Goal: Information Seeking & Learning: Learn about a topic

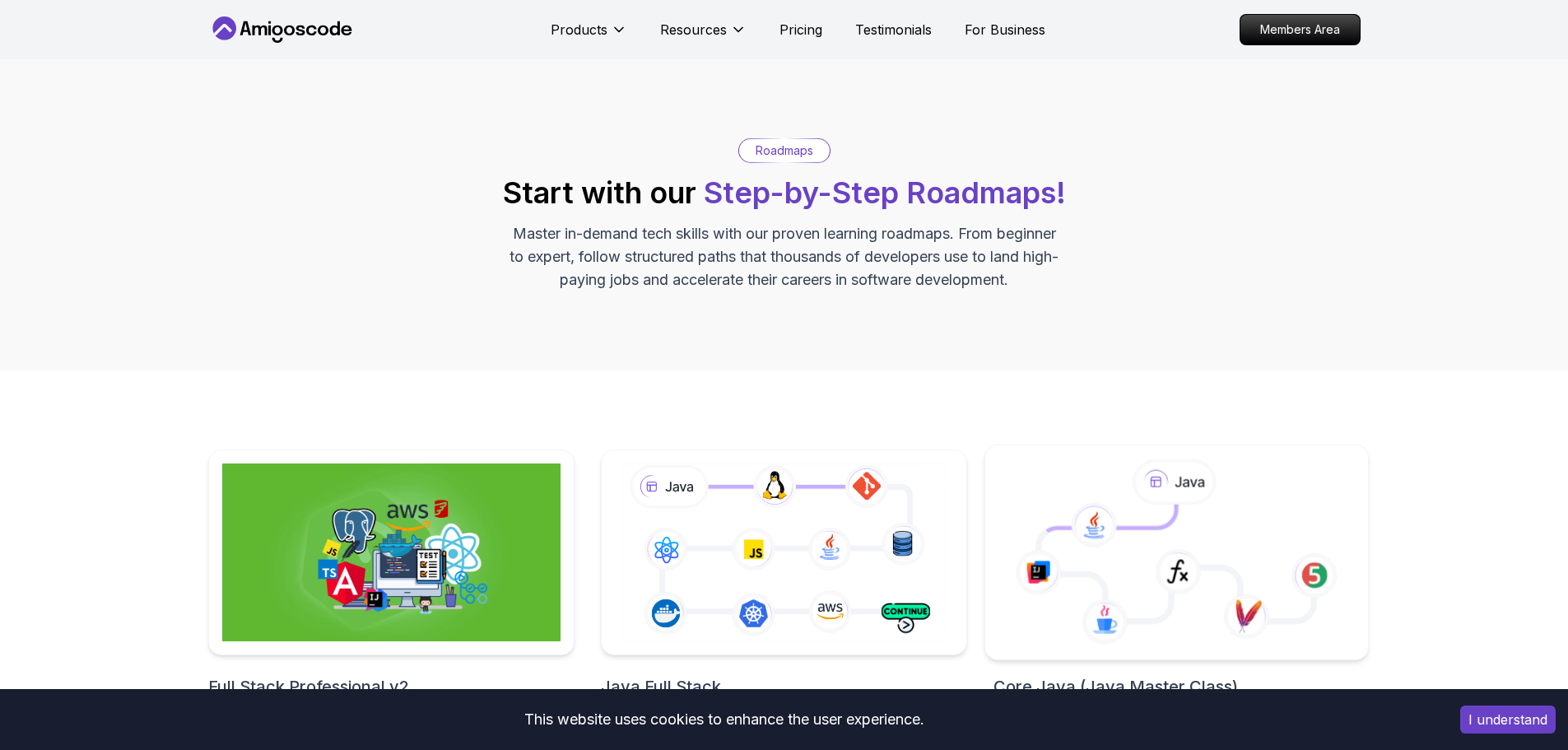
click at [1242, 505] on icon at bounding box center [1176, 563] width 276 height 117
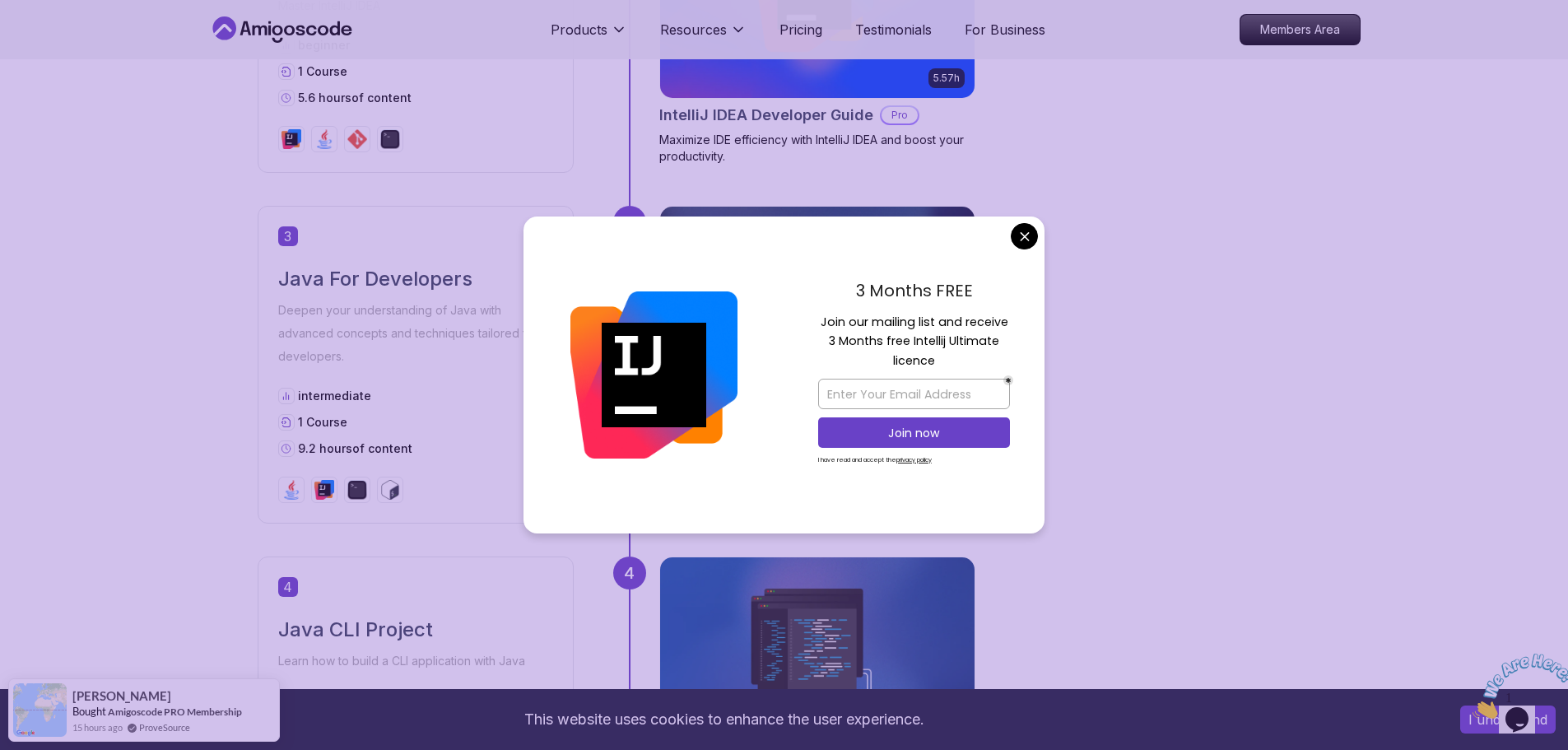
scroll to position [1317, 0]
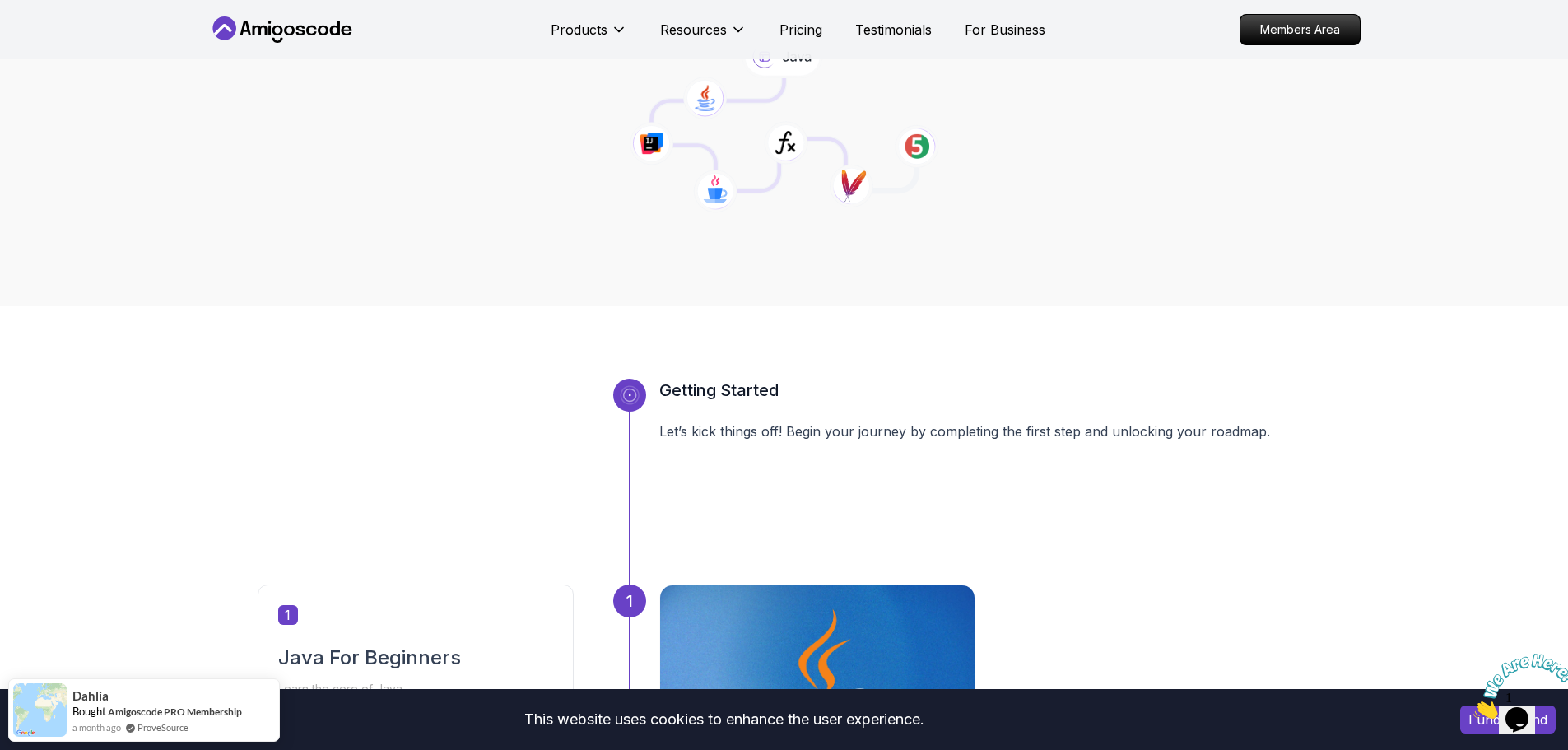
scroll to position [576, 0]
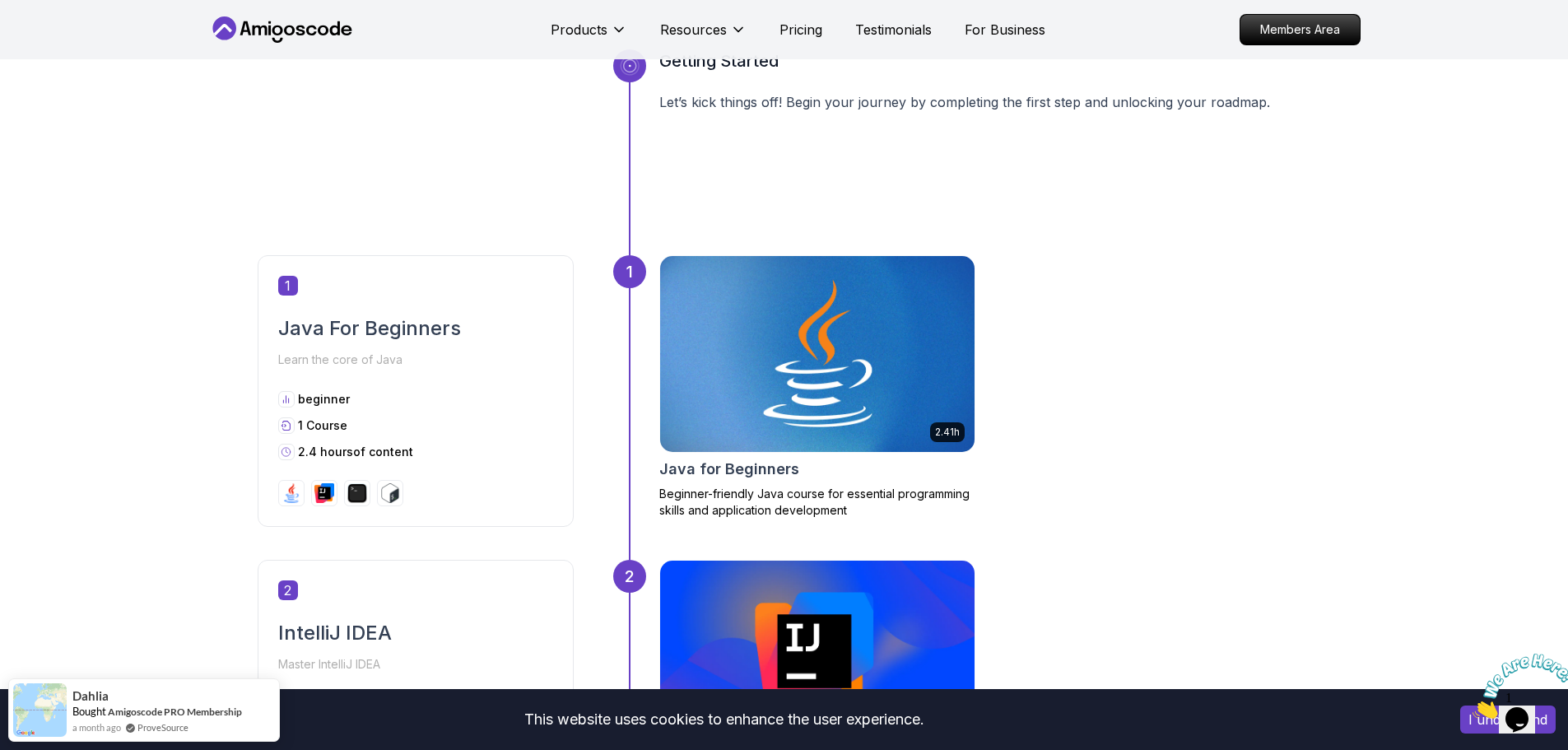
click at [814, 378] on img at bounding box center [817, 353] width 330 height 205
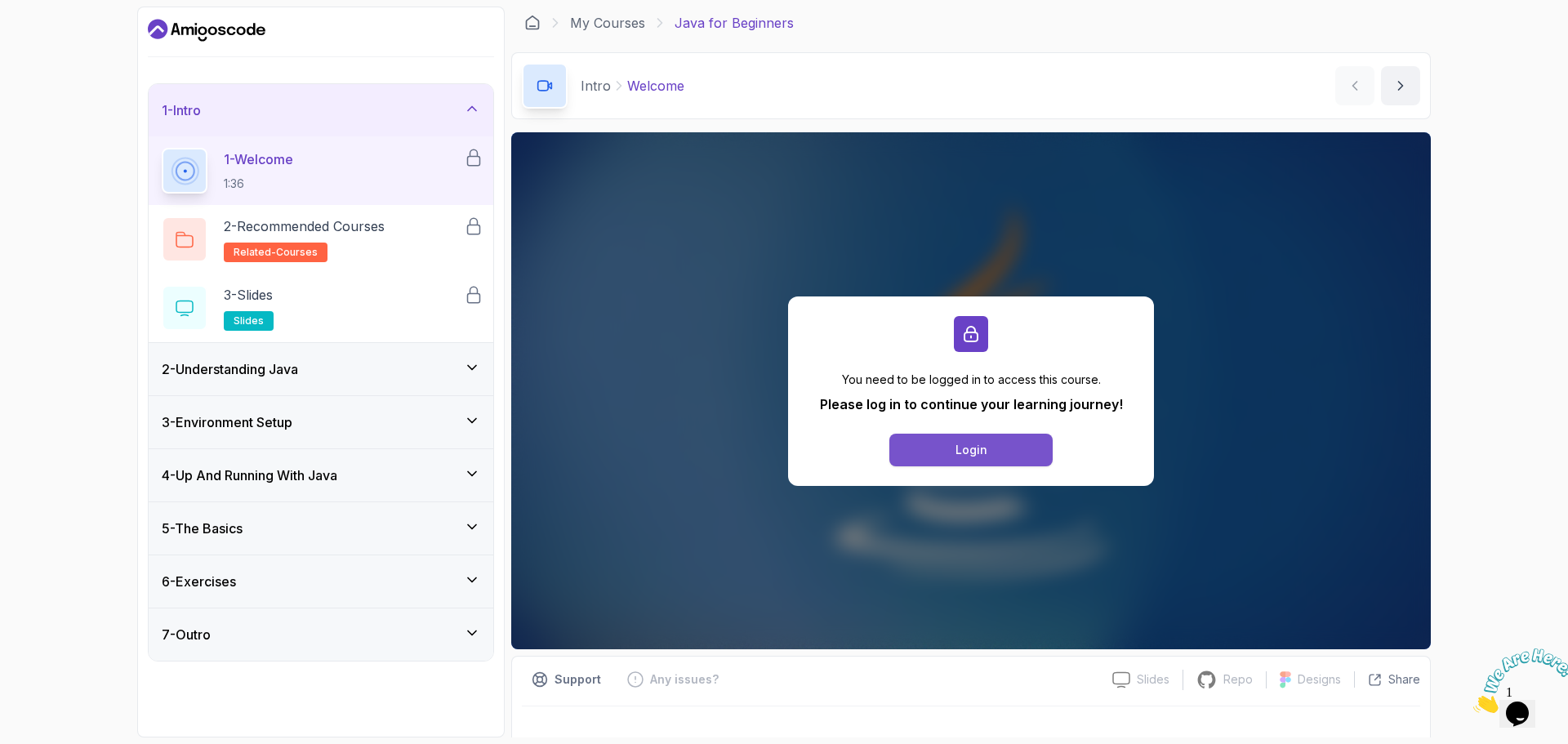
click at [946, 447] on button "Login" at bounding box center [971, 450] width 164 height 33
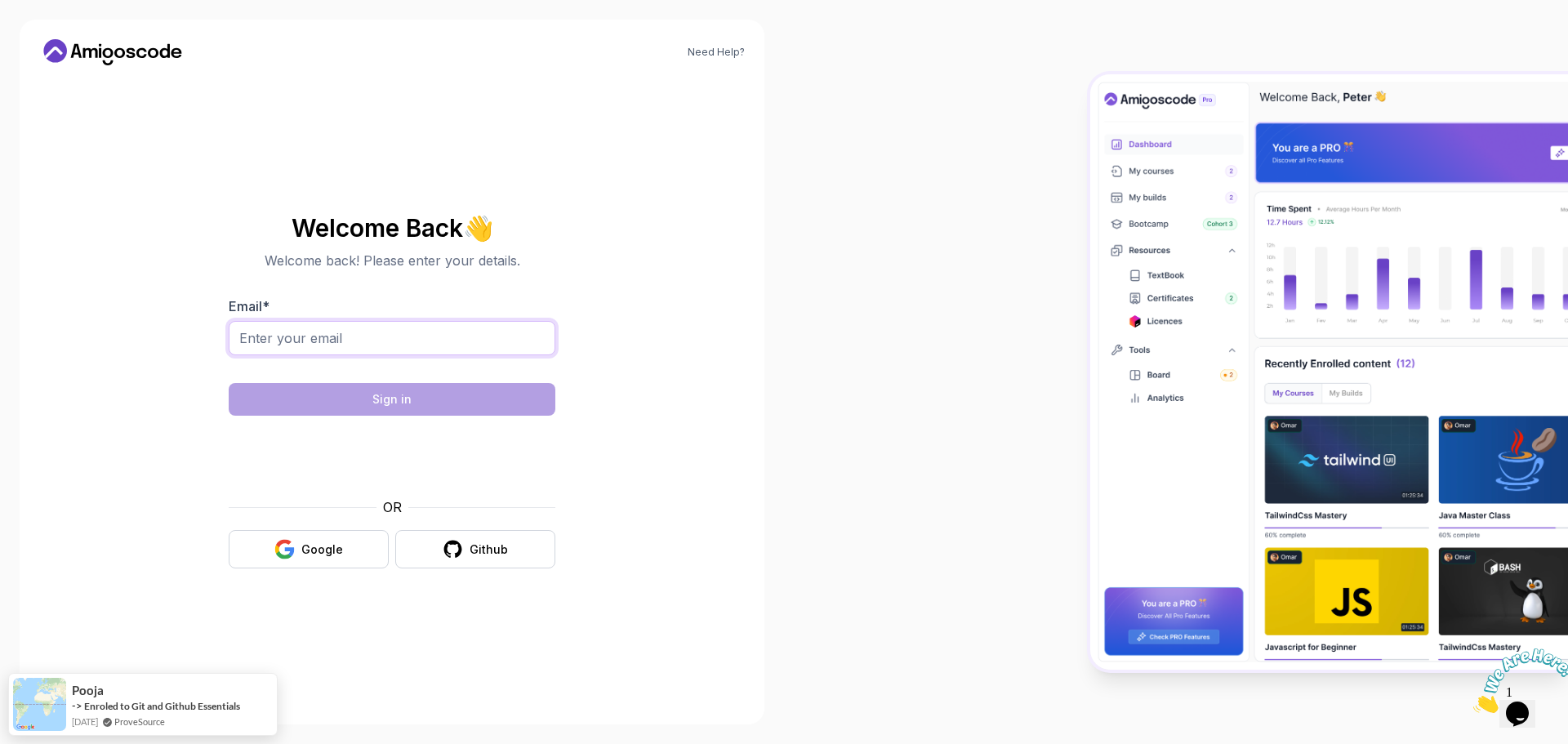
click at [320, 336] on input "Email *" at bounding box center [391, 337] width 326 height 34
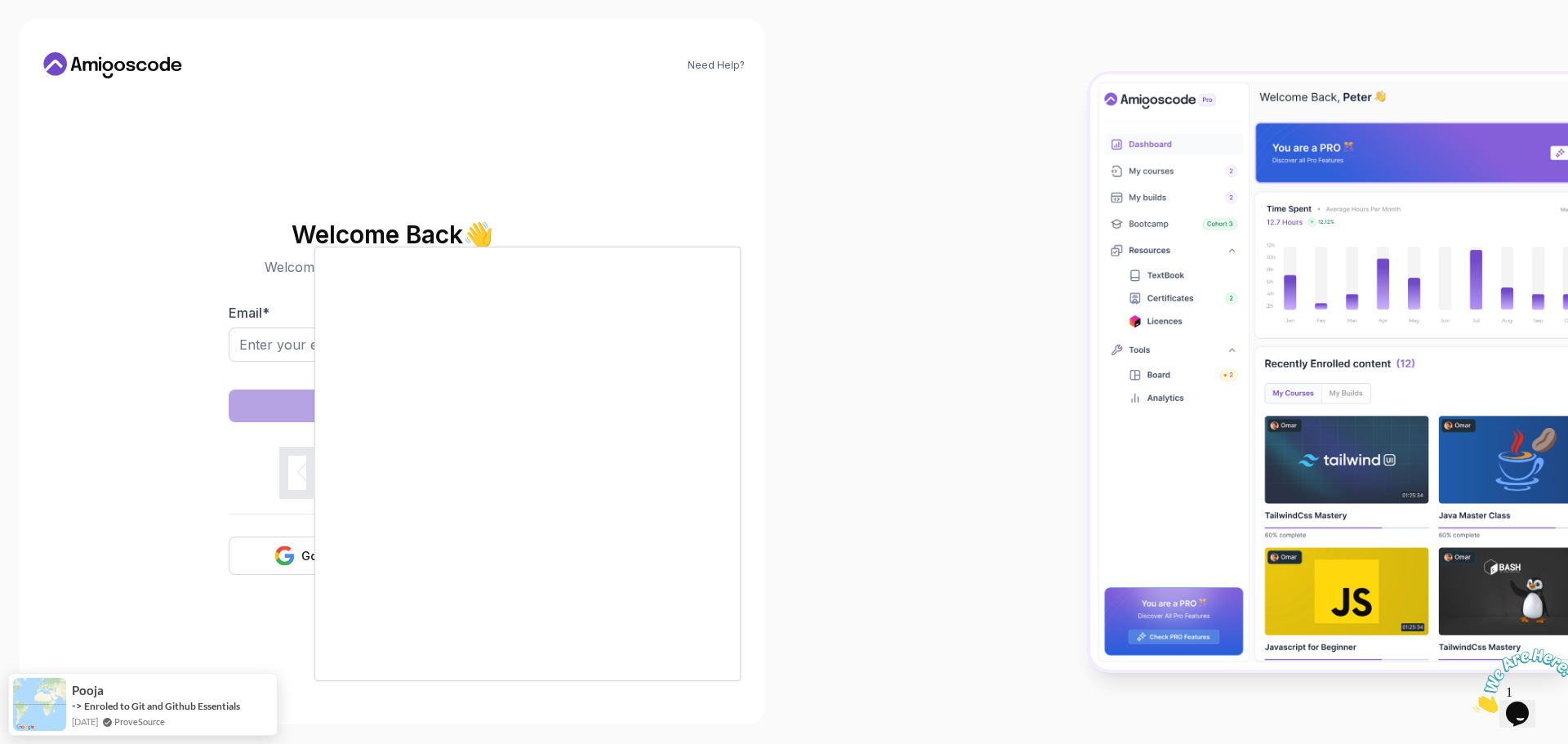
click at [263, 349] on div at bounding box center [784, 372] width 1568 height 744
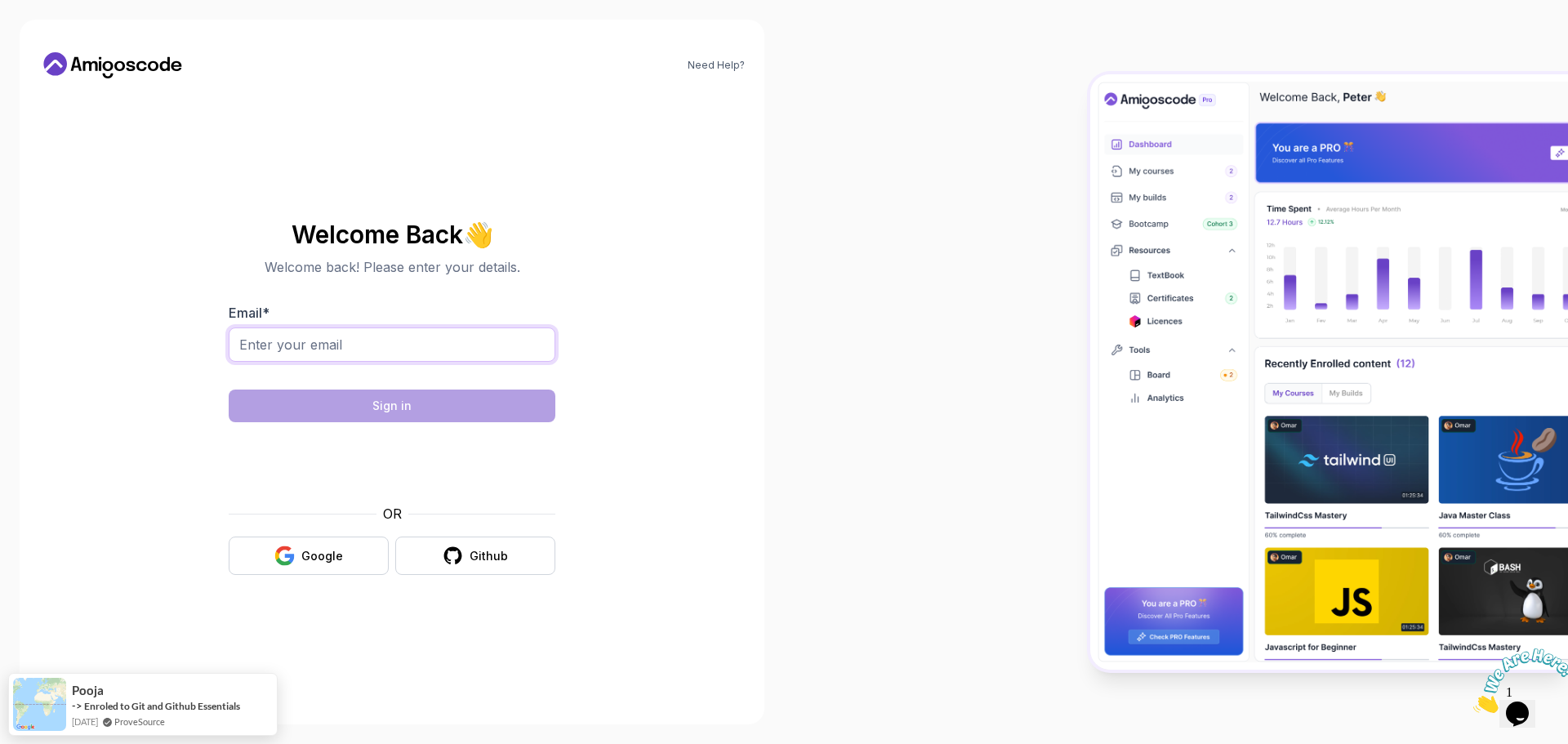
click at [265, 346] on input "Email *" at bounding box center [391, 344] width 326 height 34
click at [307, 561] on div "Google" at bounding box center [322, 555] width 42 height 16
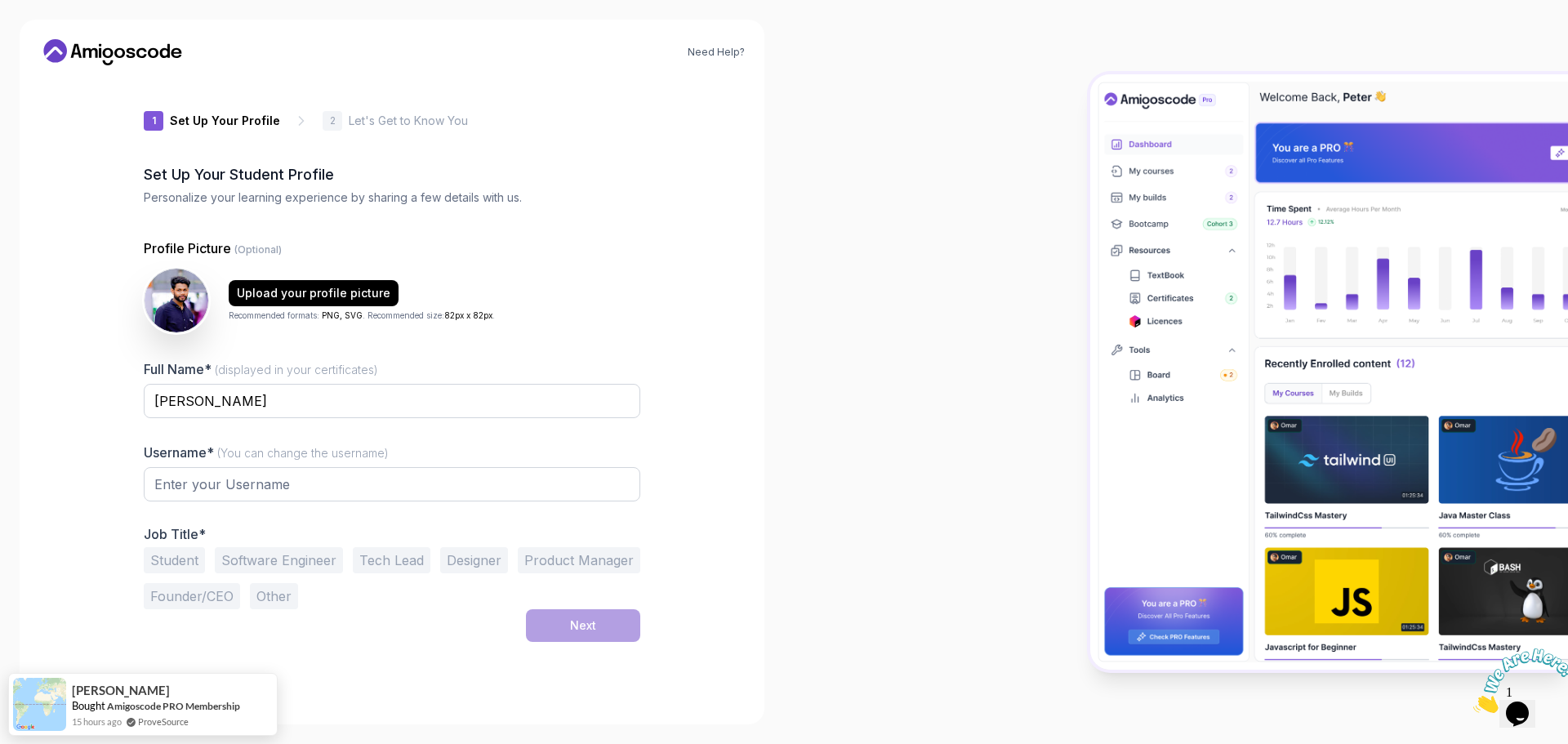
type input "quickjackalc30a5"
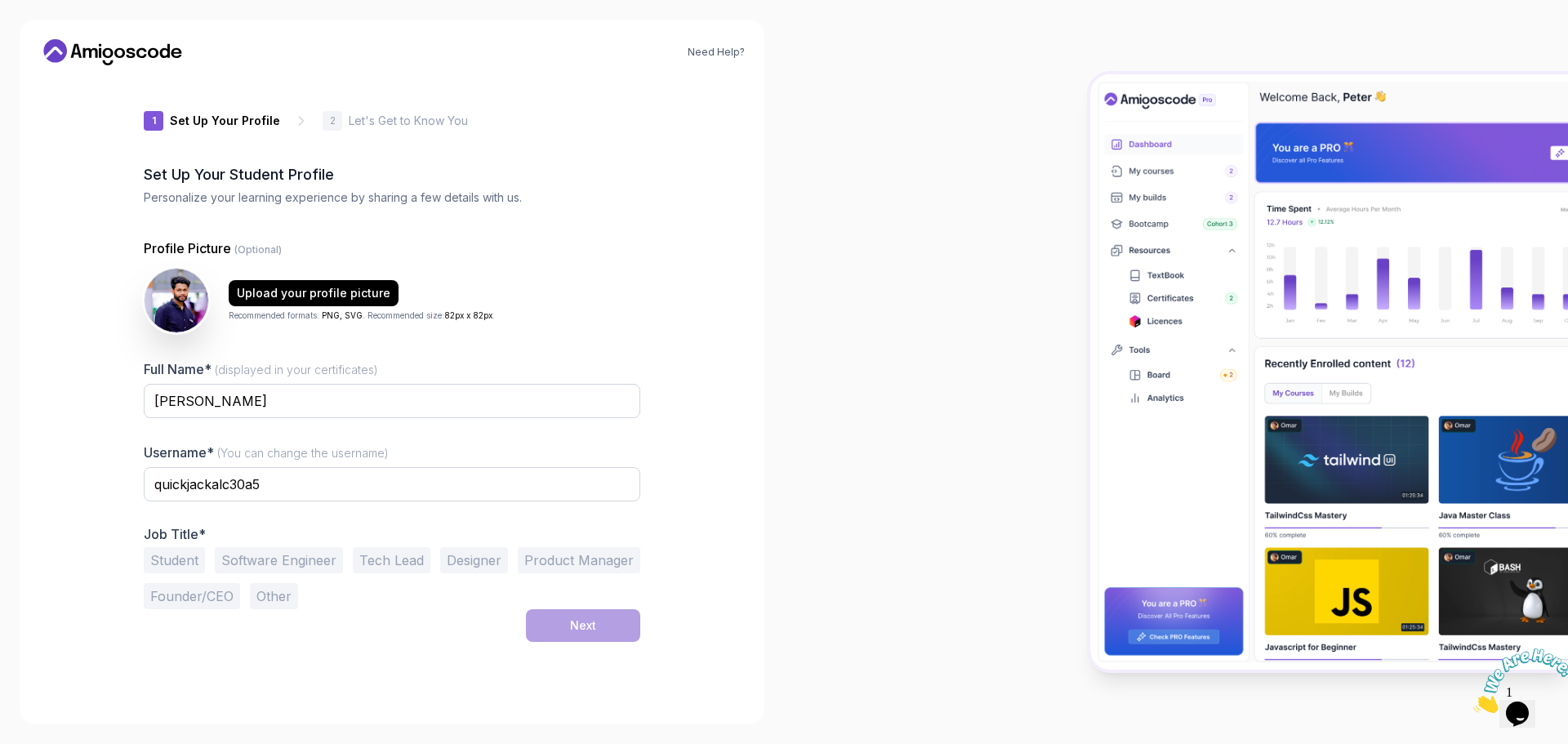
click at [290, 555] on button "Software Engineer" at bounding box center [279, 559] width 128 height 26
click at [569, 622] on button "Next" at bounding box center [583, 625] width 114 height 33
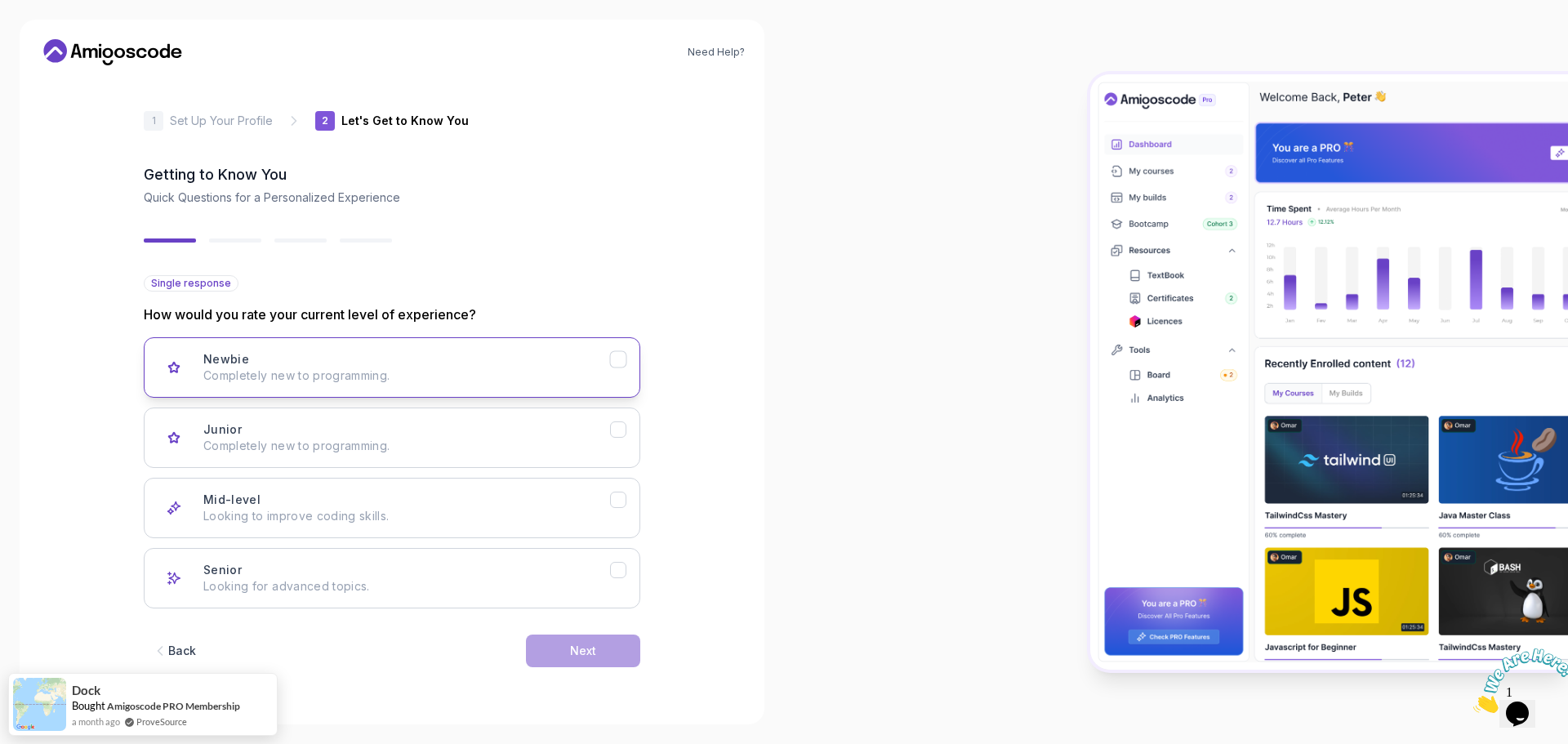
click at [364, 378] on p "Completely new to programming." at bounding box center [406, 375] width 407 height 16
click at [591, 657] on div "Next" at bounding box center [582, 650] width 26 height 16
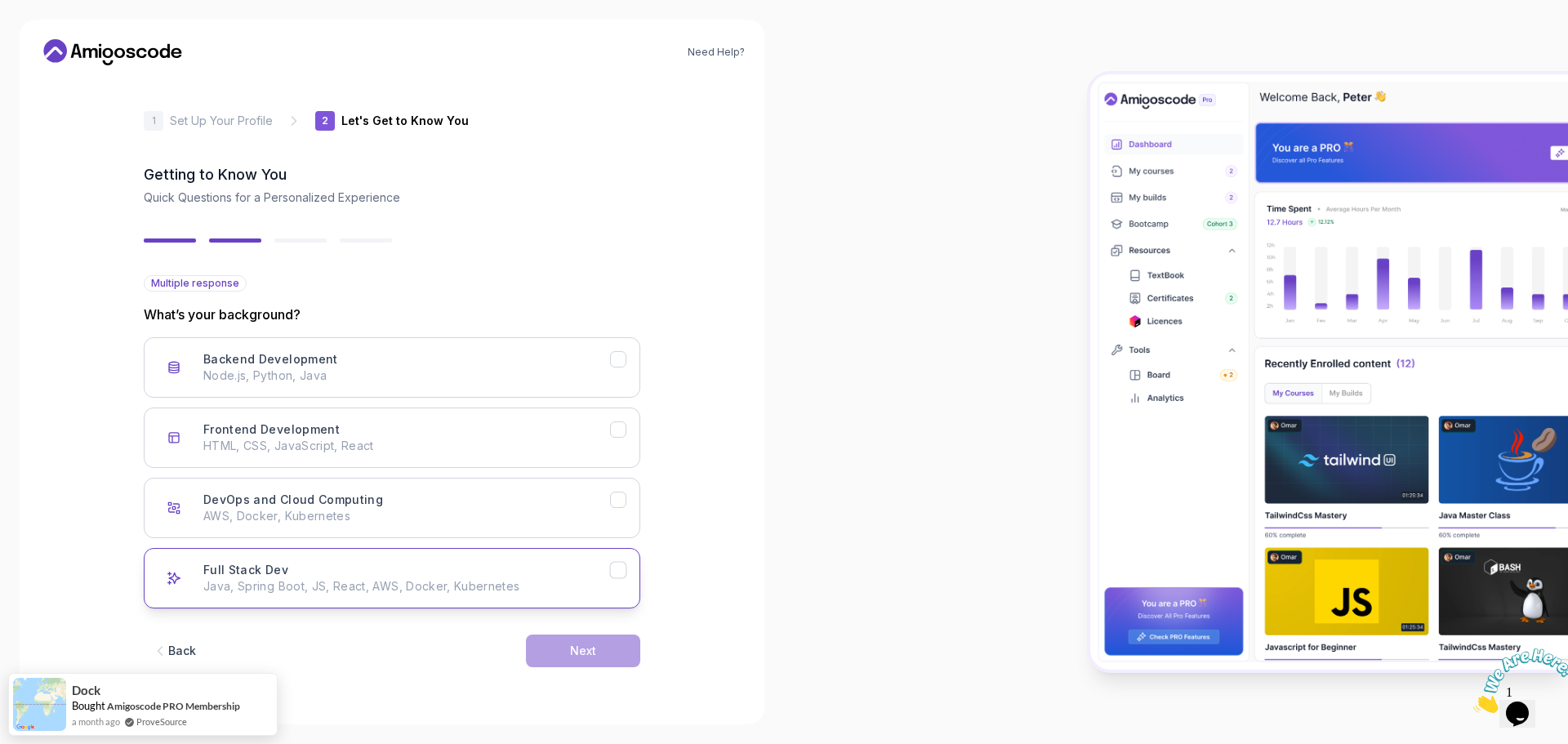
click at [446, 560] on button "Full Stack Dev Java, Spring Boot, JS, React, AWS, Docker, Kubernetes" at bounding box center [392, 578] width 497 height 60
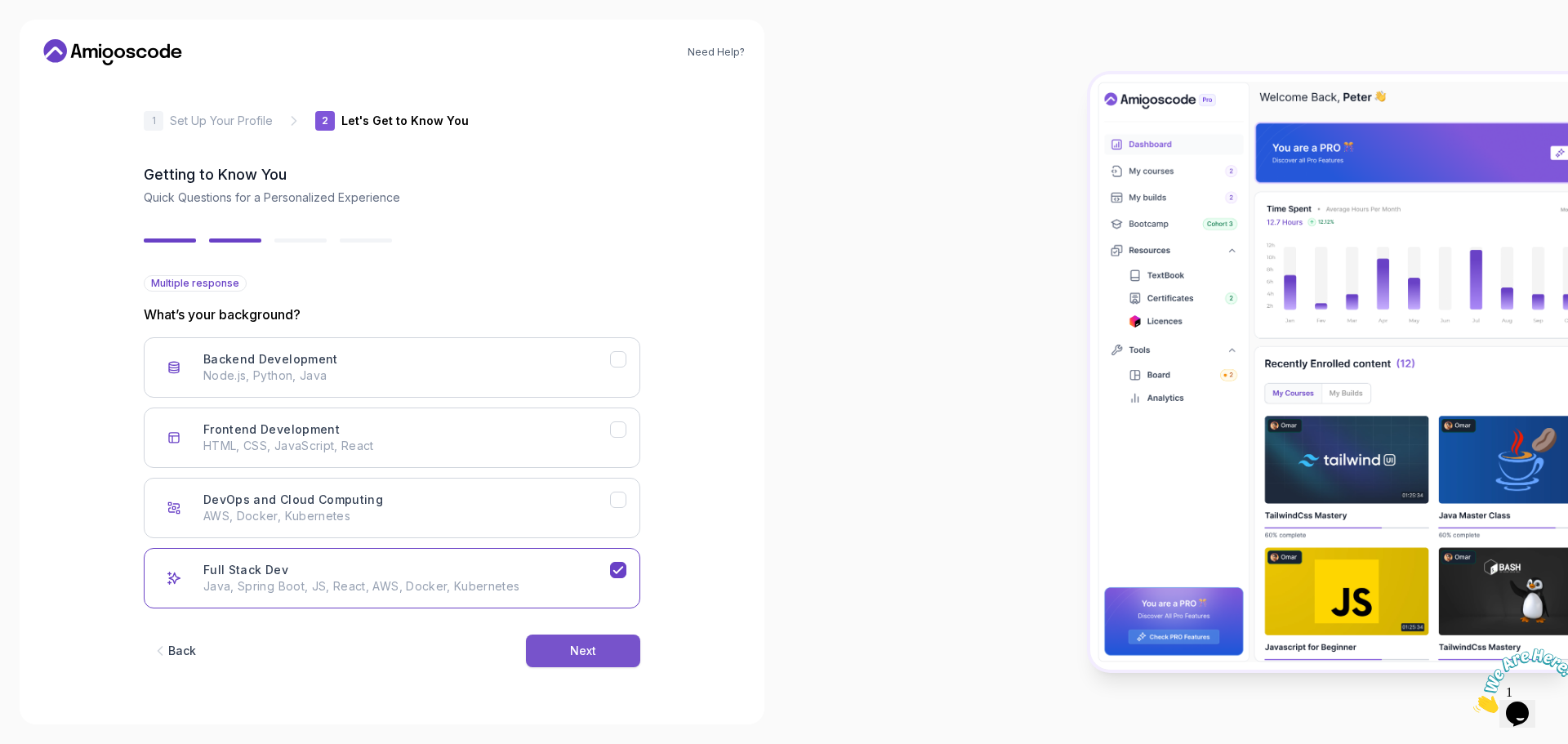
click at [574, 646] on div "Next" at bounding box center [582, 650] width 26 height 16
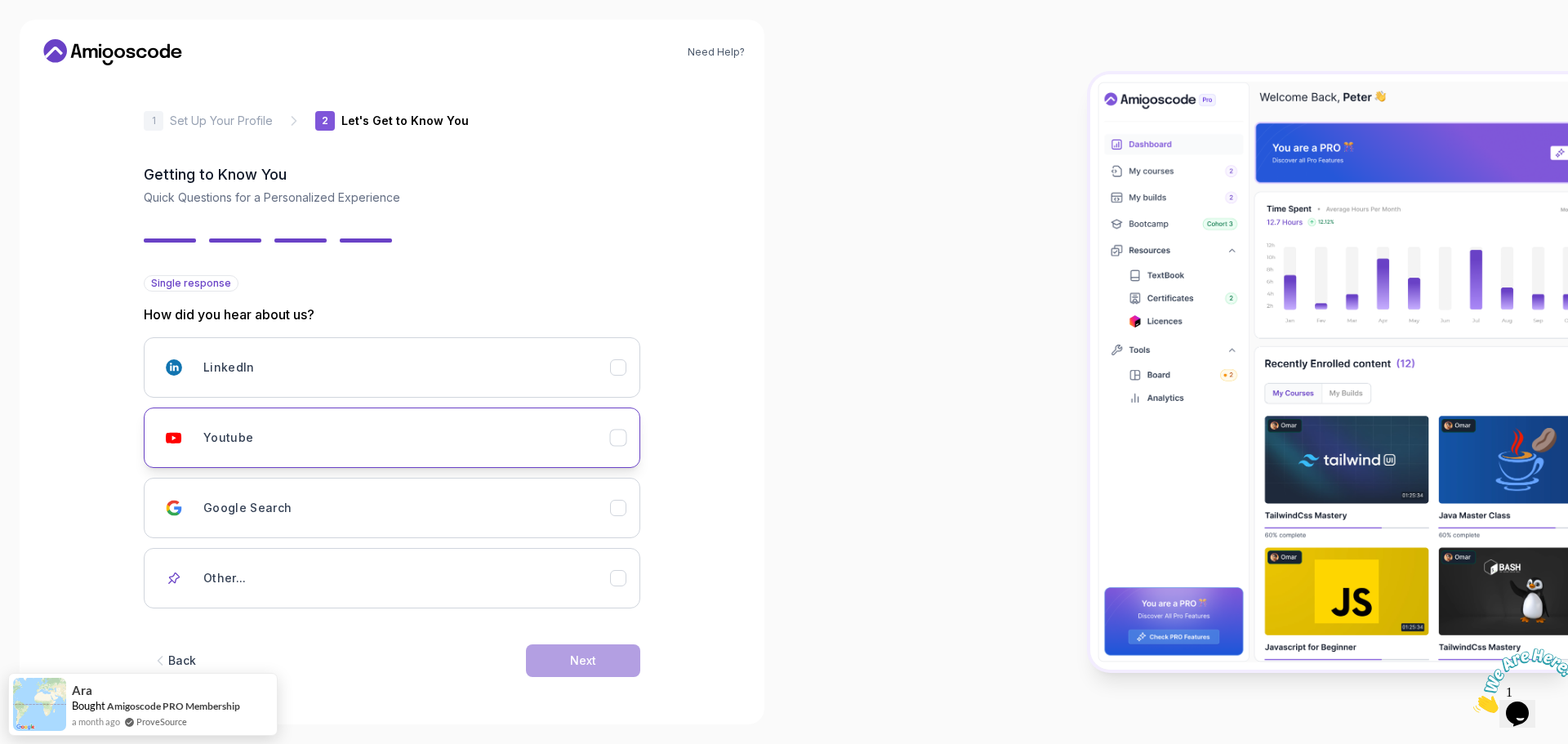
click at [487, 441] on div "Youtube" at bounding box center [406, 437] width 407 height 33
click at [581, 654] on div "Next" at bounding box center [582, 660] width 26 height 16
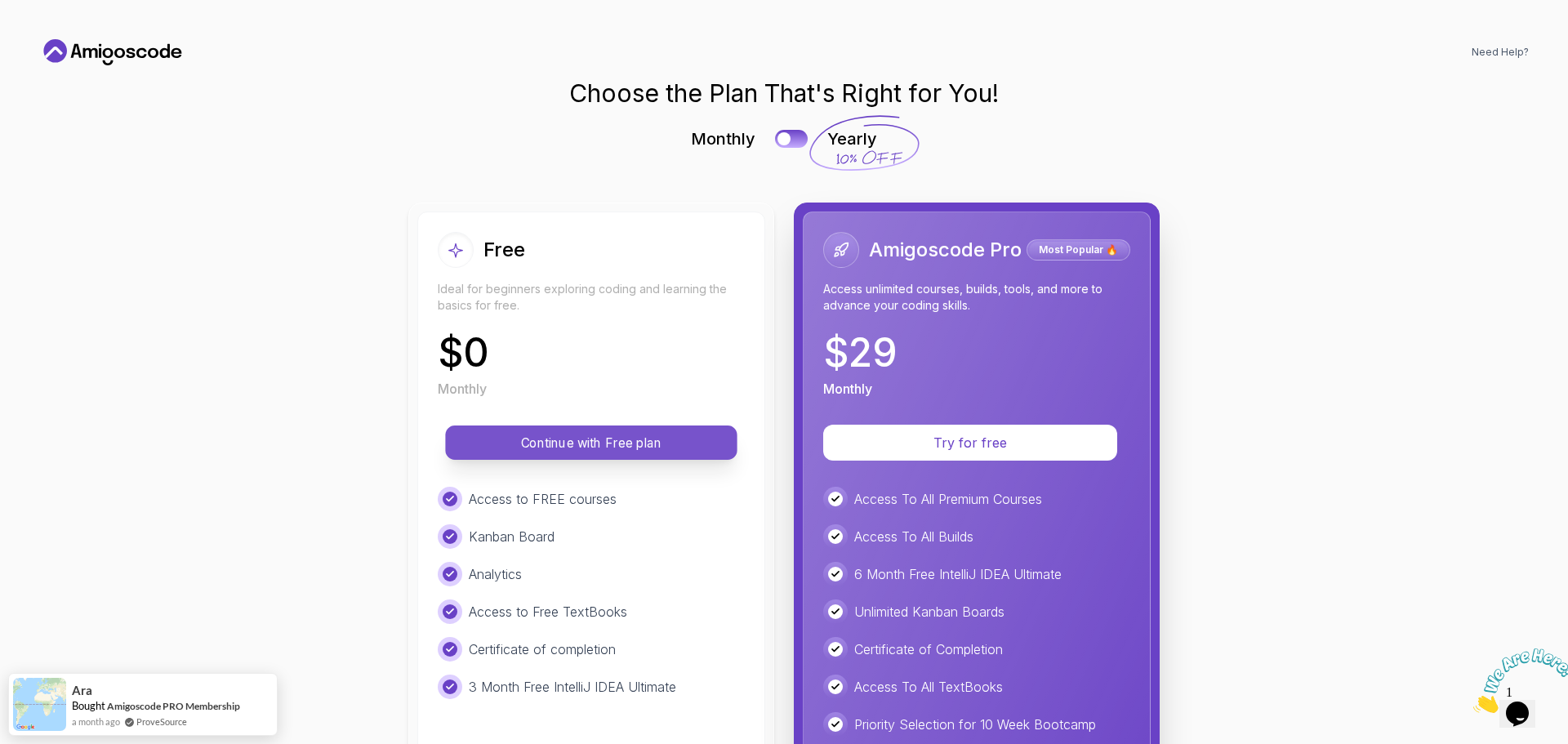
click at [631, 437] on p "Continue with Free plan" at bounding box center [591, 443] width 255 height 18
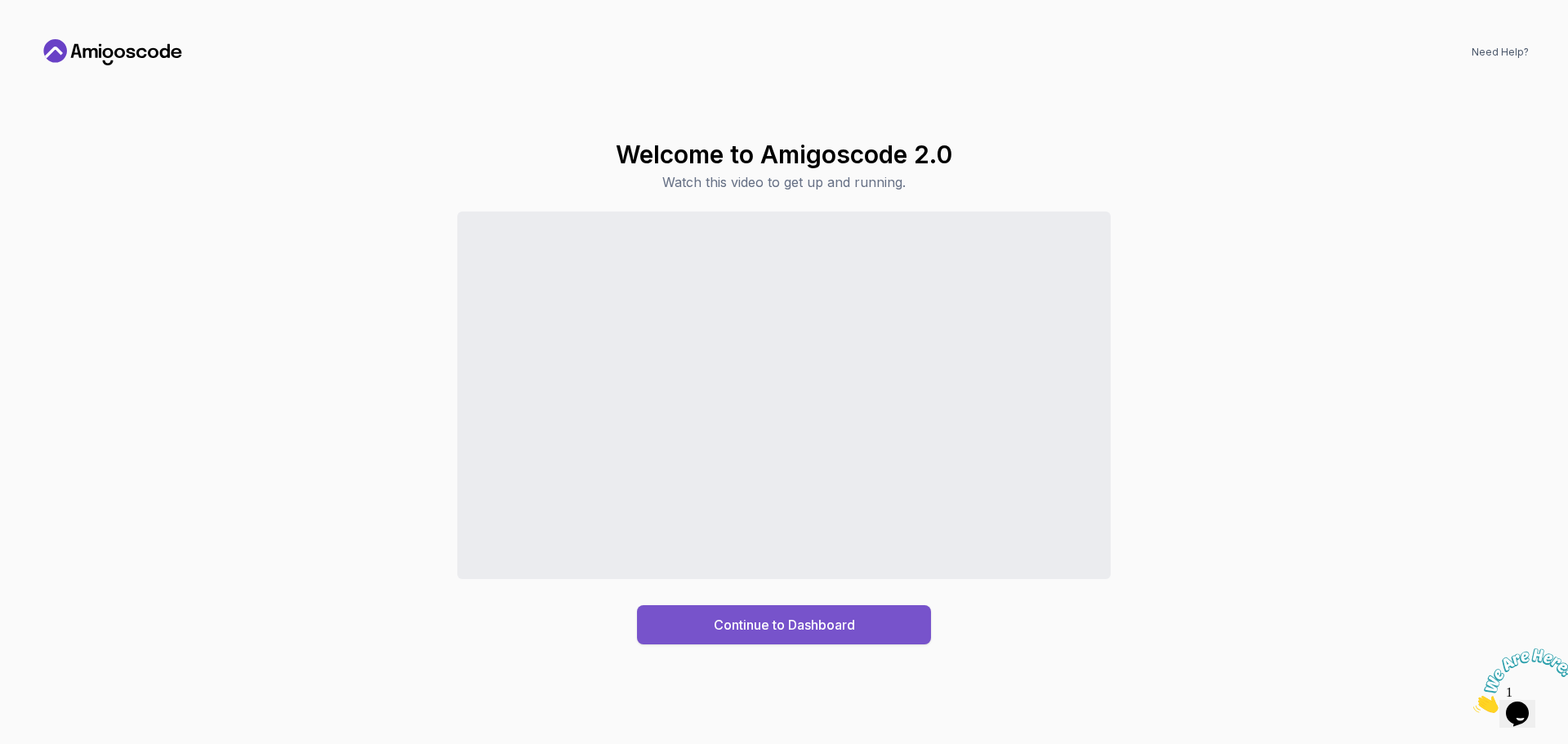
click at [794, 627] on div "Continue to Dashboard" at bounding box center [784, 624] width 141 height 19
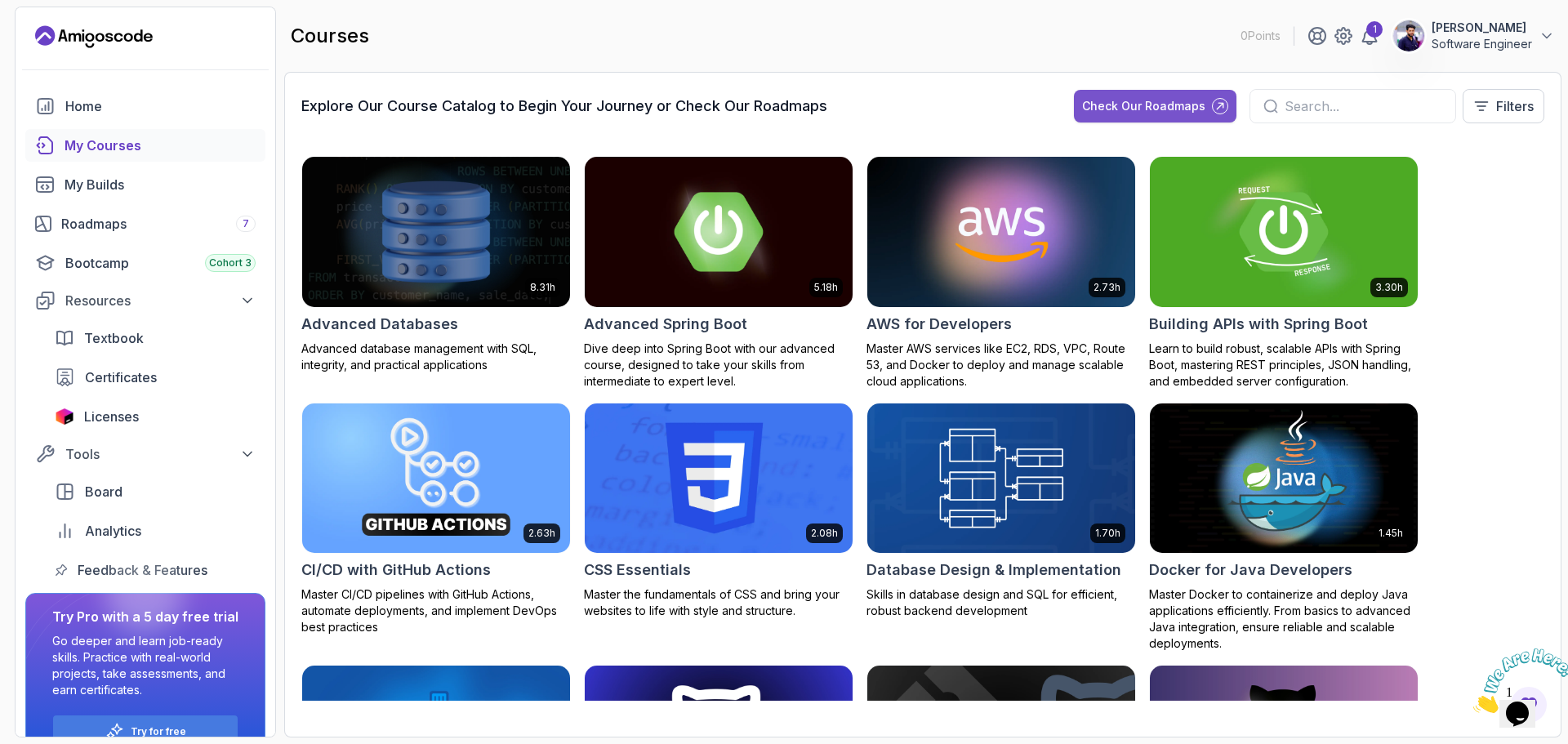
click at [1122, 103] on div "Check Our Roadmaps" at bounding box center [1143, 106] width 123 height 16
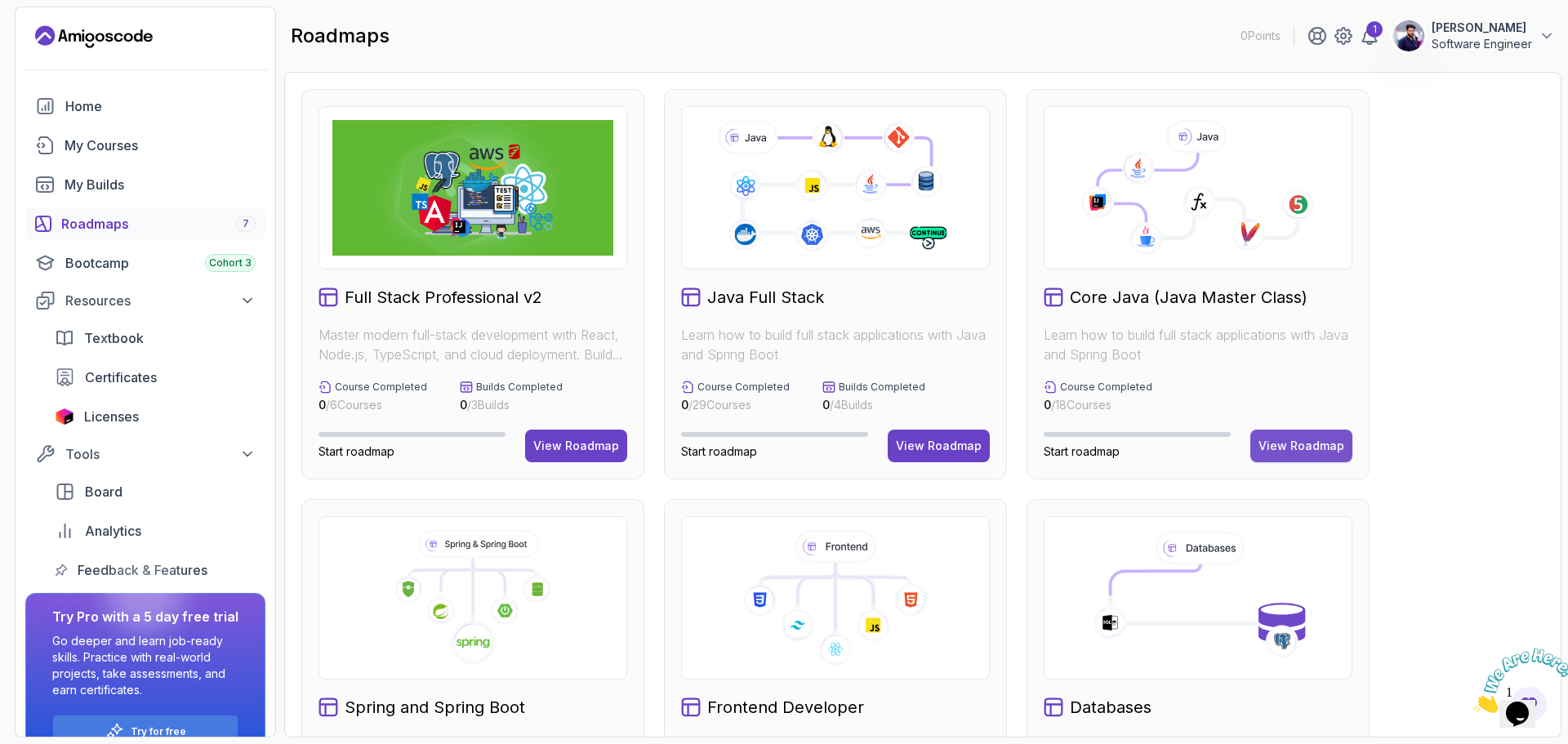
click at [1308, 443] on div "View Roadmap" at bounding box center [1301, 445] width 86 height 16
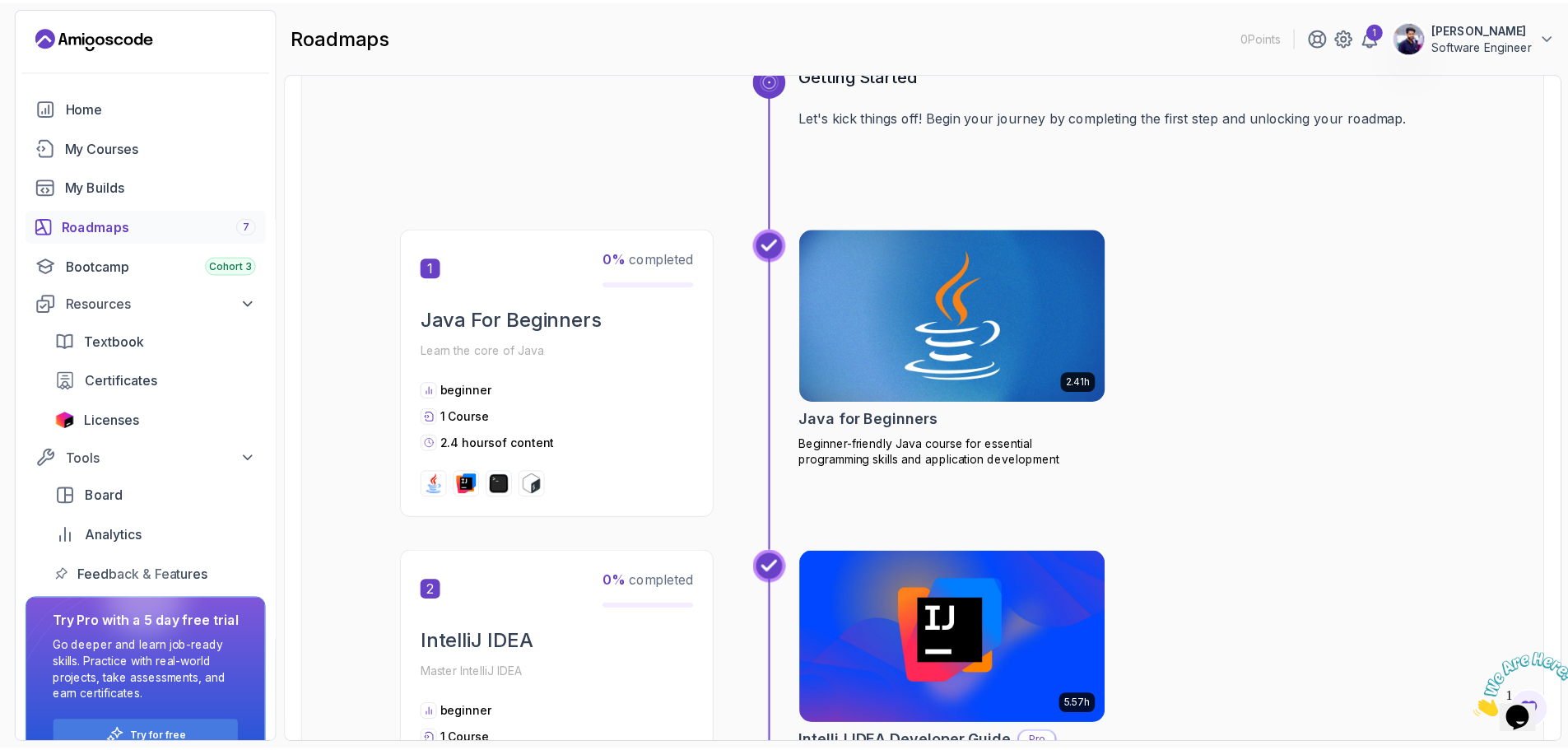
scroll to position [247, 0]
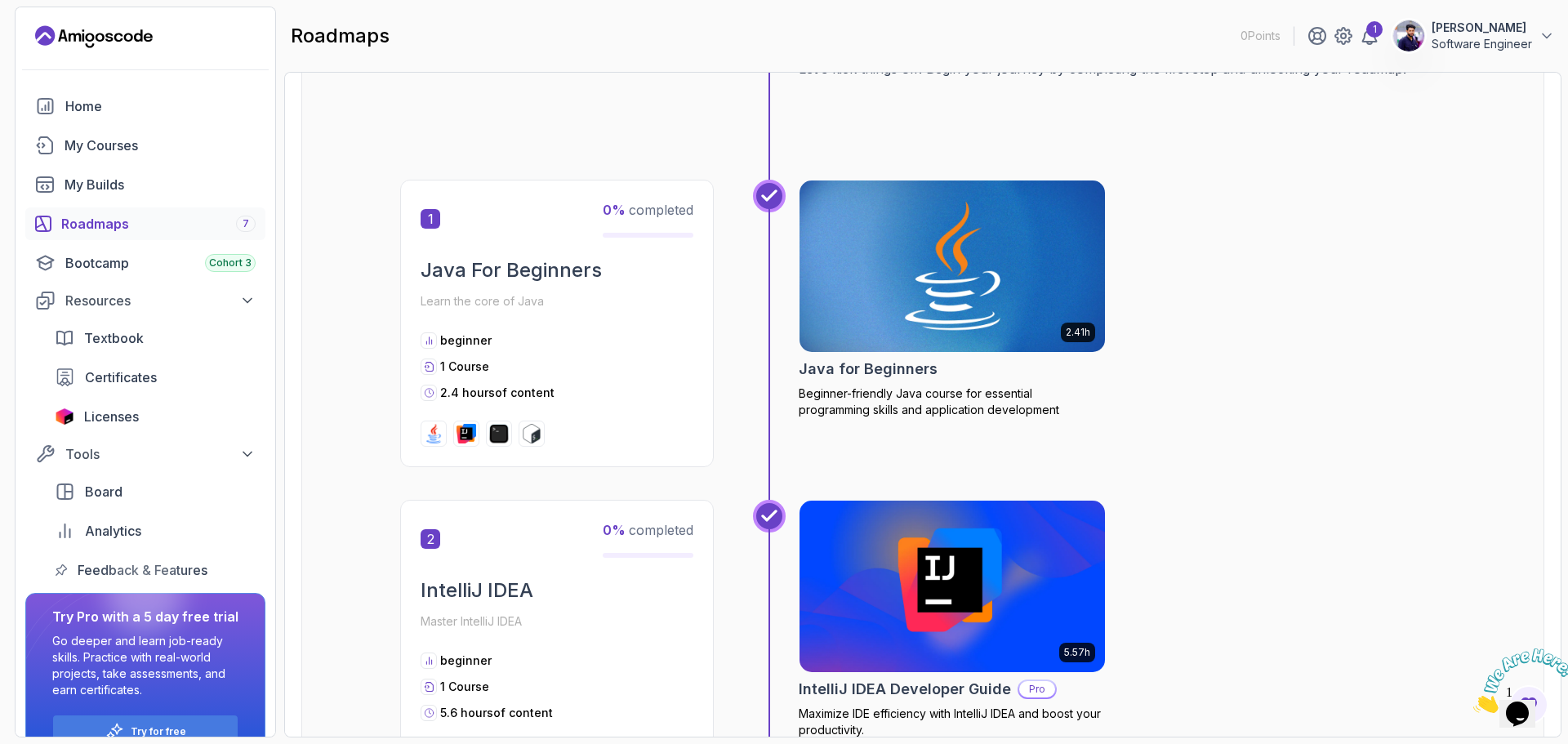
click at [989, 270] on img at bounding box center [952, 266] width 320 height 179
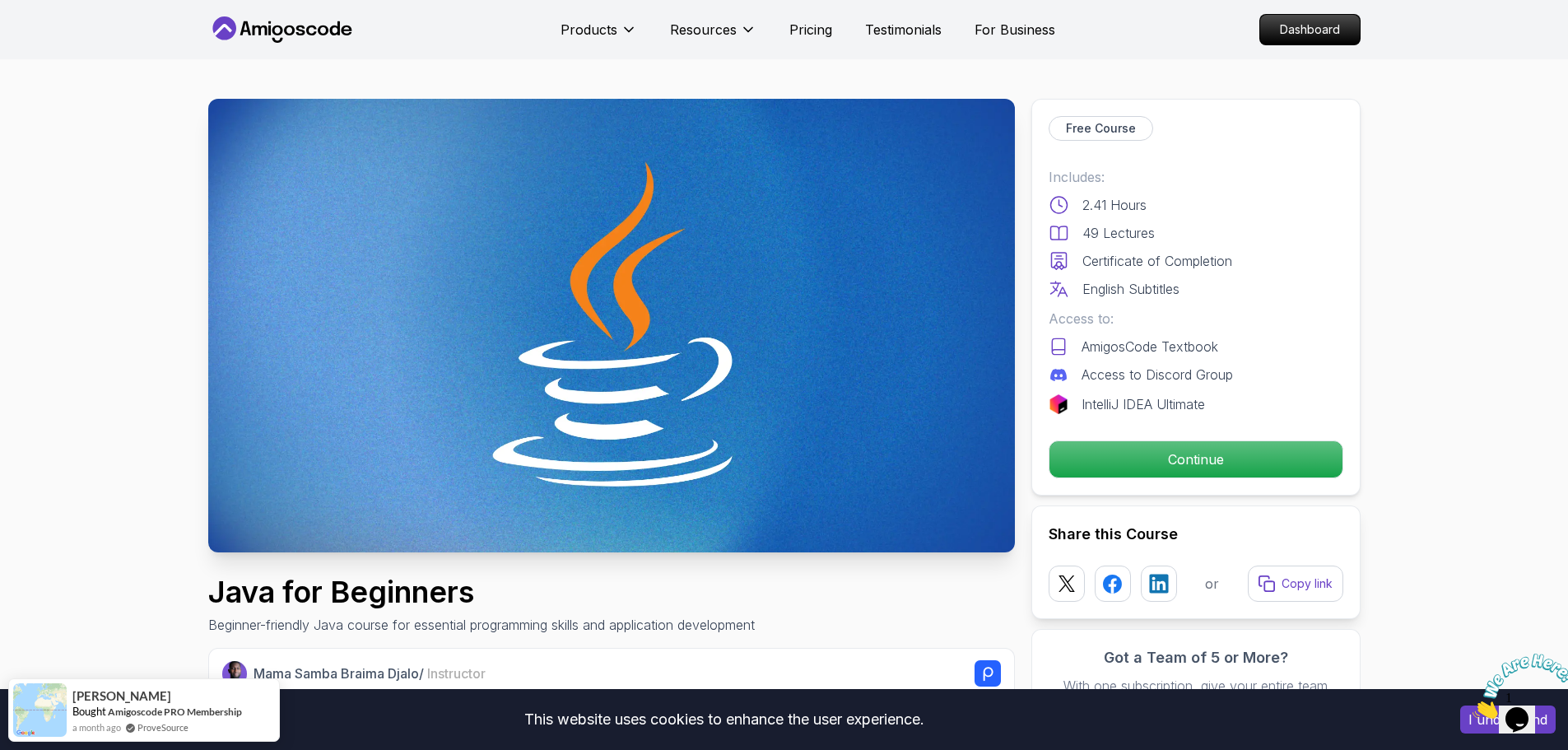
click at [1207, 464] on p "Continue" at bounding box center [1195, 459] width 278 height 35
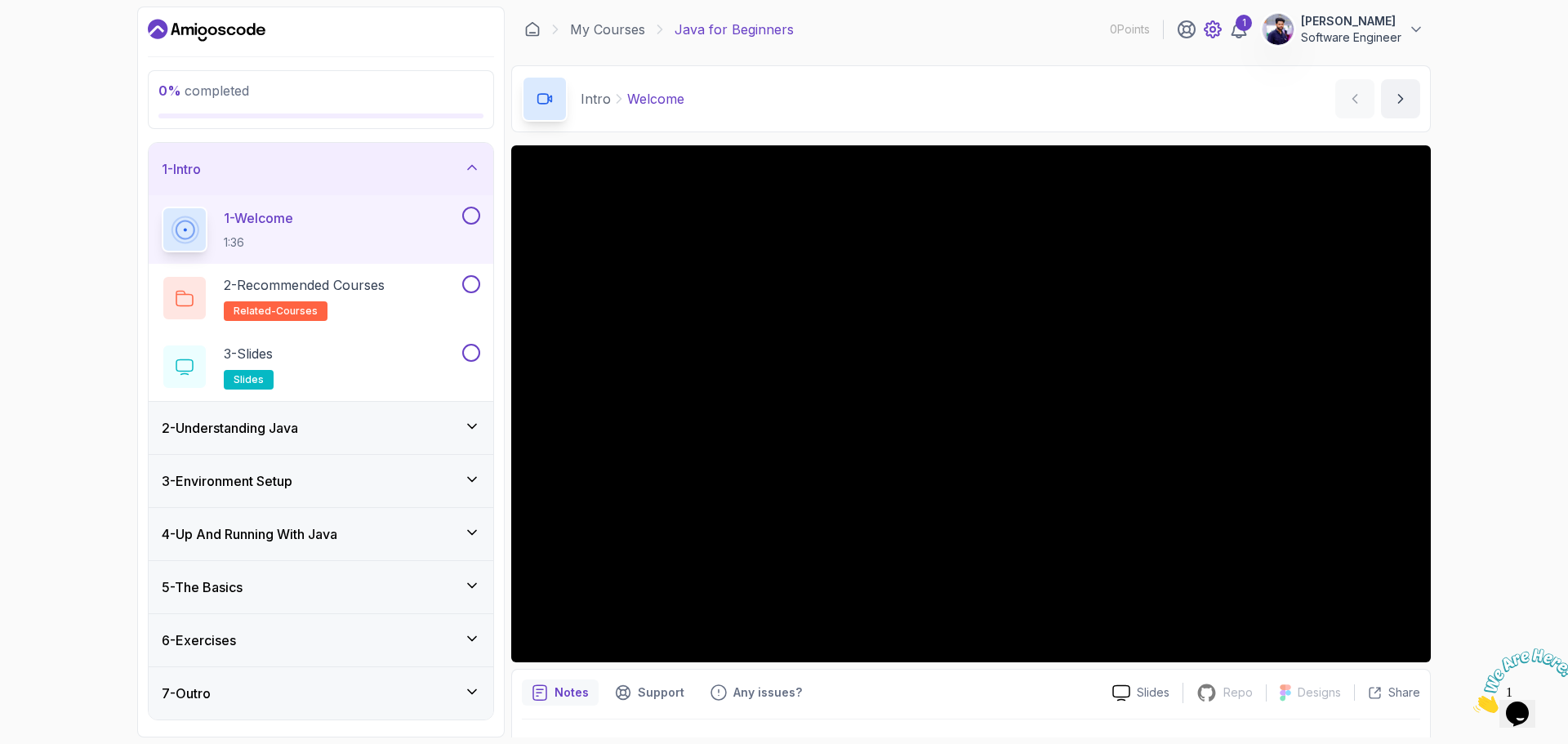
click at [1218, 29] on icon at bounding box center [1212, 29] width 19 height 19
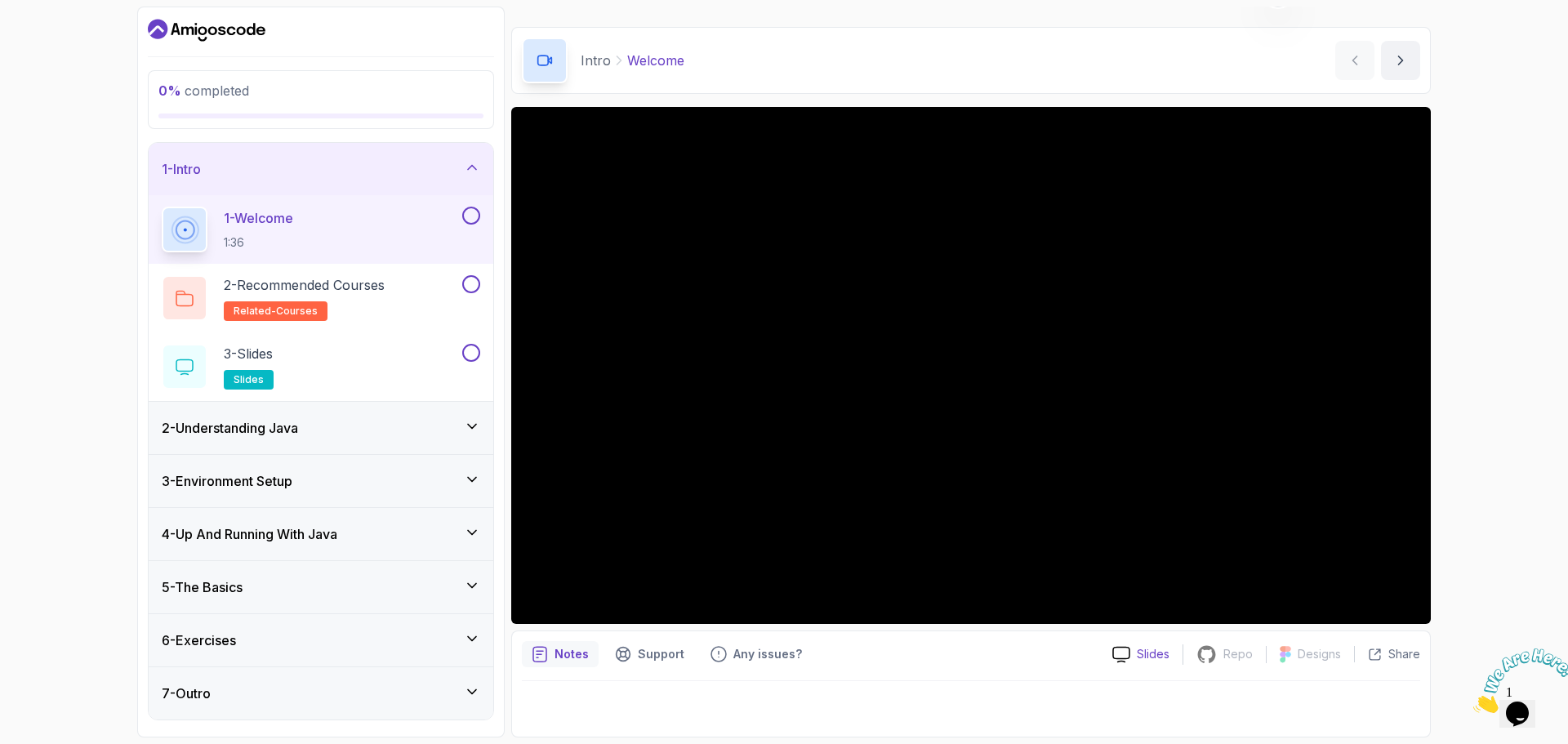
click at [1164, 654] on p "Slides" at bounding box center [1153, 653] width 33 height 16
click at [1473, 701] on icon "Close" at bounding box center [1473, 708] width 0 height 14
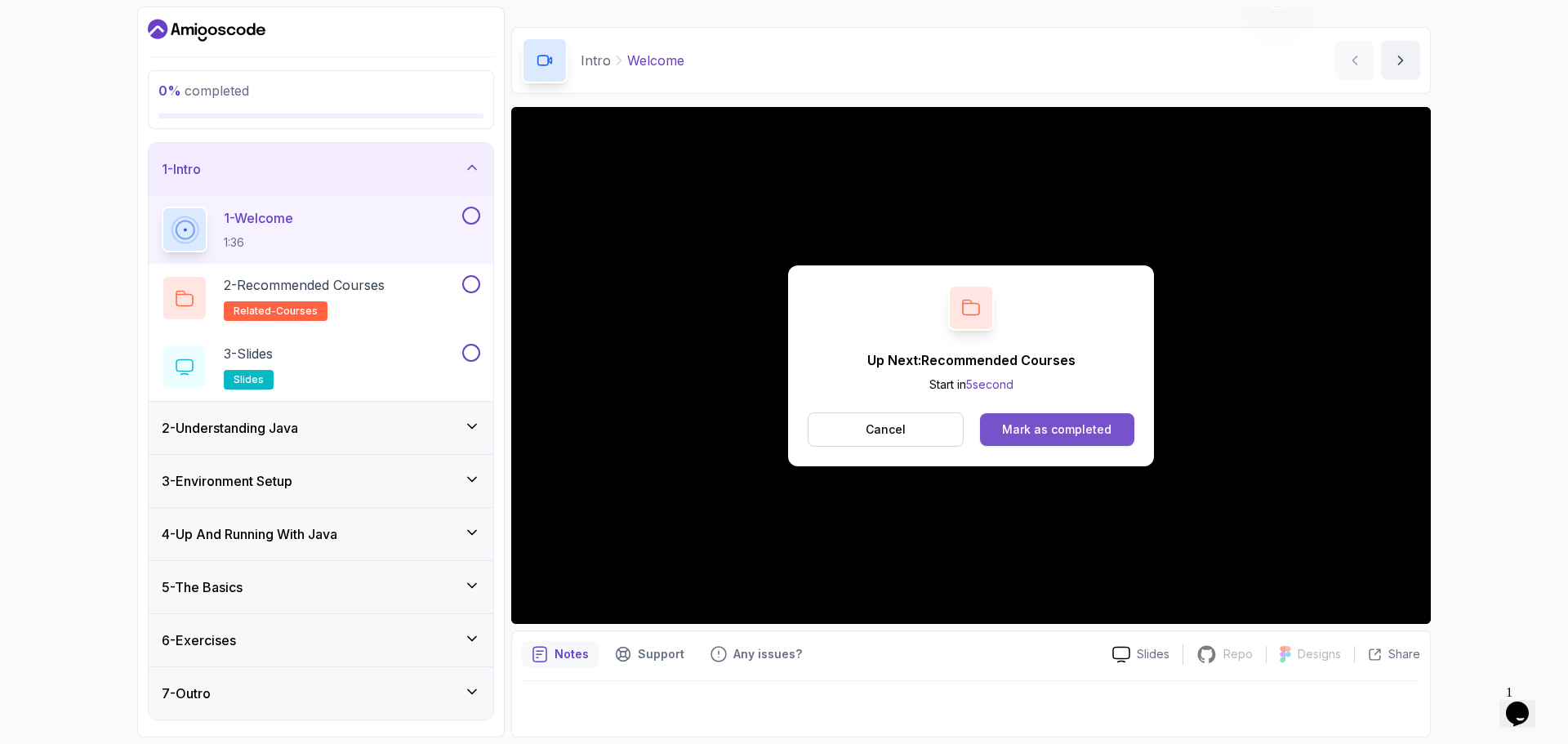
click at [1038, 431] on div "Mark as completed" at bounding box center [1056, 429] width 109 height 16
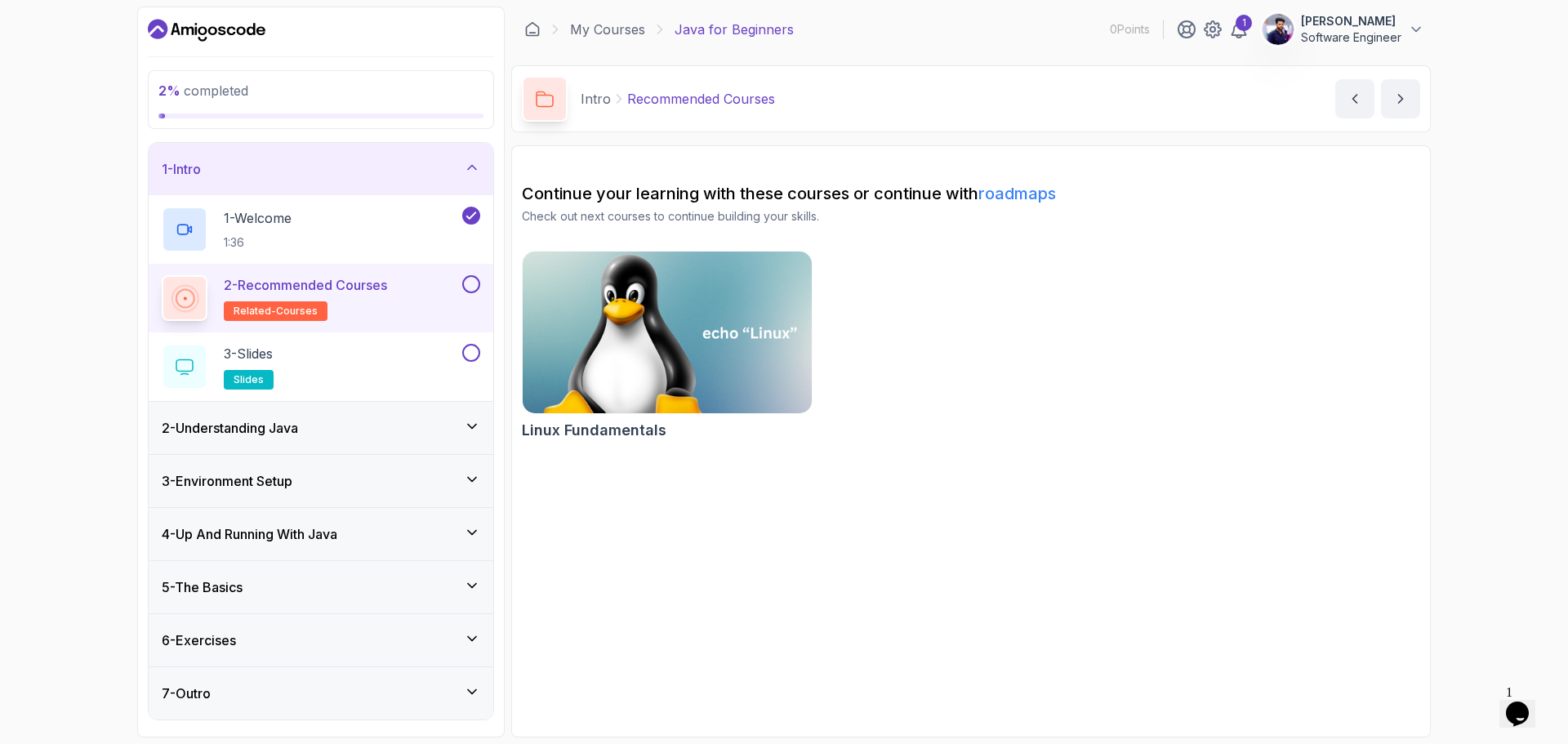
click at [736, 351] on img at bounding box center [667, 332] width 304 height 169
click at [1018, 195] on link "roadmaps" at bounding box center [1017, 193] width 77 height 19
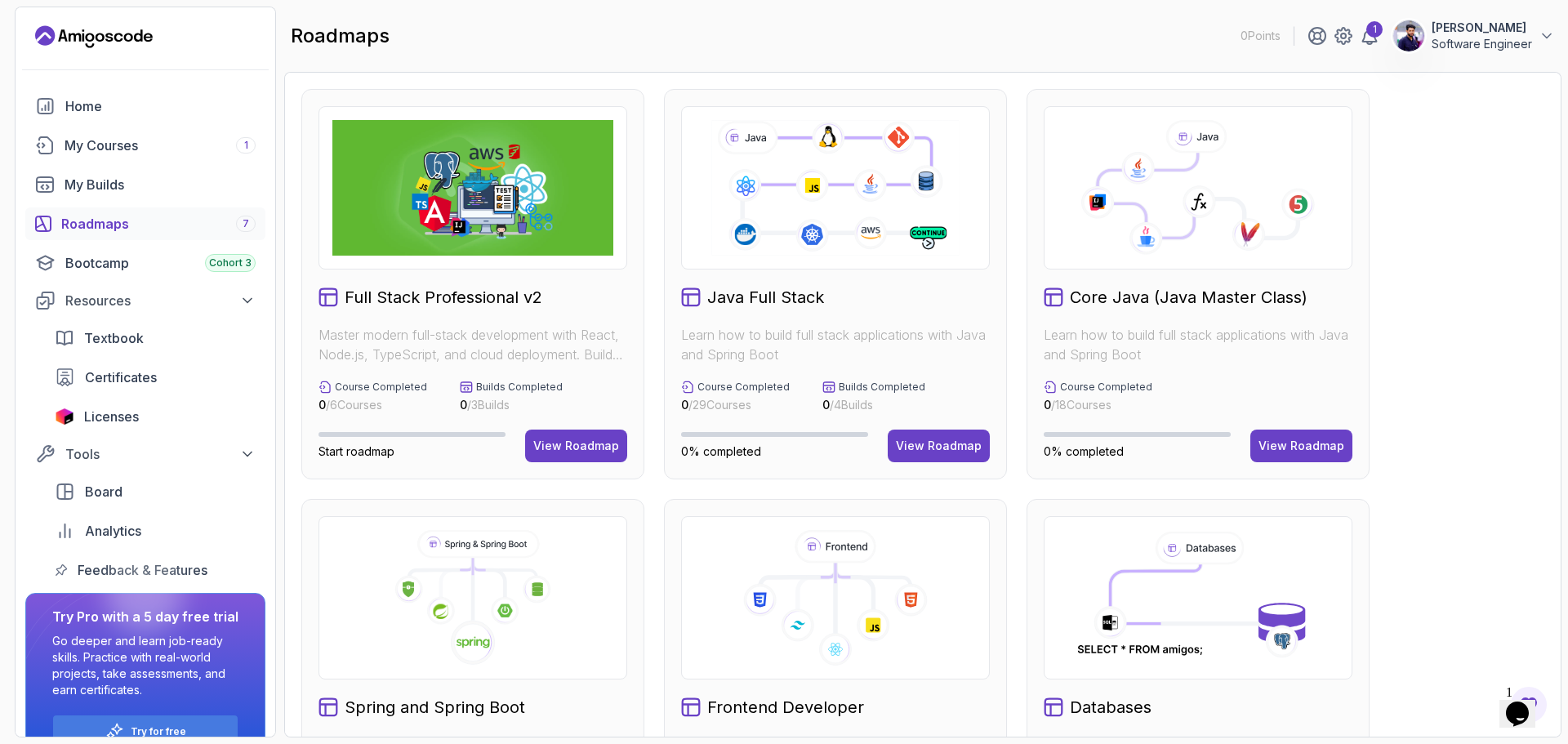
click at [1211, 233] on icon at bounding box center [1197, 188] width 281 height 136
click at [1293, 451] on div "View Roadmap" at bounding box center [1301, 445] width 86 height 16
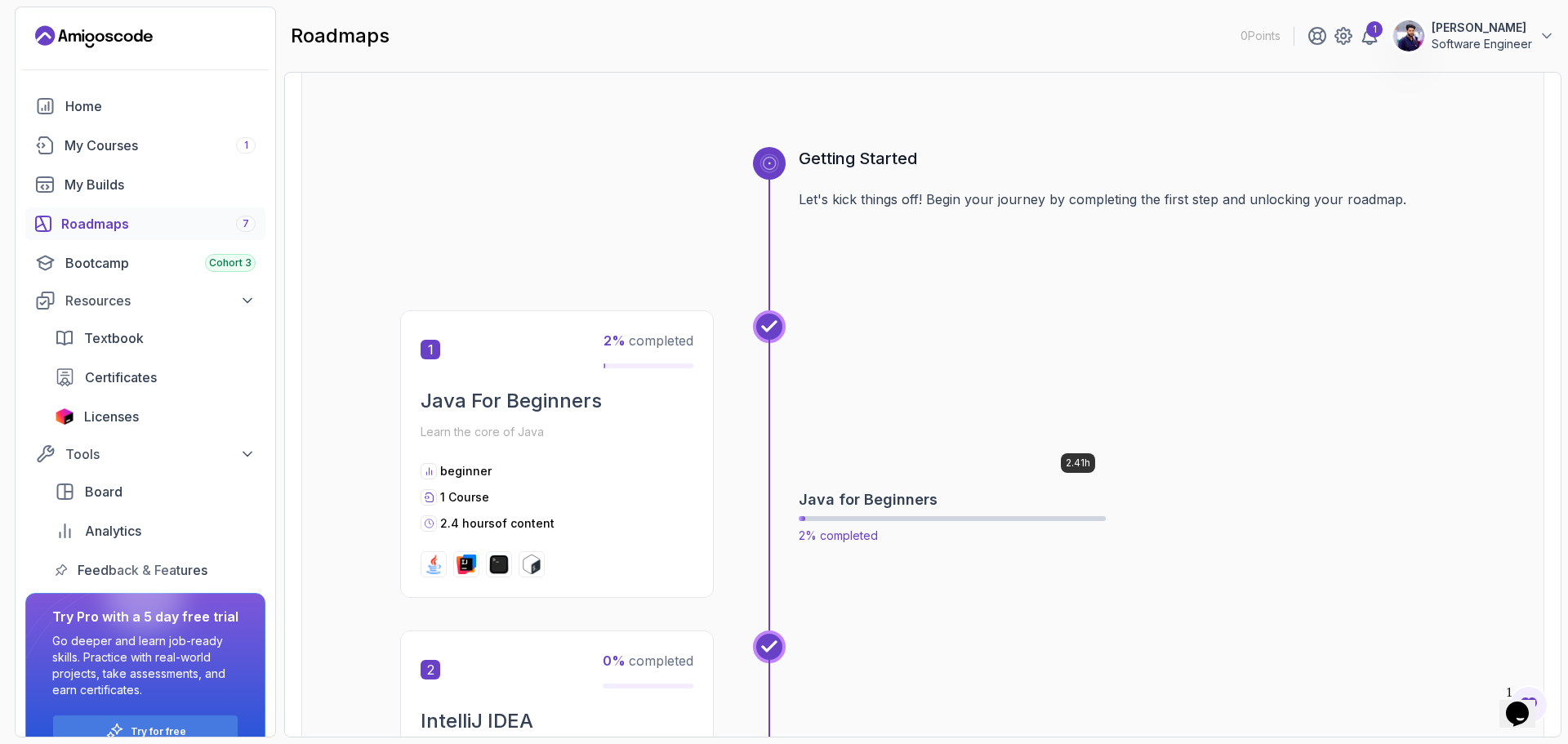
scroll to position [164, 0]
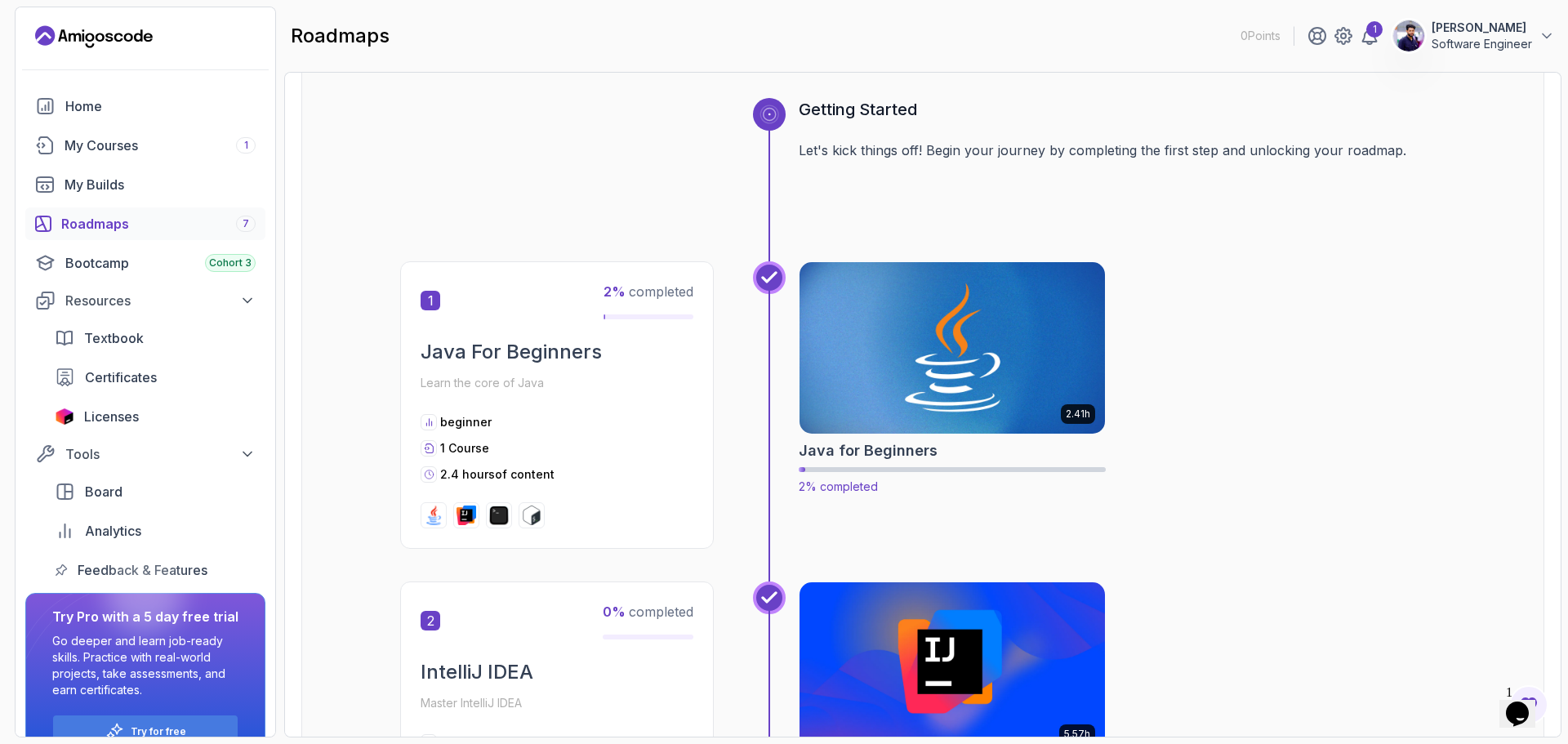
click at [932, 345] on img at bounding box center [952, 348] width 320 height 179
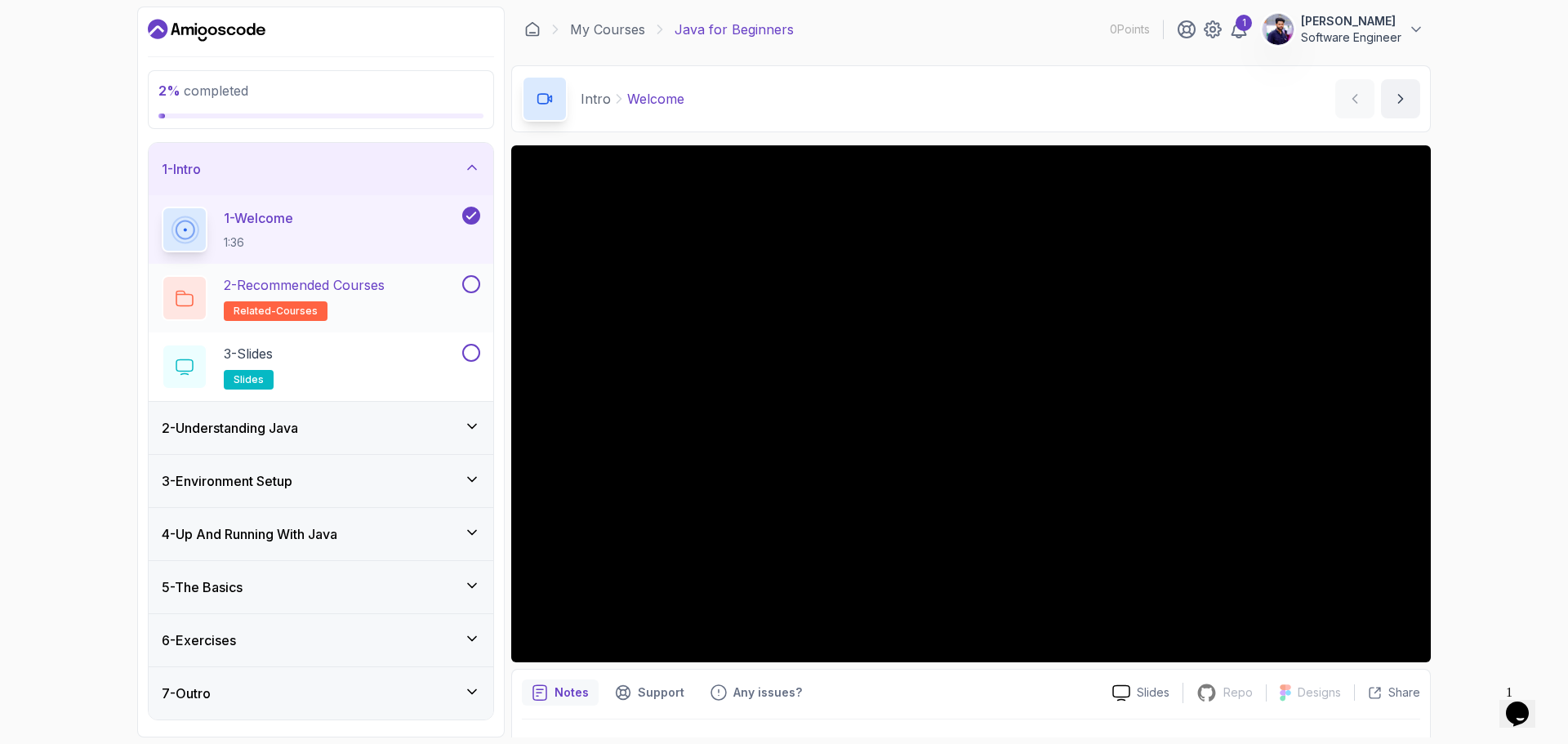
click at [474, 283] on button at bounding box center [471, 284] width 18 height 18
click at [472, 351] on button at bounding box center [471, 352] width 18 height 18
click at [383, 366] on div "3 - Slides slides" at bounding box center [310, 367] width 297 height 45
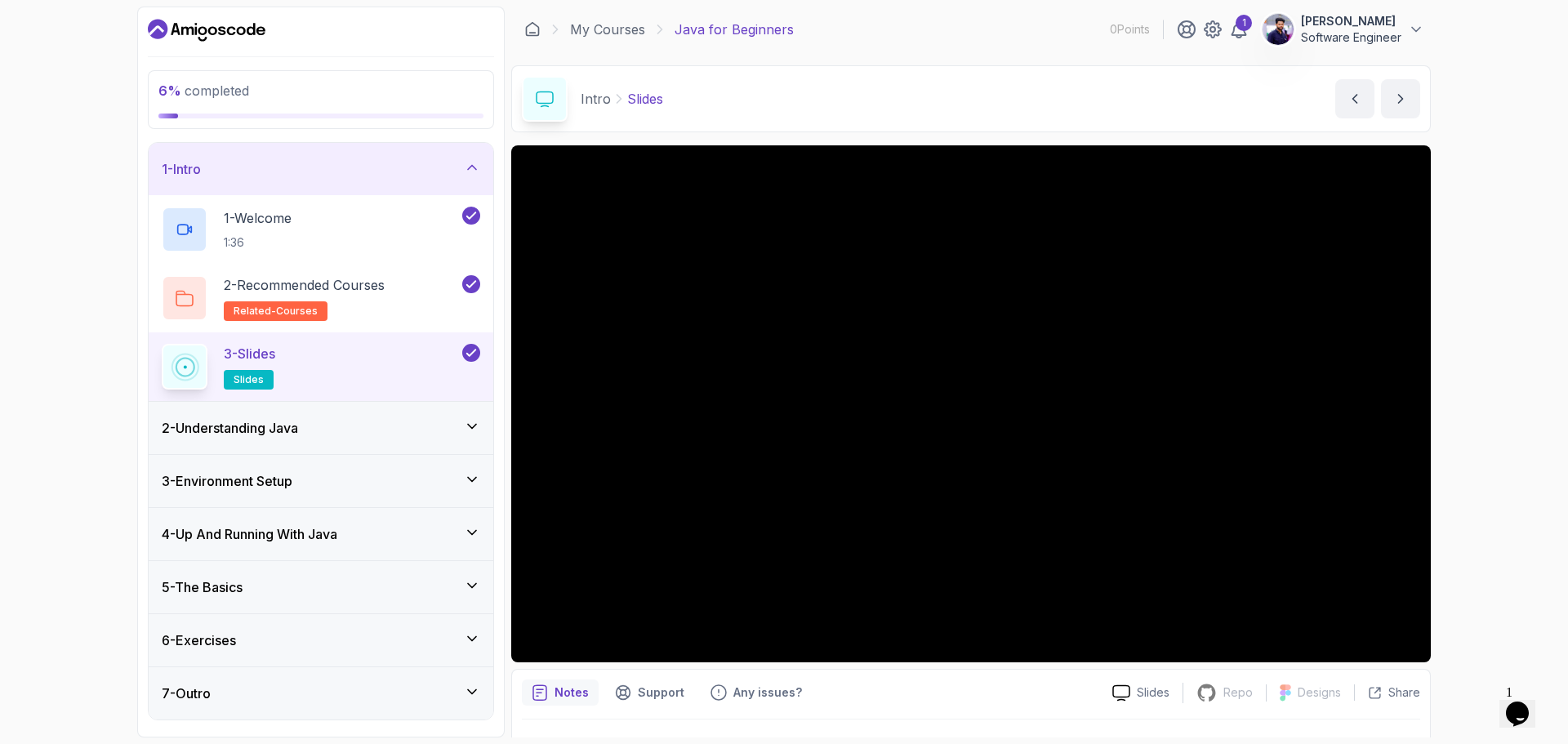
click at [369, 423] on div "2 - Understanding Java" at bounding box center [321, 427] width 319 height 19
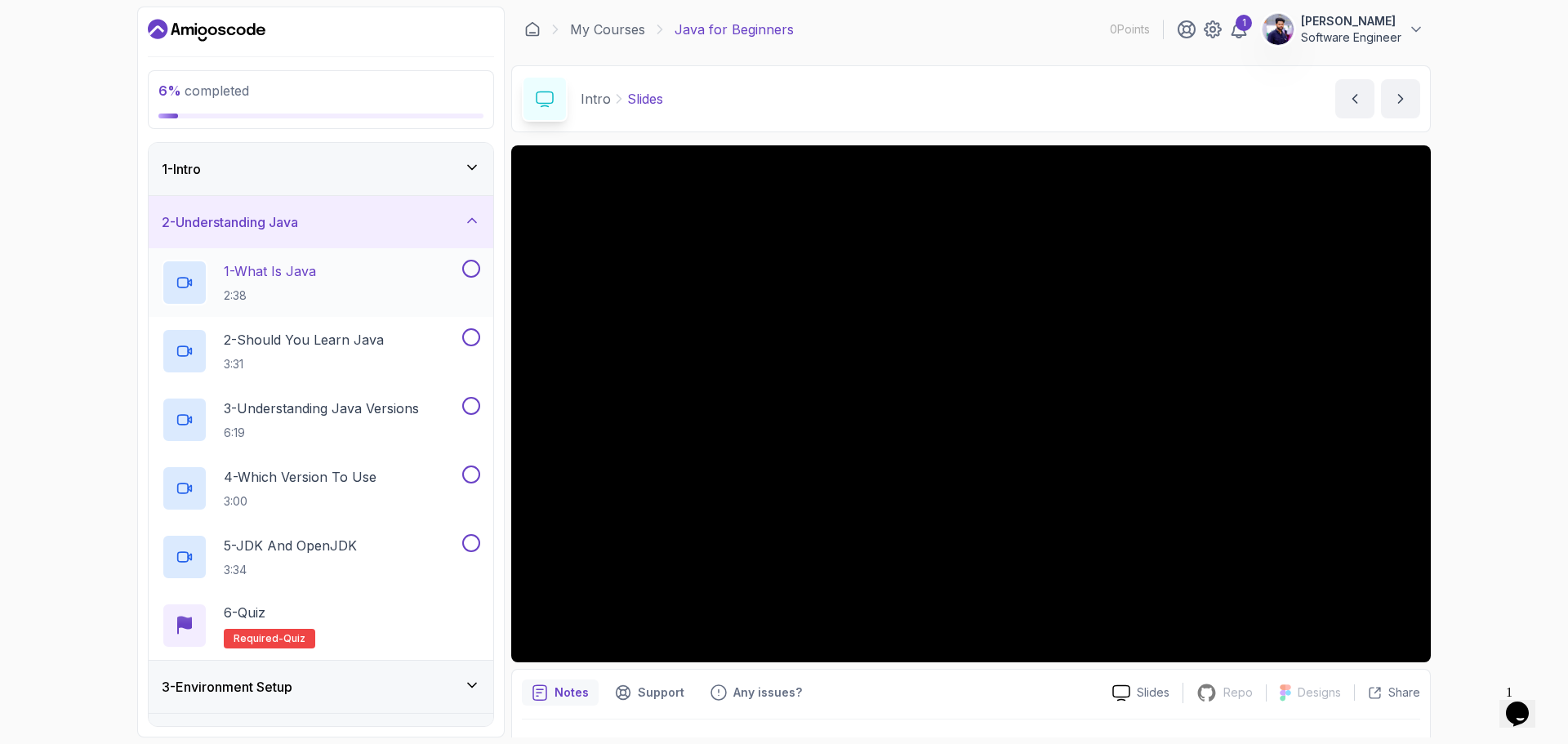
click at [369, 276] on div "1 - What Is Java 2:38" at bounding box center [310, 282] width 297 height 45
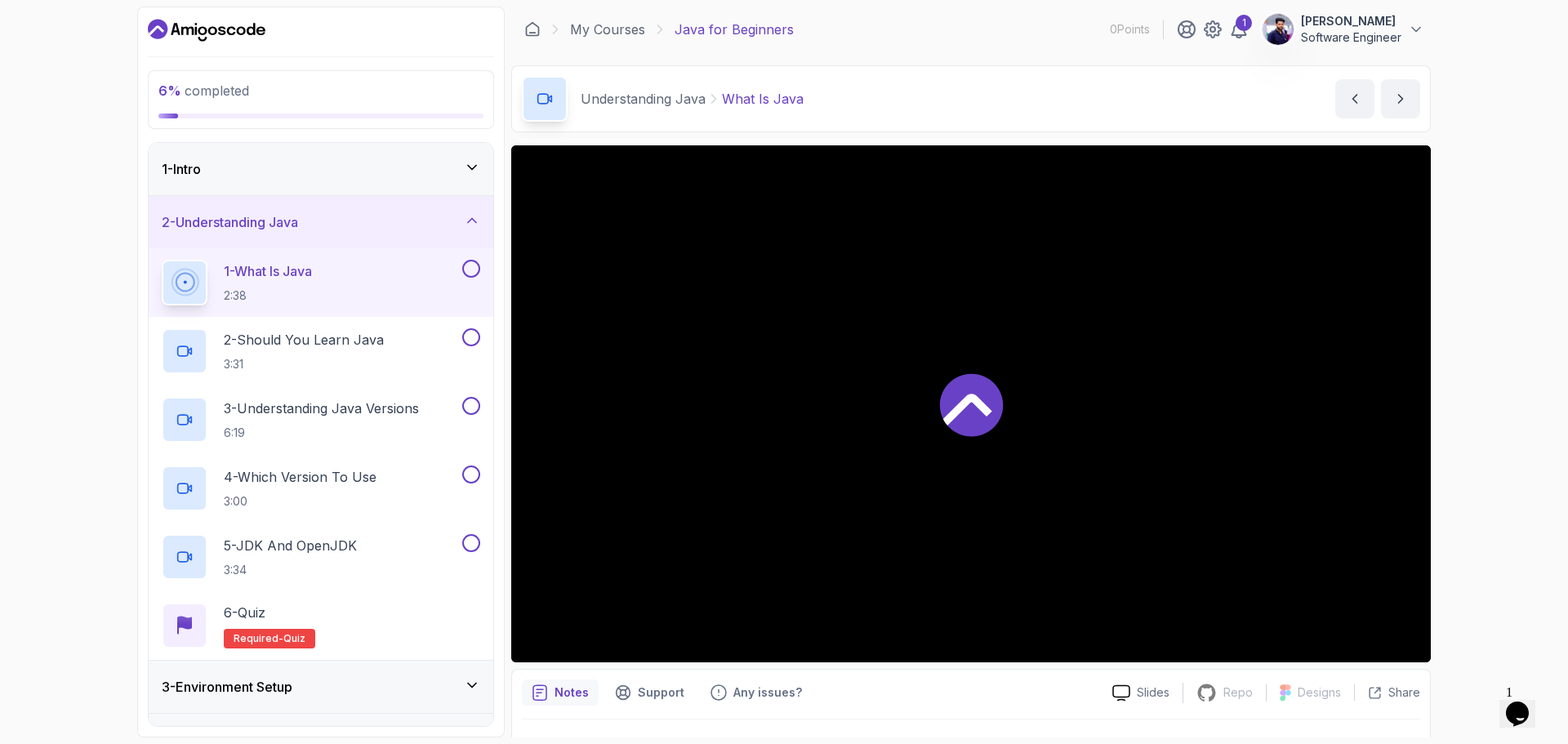
click at [411, 168] on div "1 - Intro" at bounding box center [321, 169] width 319 height 19
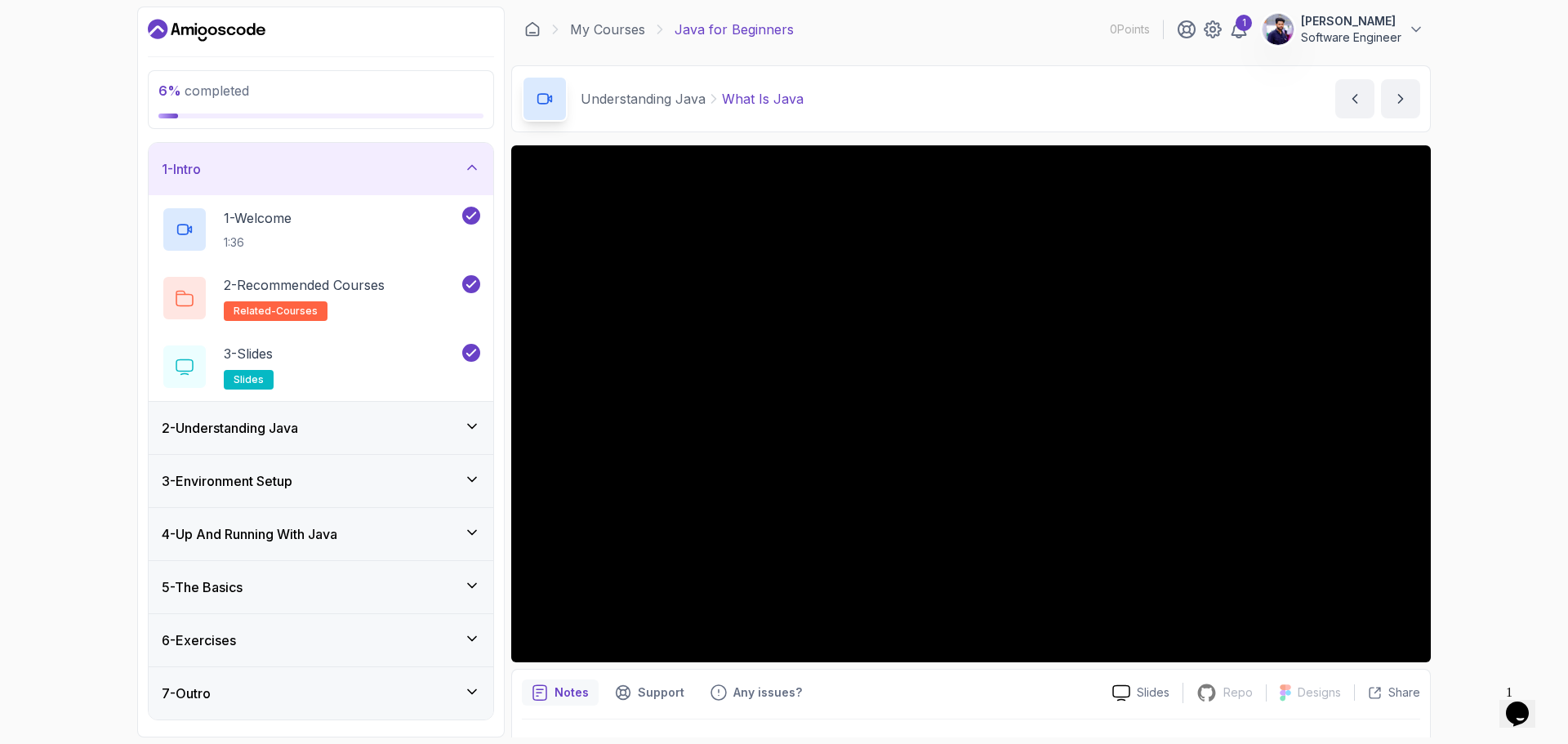
click at [411, 168] on div "1 - Intro" at bounding box center [321, 169] width 319 height 19
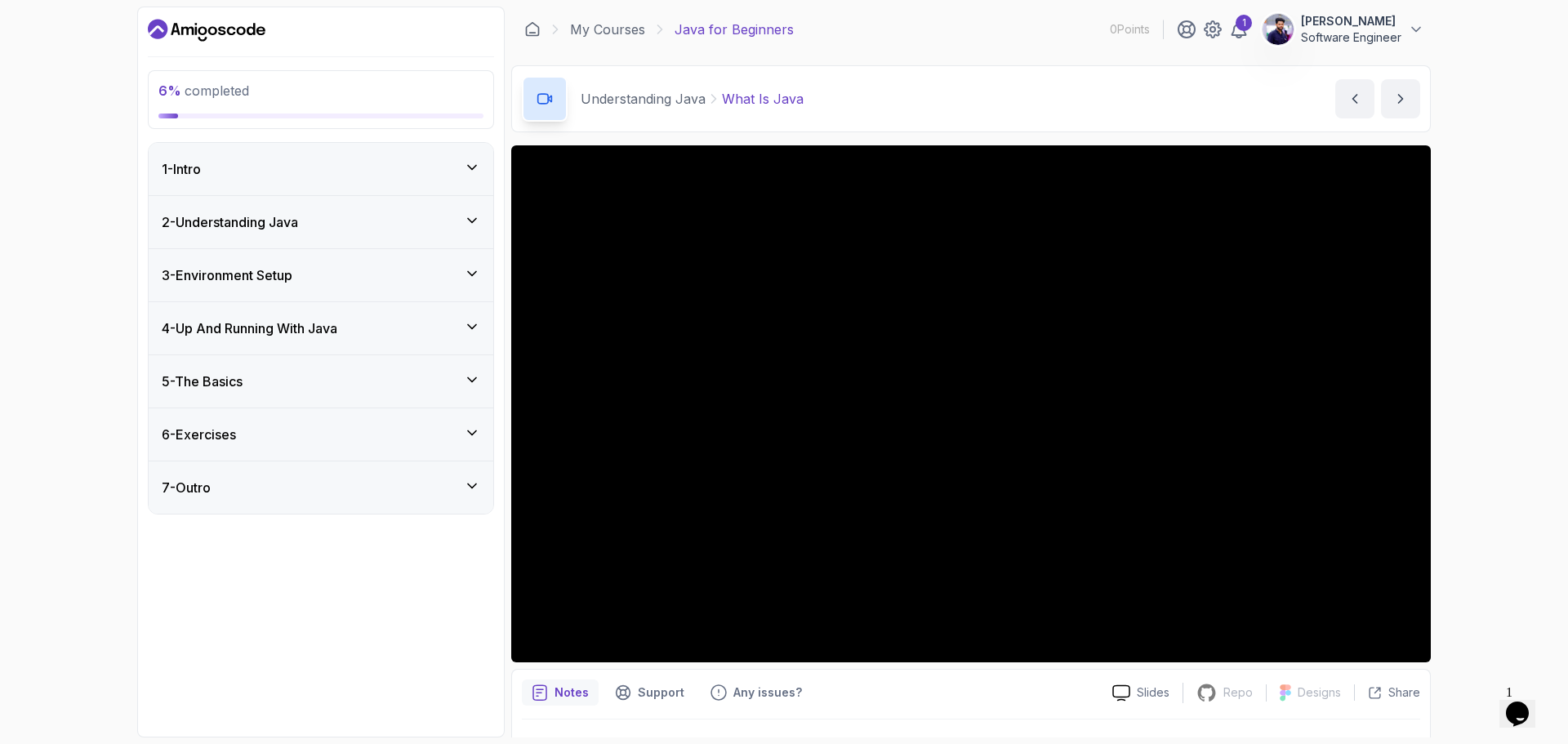
click at [411, 168] on div "1 - Intro" at bounding box center [321, 169] width 319 height 19
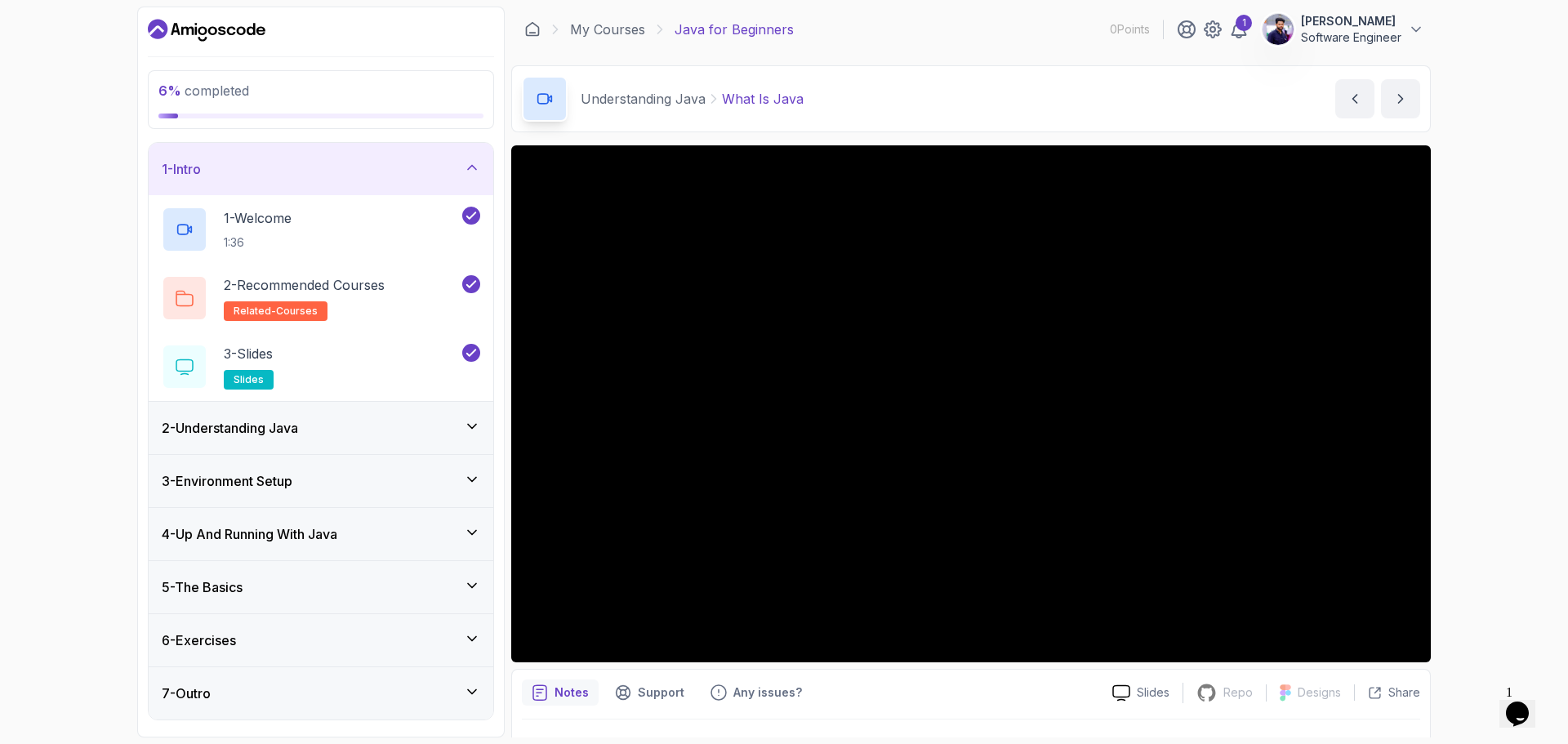
click at [440, 428] on div "2 - Understanding Java" at bounding box center [321, 427] width 319 height 19
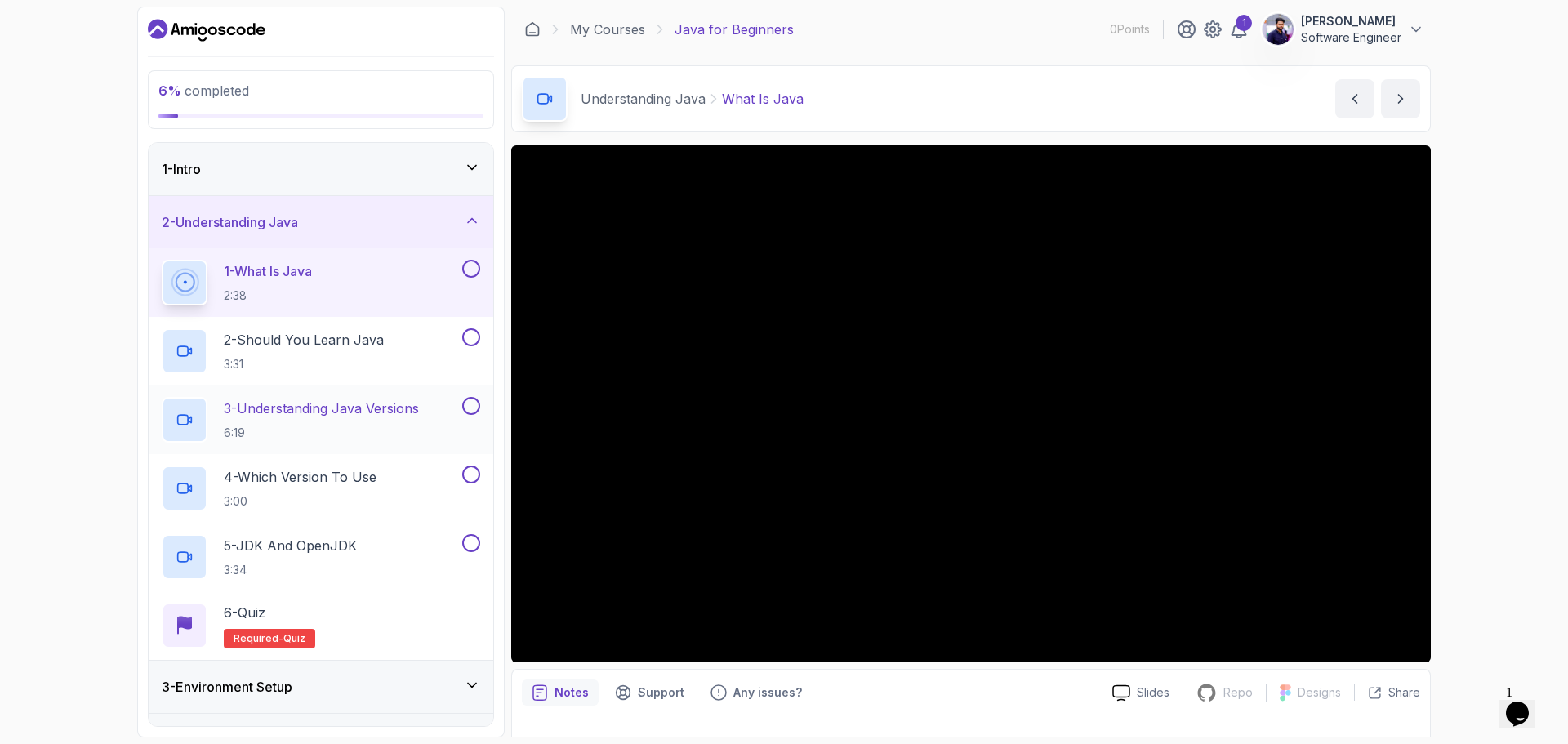
click at [148, 196] on button "2 - Understanding Java" at bounding box center [320, 222] width 345 height 52
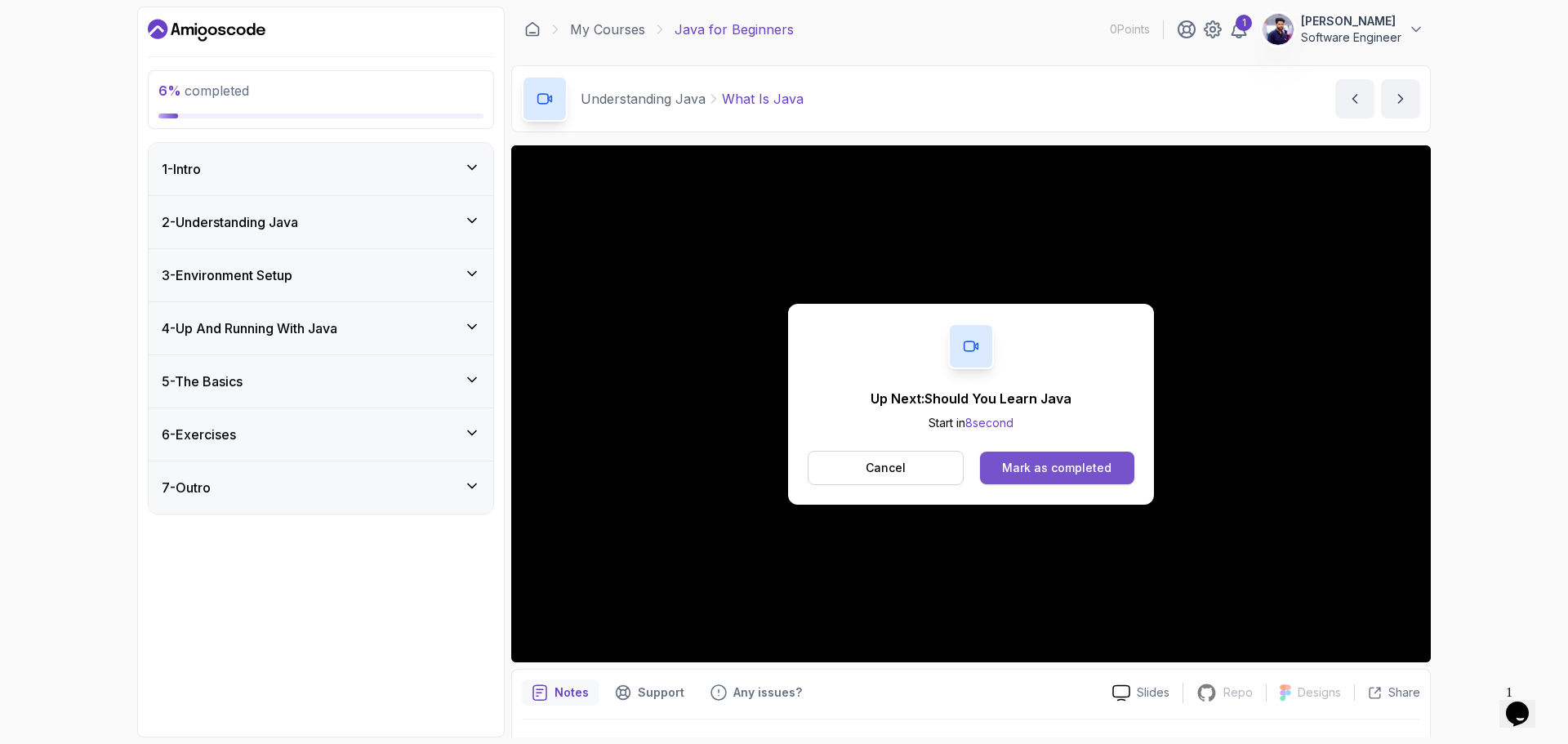
click at [1055, 474] on div "Mark as completed" at bounding box center [1056, 467] width 109 height 16
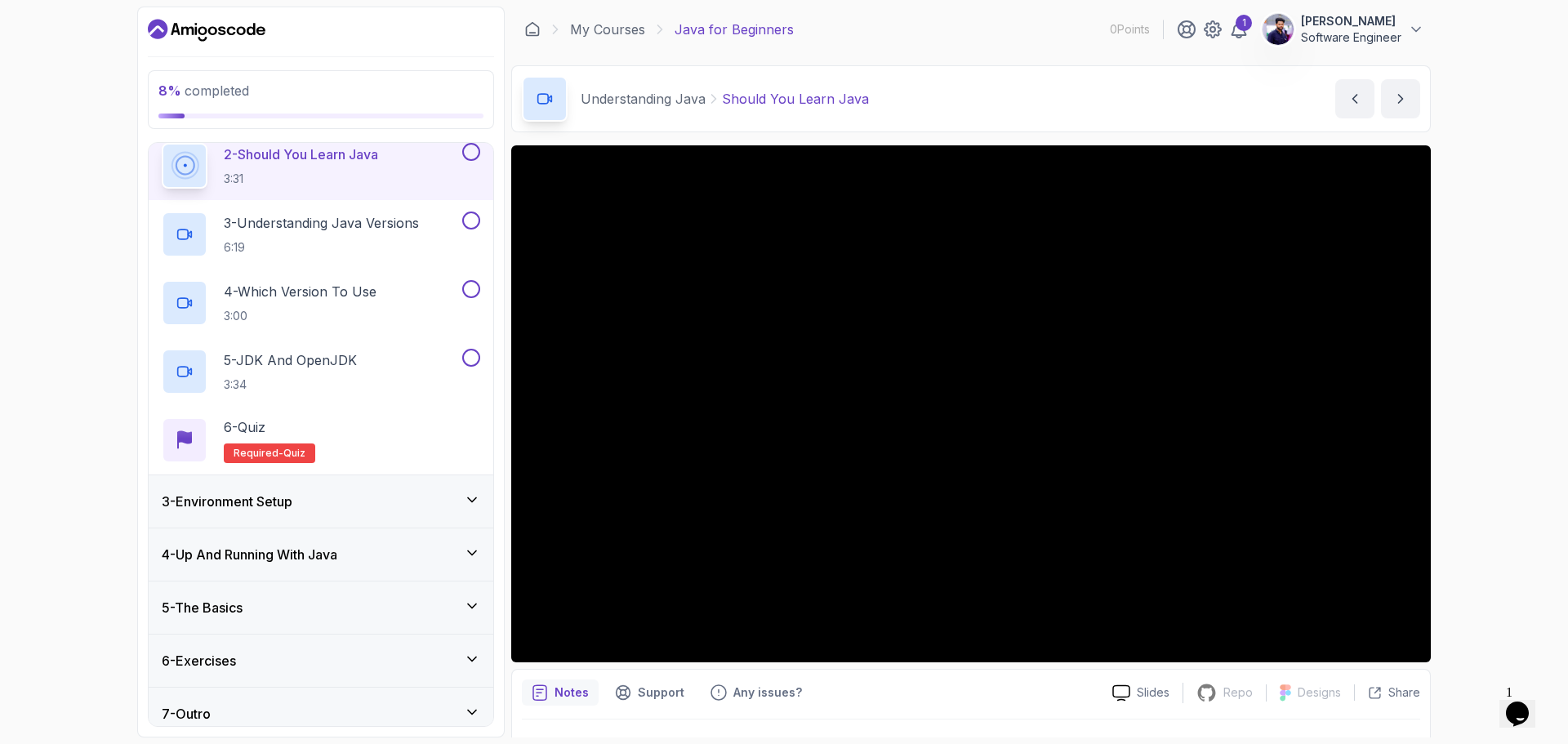
scroll to position [199, 0]
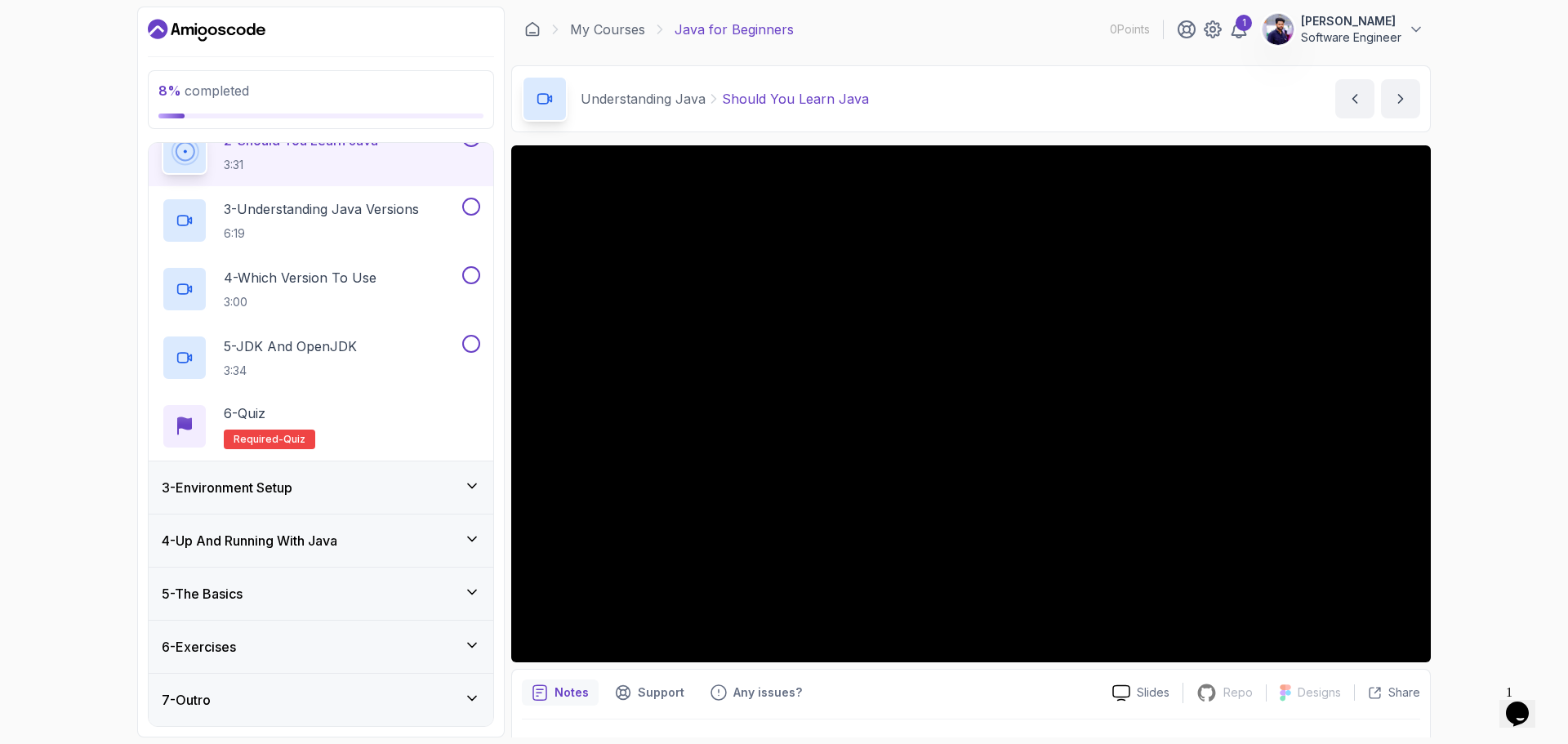
click at [402, 697] on div "7 - Outro" at bounding box center [321, 699] width 319 height 19
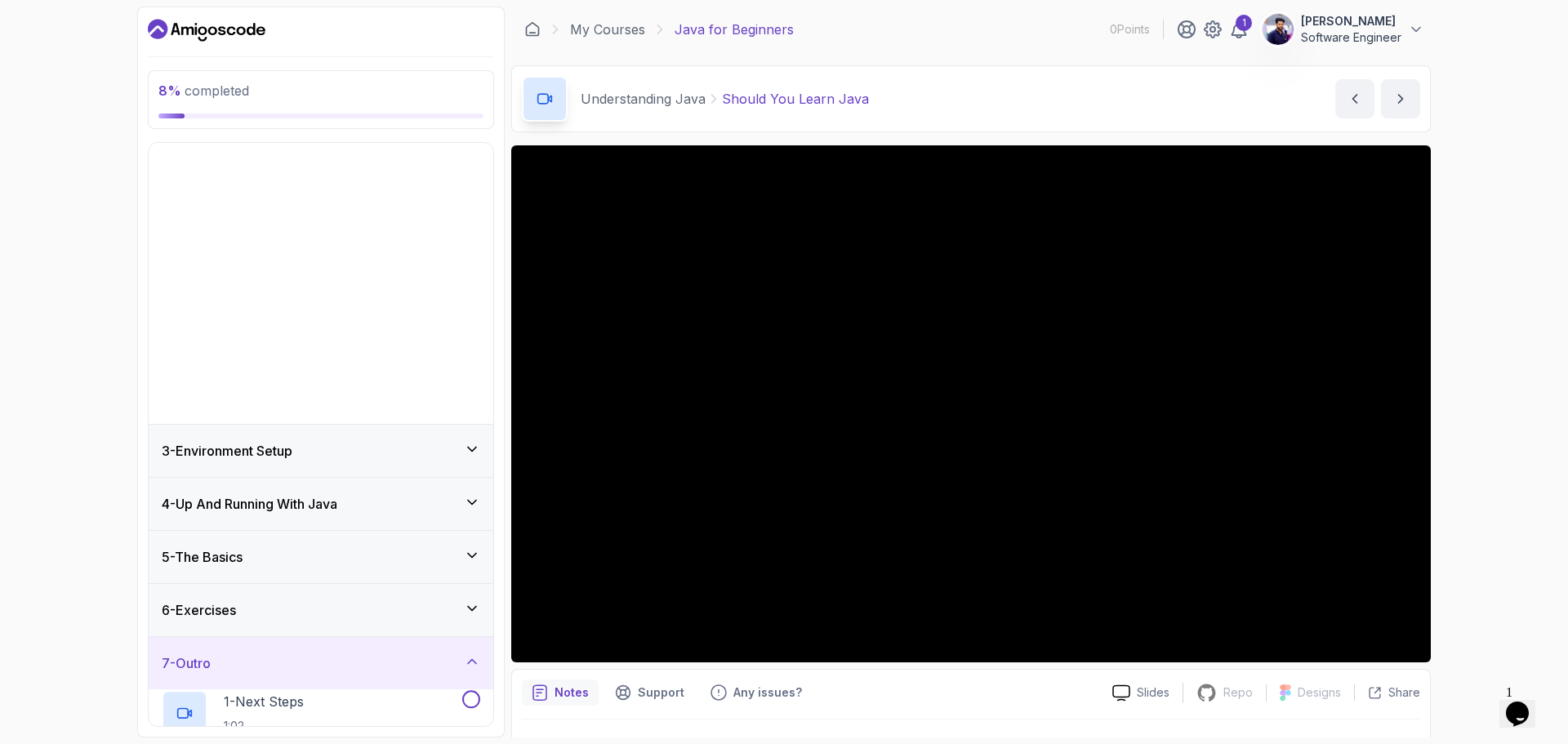
scroll to position [0, 0]
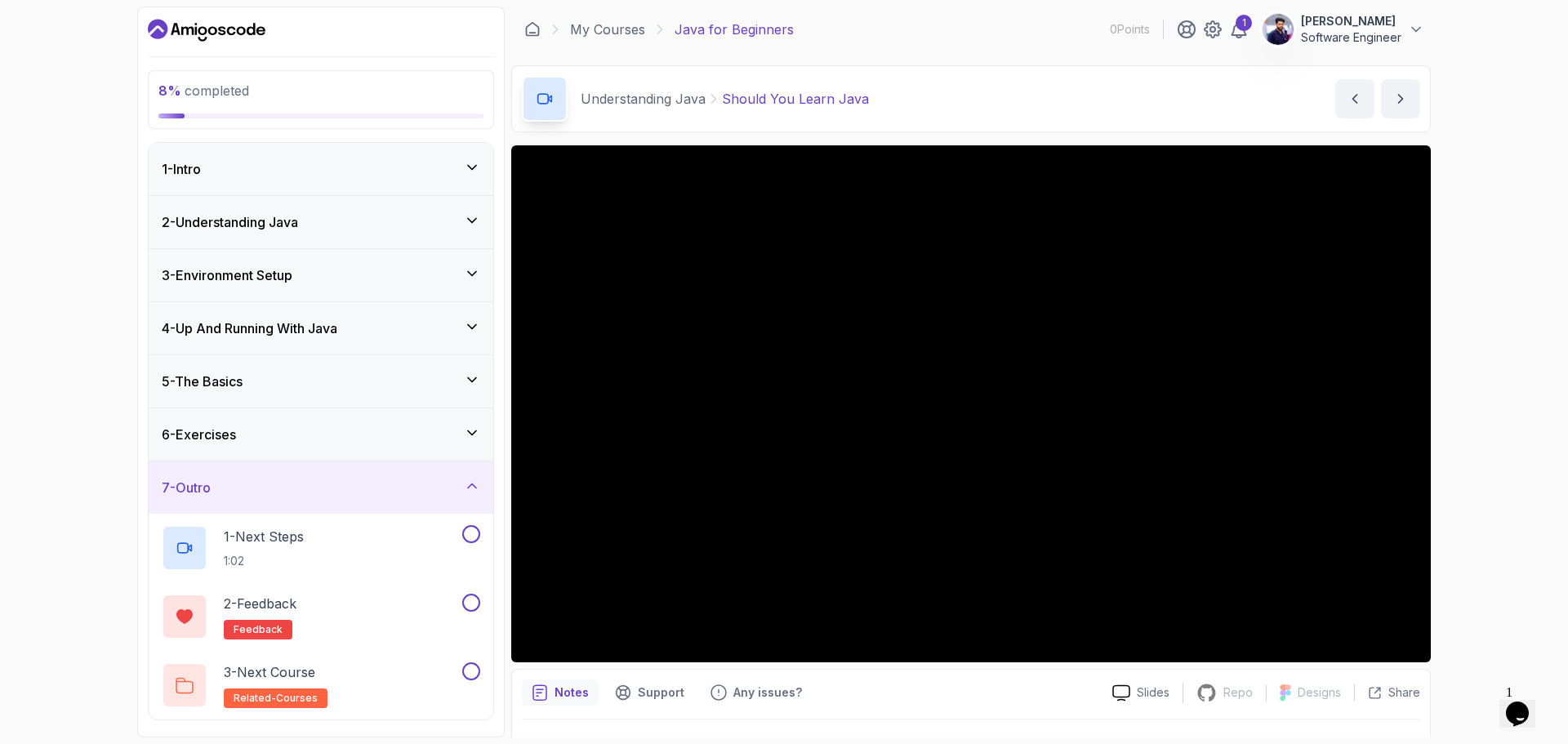
click at [360, 488] on div "7 - Outro" at bounding box center [321, 486] width 319 height 19
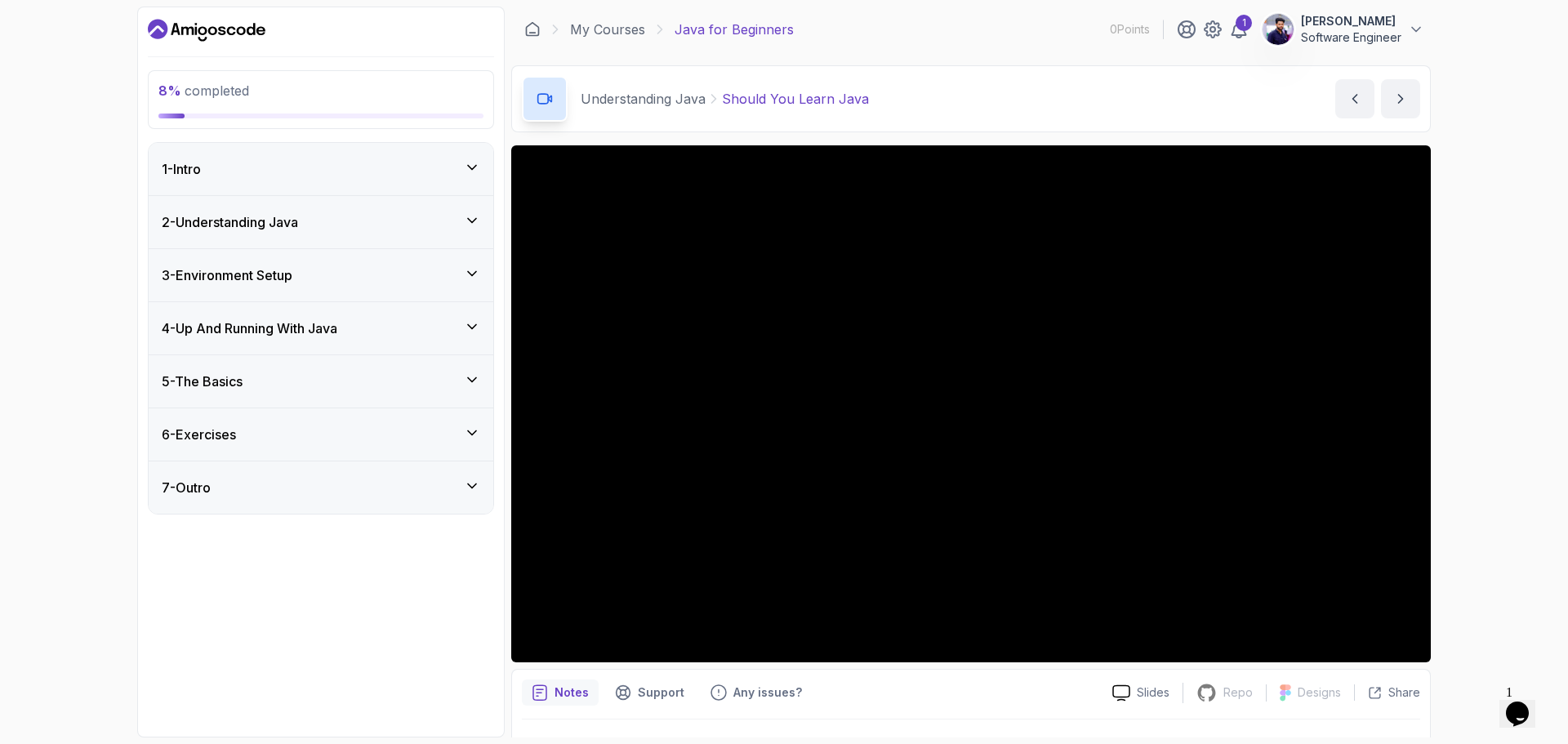
click at [386, 433] on div "6 - Exercises" at bounding box center [321, 434] width 319 height 19
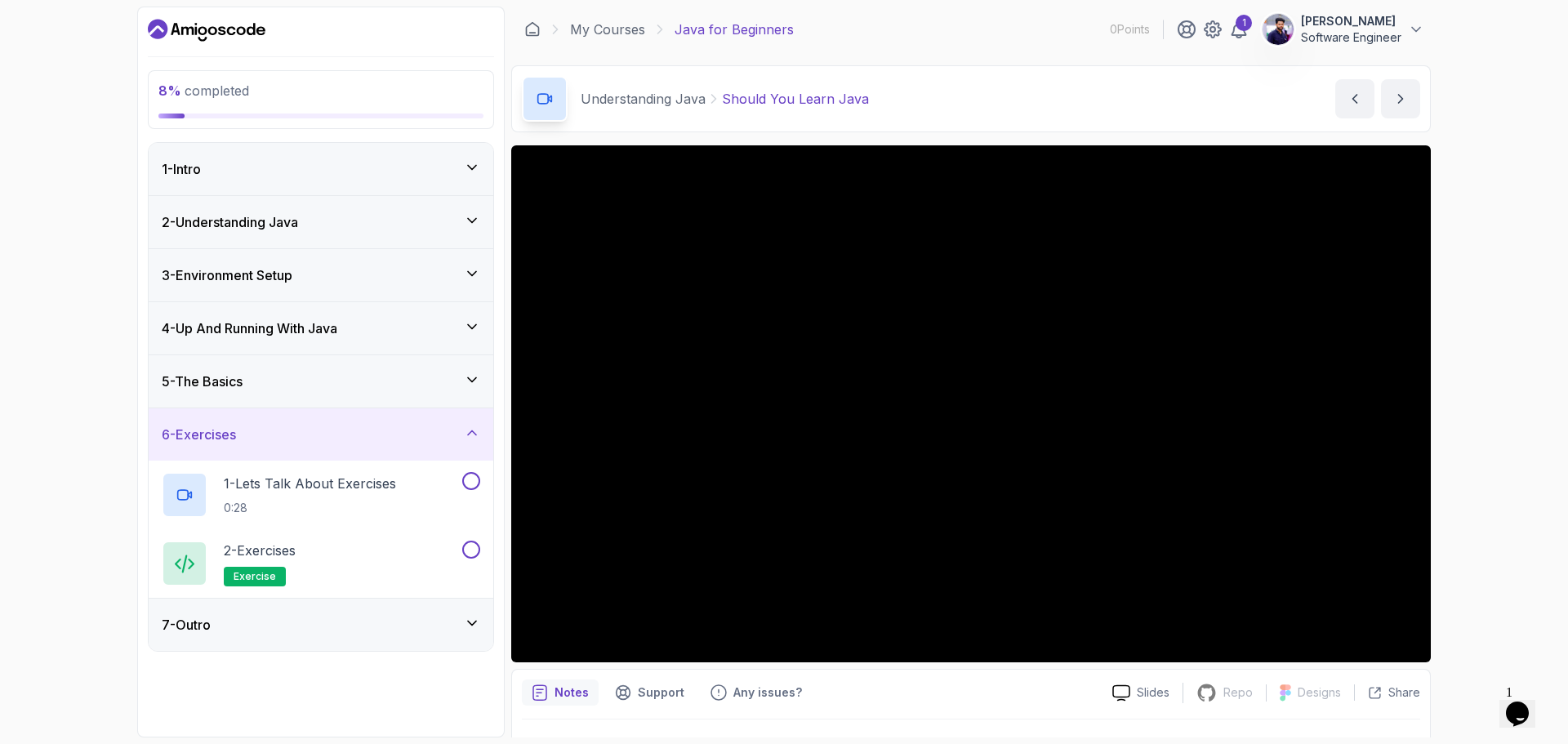
click at [386, 433] on div "6 - Exercises" at bounding box center [321, 434] width 319 height 19
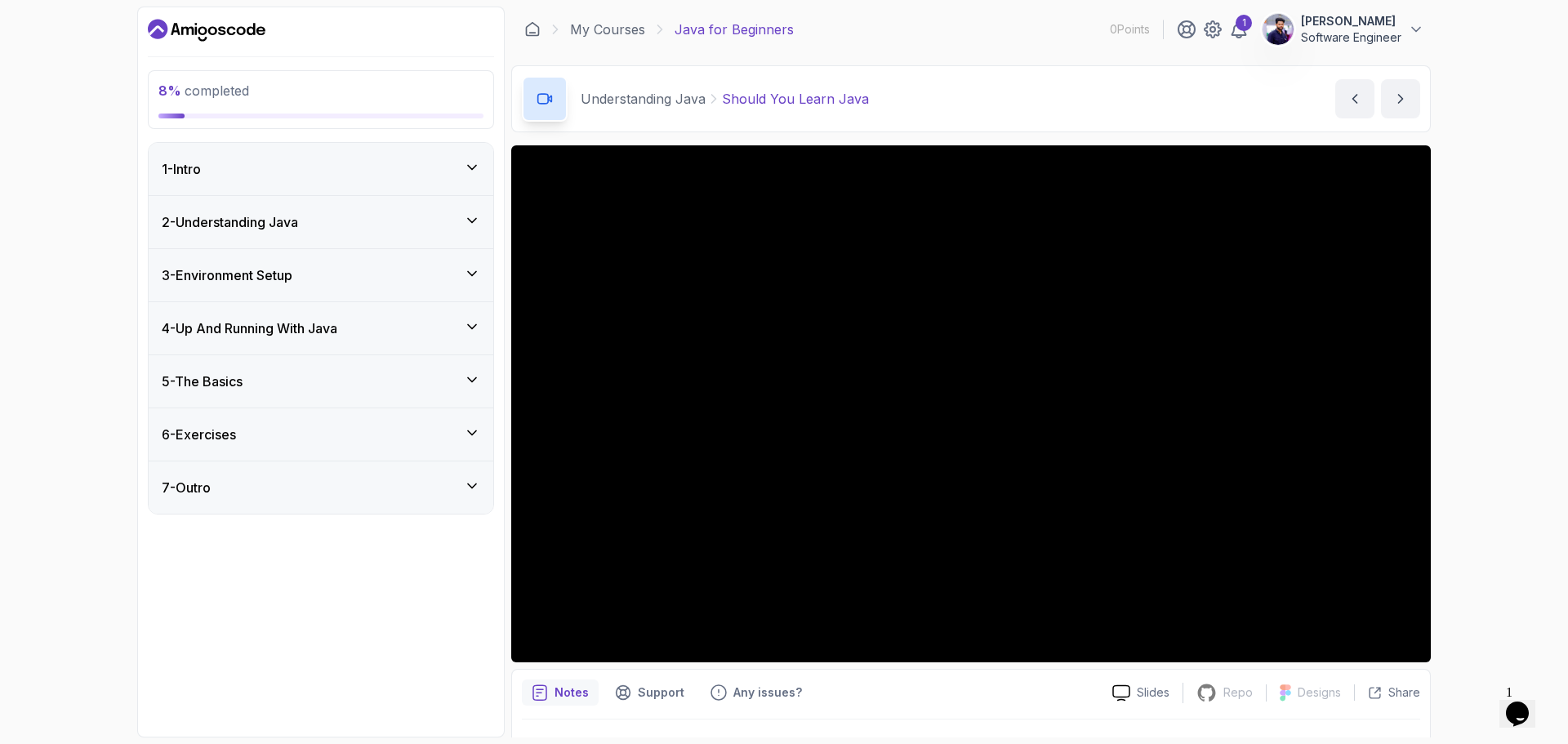
click at [148, 408] on button "6 - Exercises" at bounding box center [320, 434] width 345 height 52
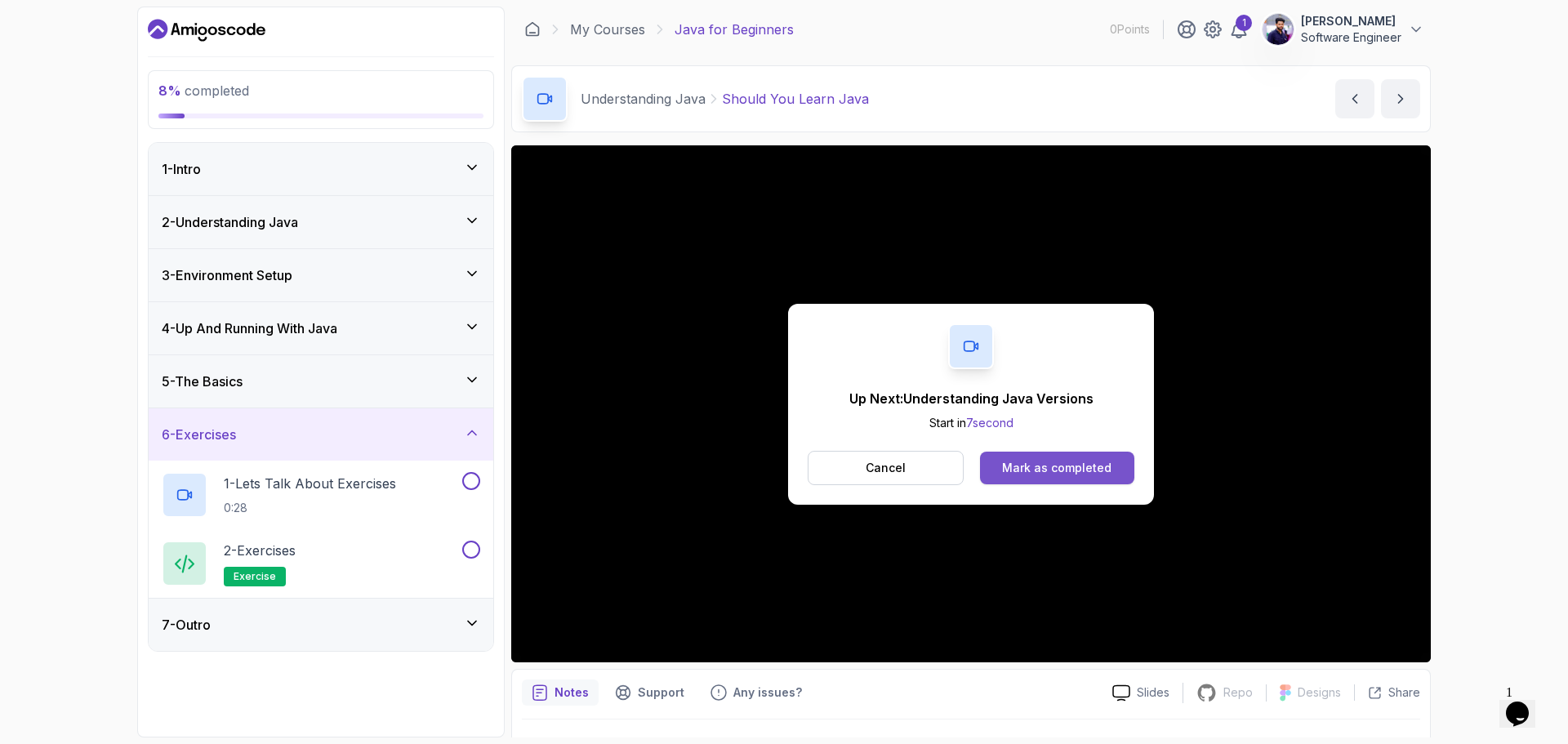
click at [1050, 467] on div "Mark as completed" at bounding box center [1056, 467] width 109 height 16
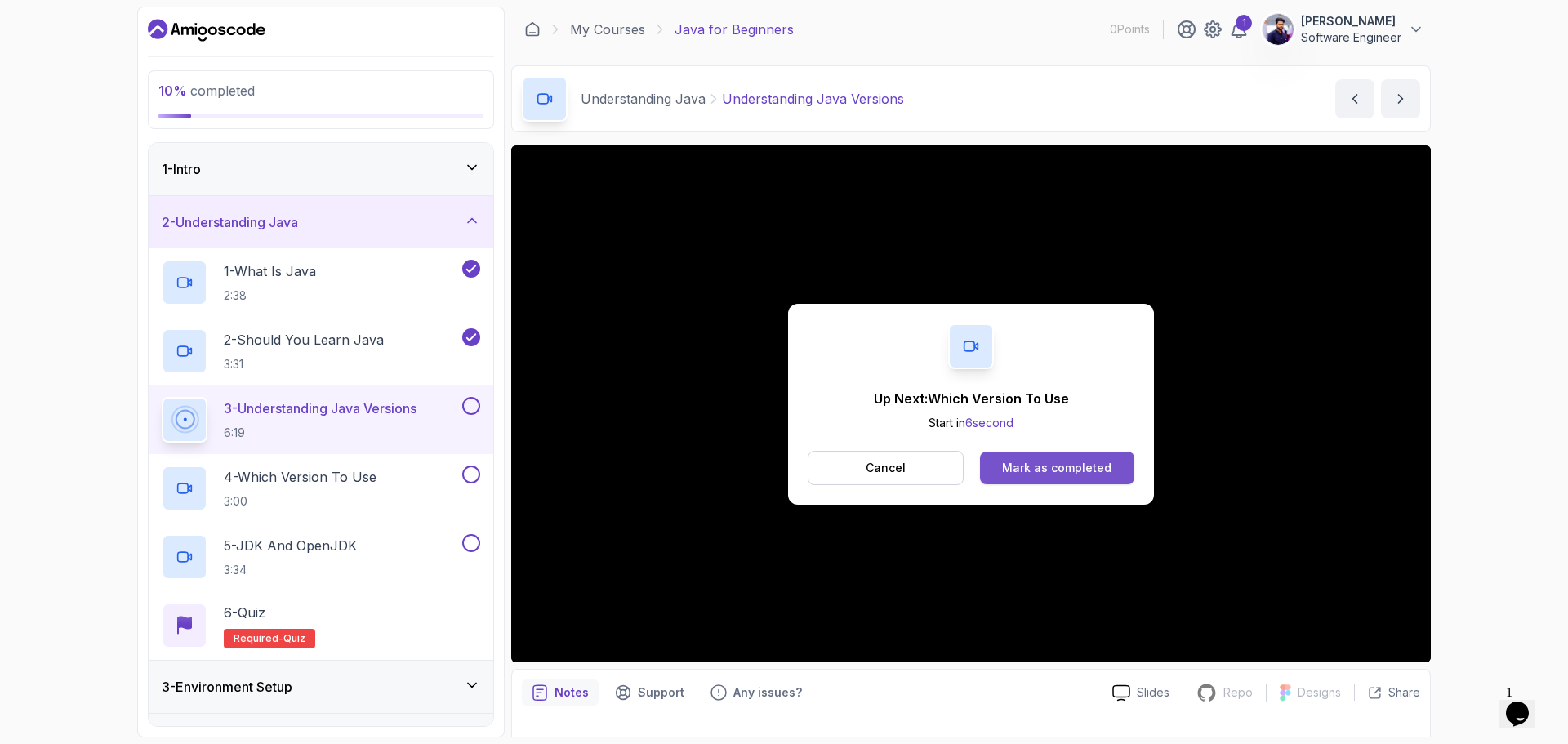
click at [1055, 462] on div "Mark as completed" at bounding box center [1056, 467] width 109 height 16
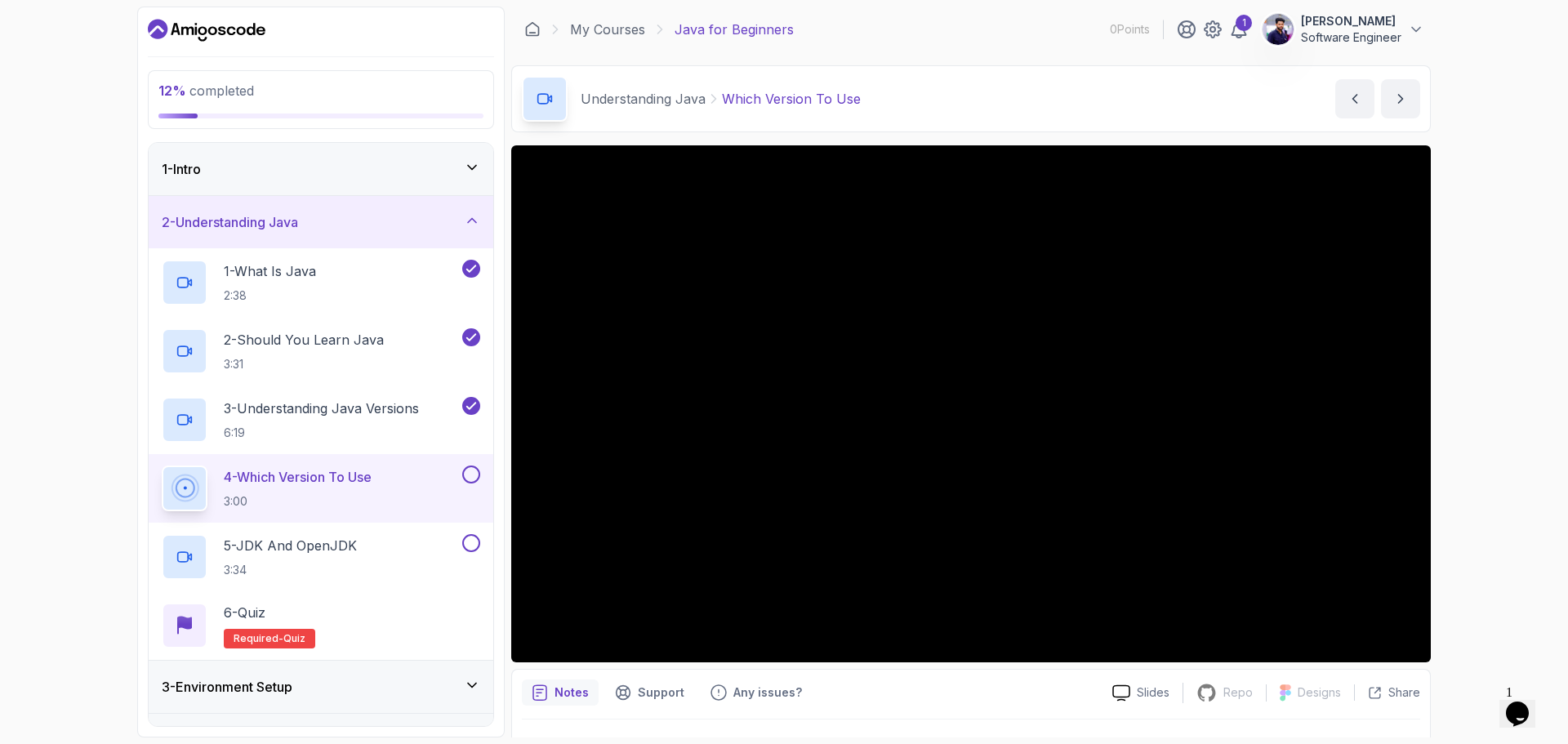
scroll to position [39, 0]
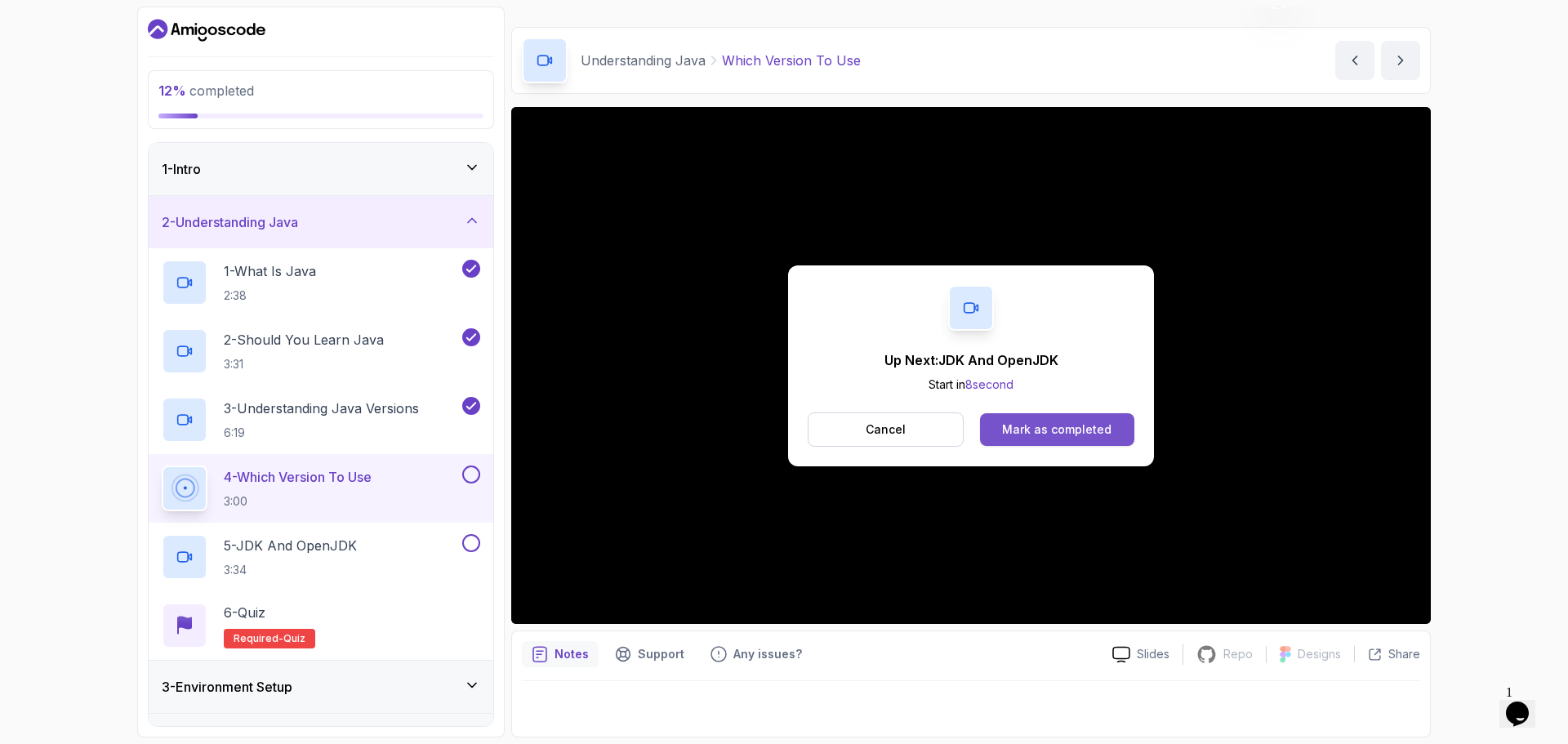
click at [1025, 431] on div "Mark as completed" at bounding box center [1056, 429] width 109 height 16
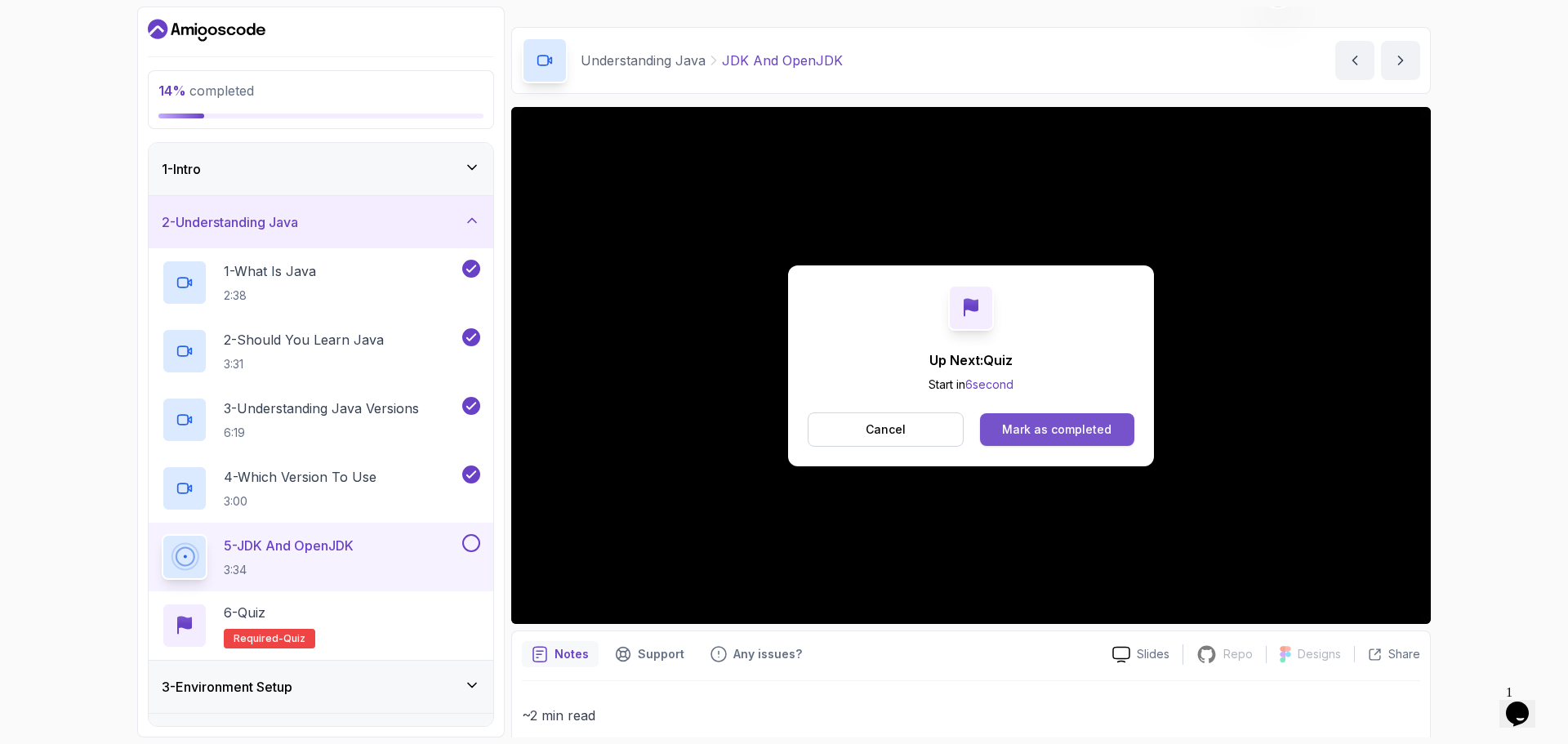
click at [1064, 425] on div "Mark as completed" at bounding box center [1056, 429] width 109 height 16
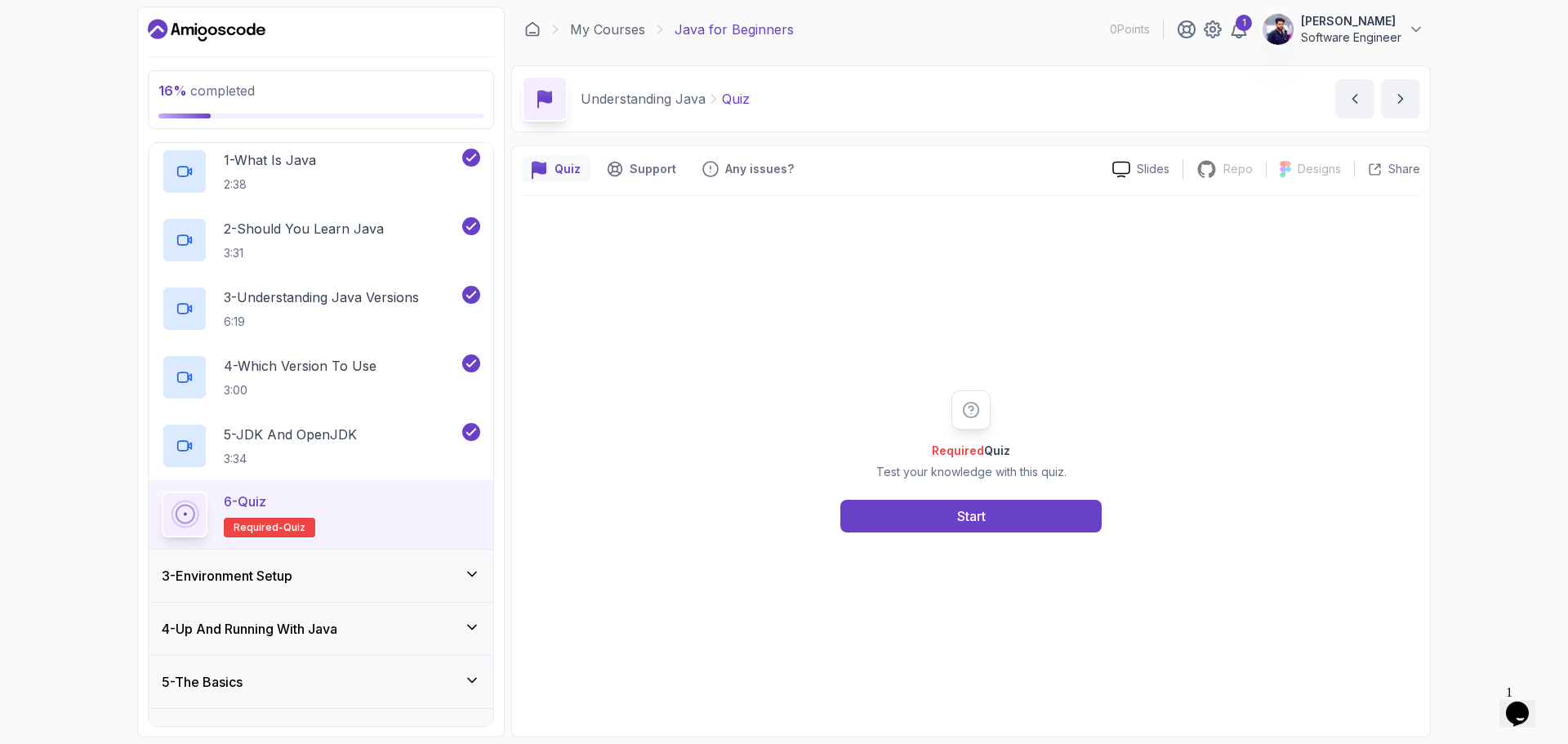
scroll to position [164, 0]
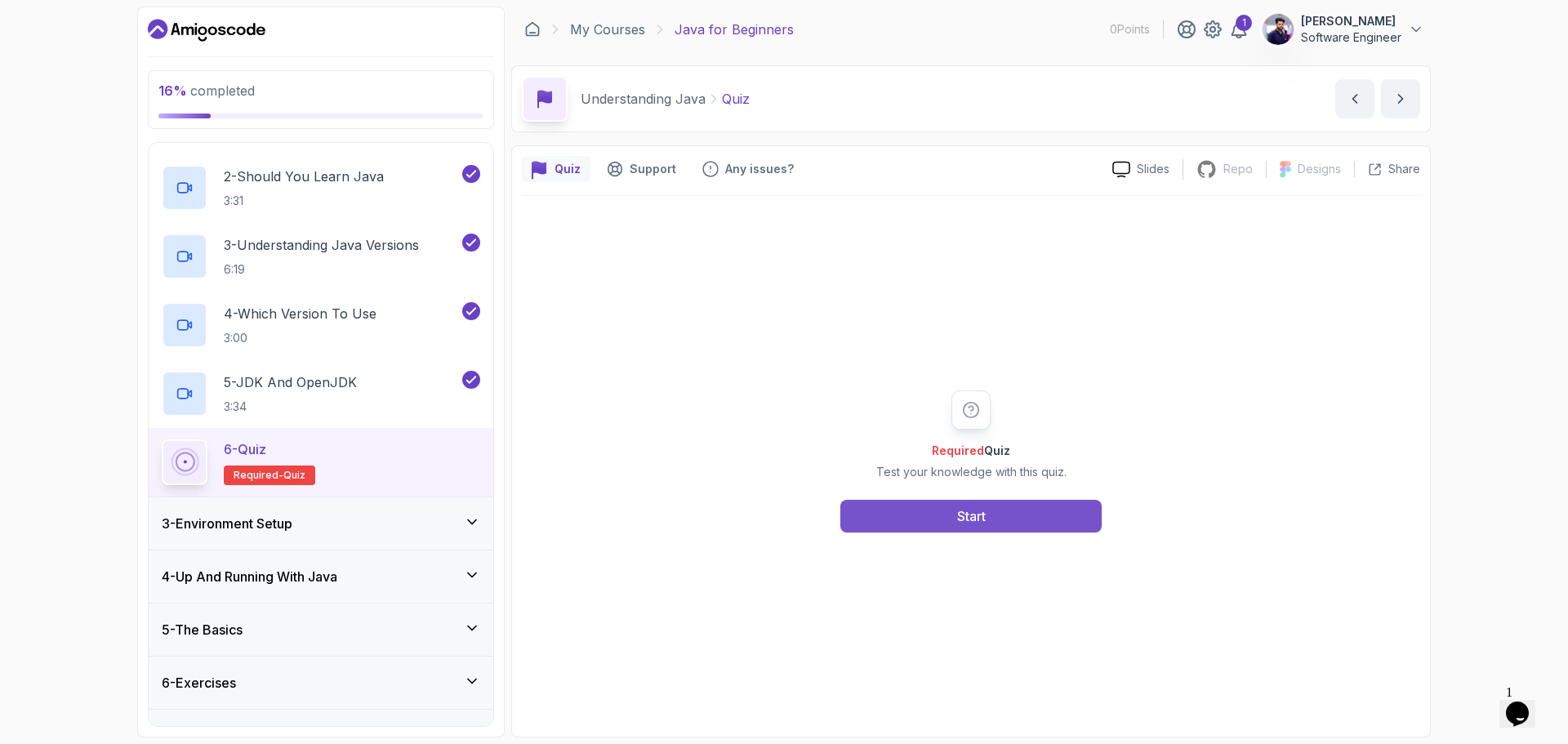
click at [918, 506] on button "Start" at bounding box center [970, 516] width 261 height 33
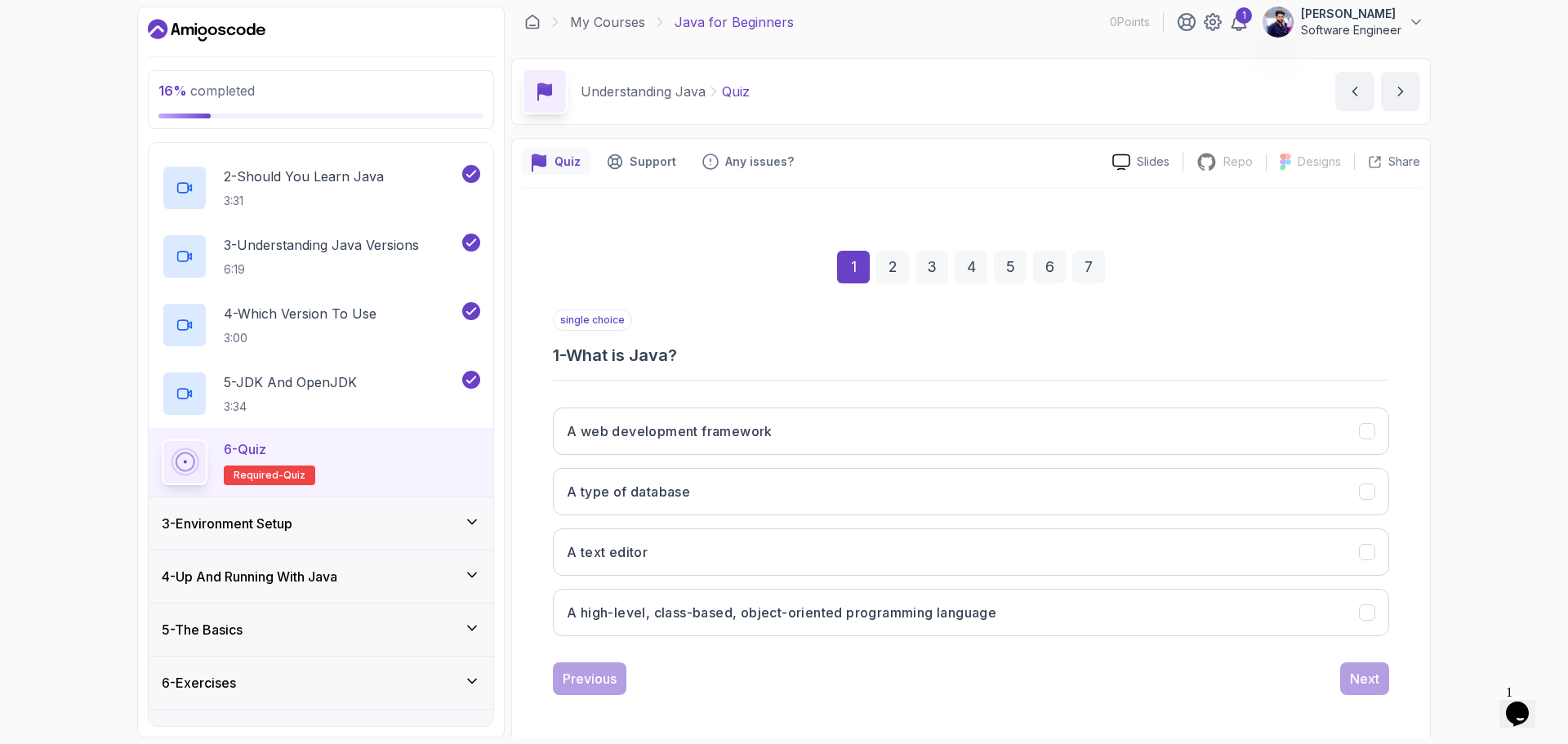
scroll to position [12, 0]
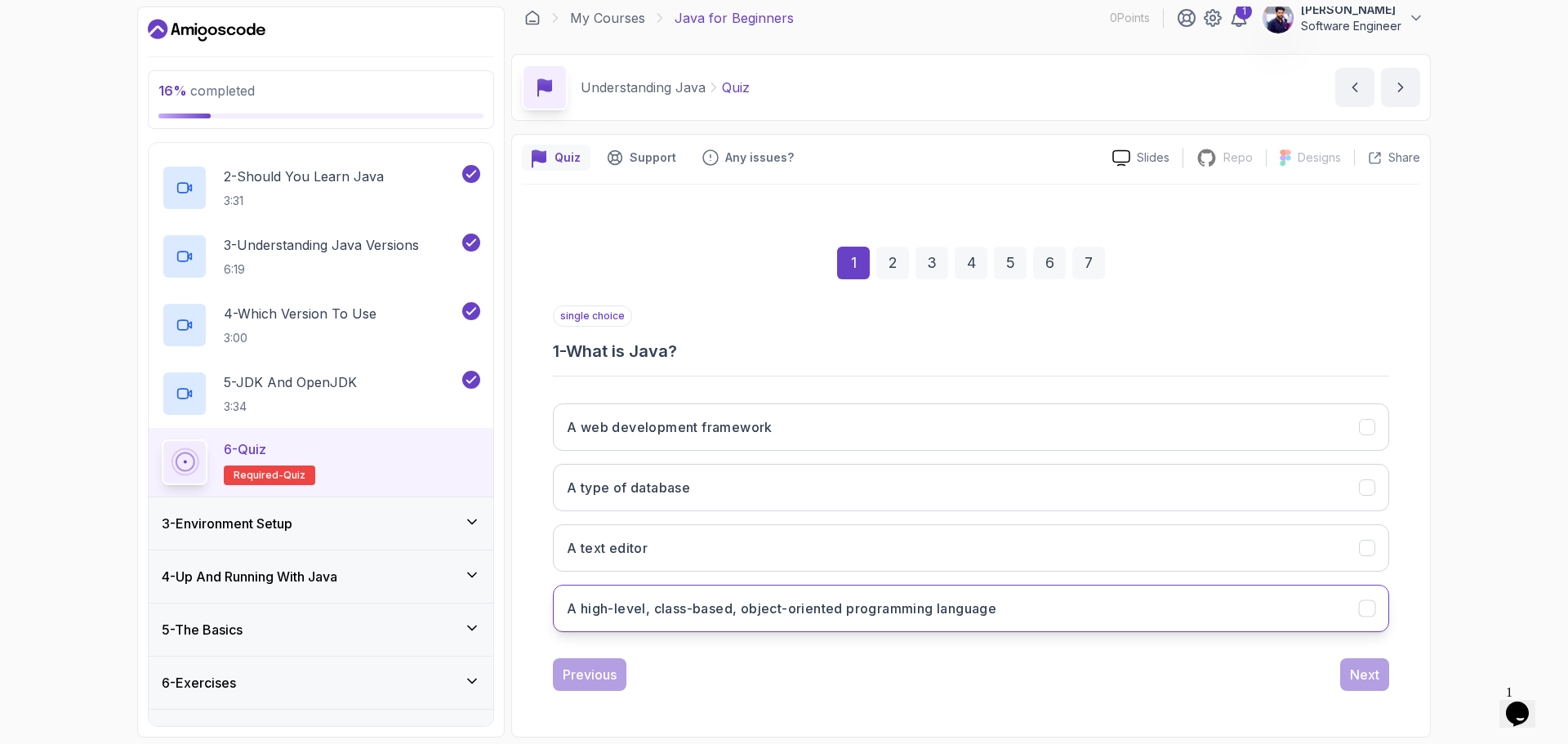
click at [607, 604] on h3 "A high-level, class-based, object-oriented programming language" at bounding box center [781, 607] width 430 height 19
click at [1367, 679] on div "Next" at bounding box center [1364, 674] width 29 height 19
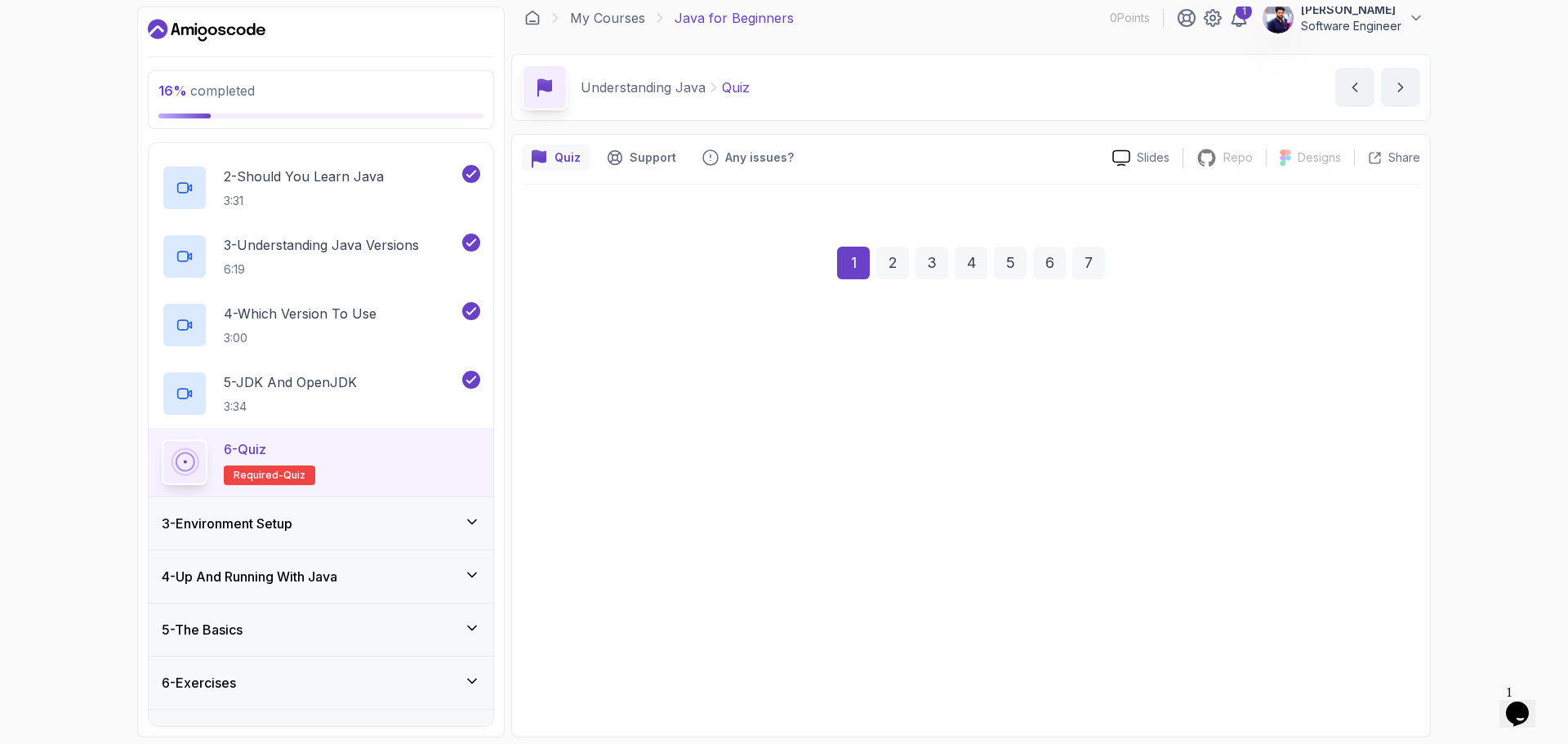
click at [1367, 679] on div "Next" at bounding box center [1364, 674] width 29 height 19
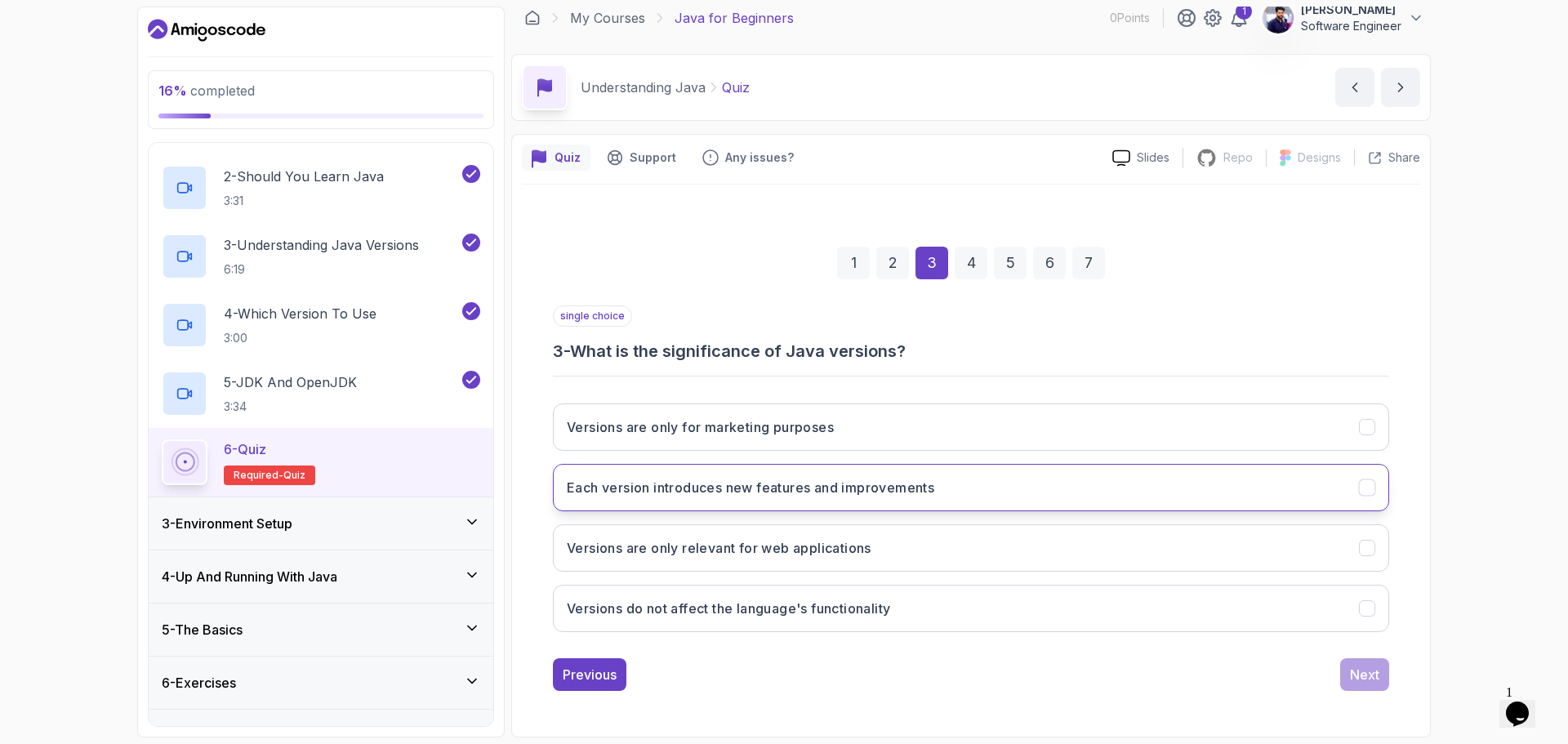
click at [832, 484] on h3 "Each version introduces new features and improvements" at bounding box center [750, 486] width 367 height 19
click at [1362, 676] on div "Next" at bounding box center [1364, 674] width 29 height 19
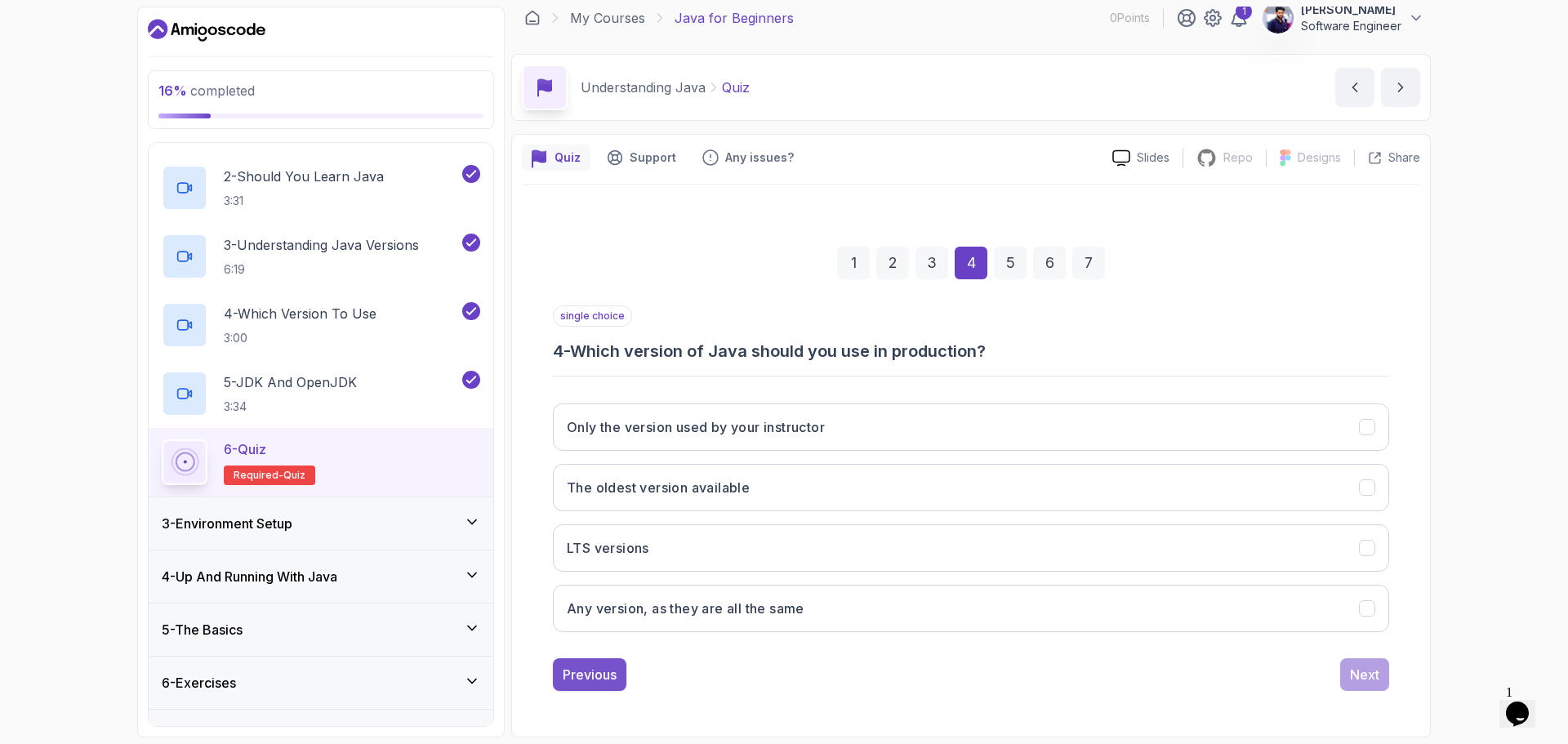
click at [602, 675] on div "Previous" at bounding box center [590, 674] width 54 height 19
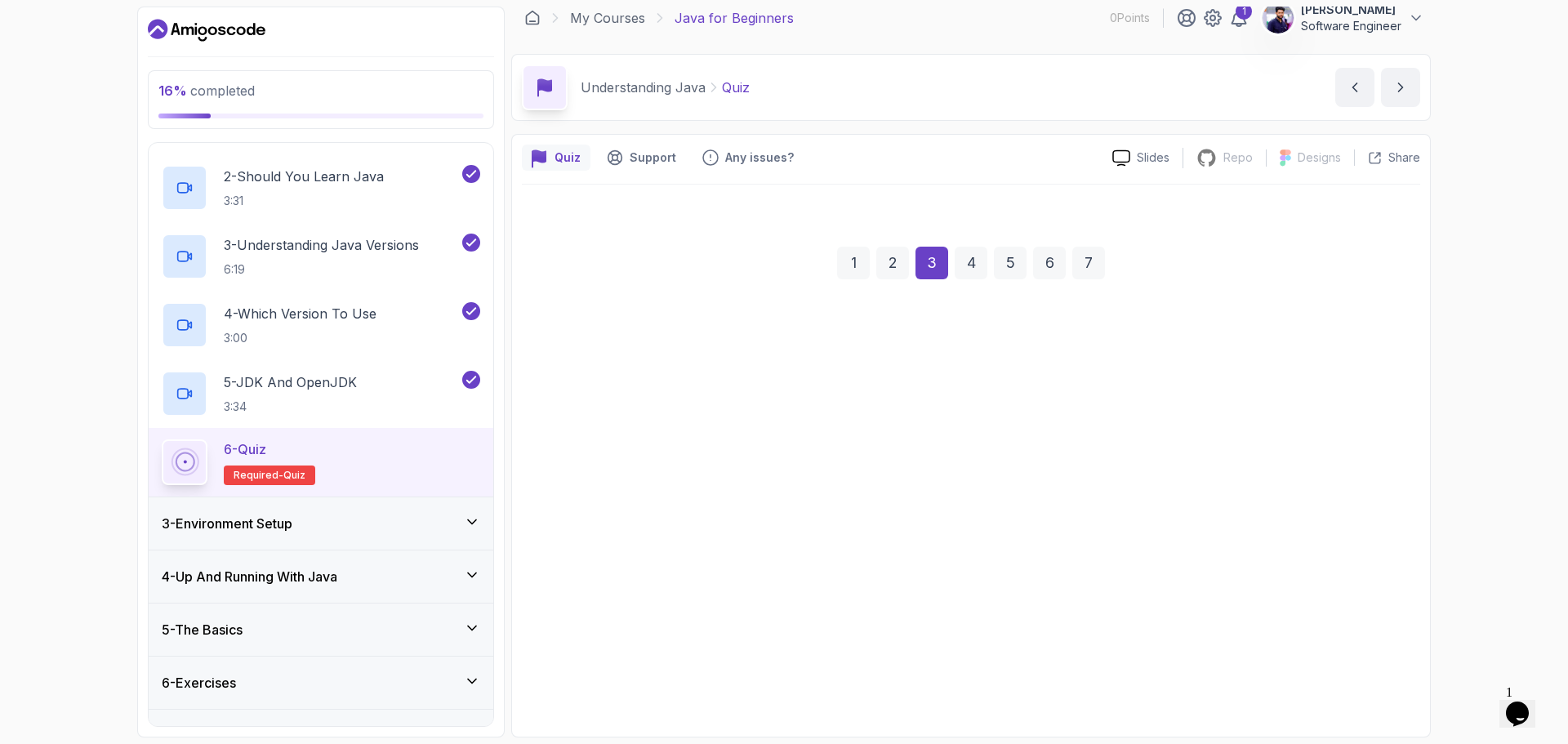
click at [602, 675] on div "Previous" at bounding box center [590, 674] width 54 height 19
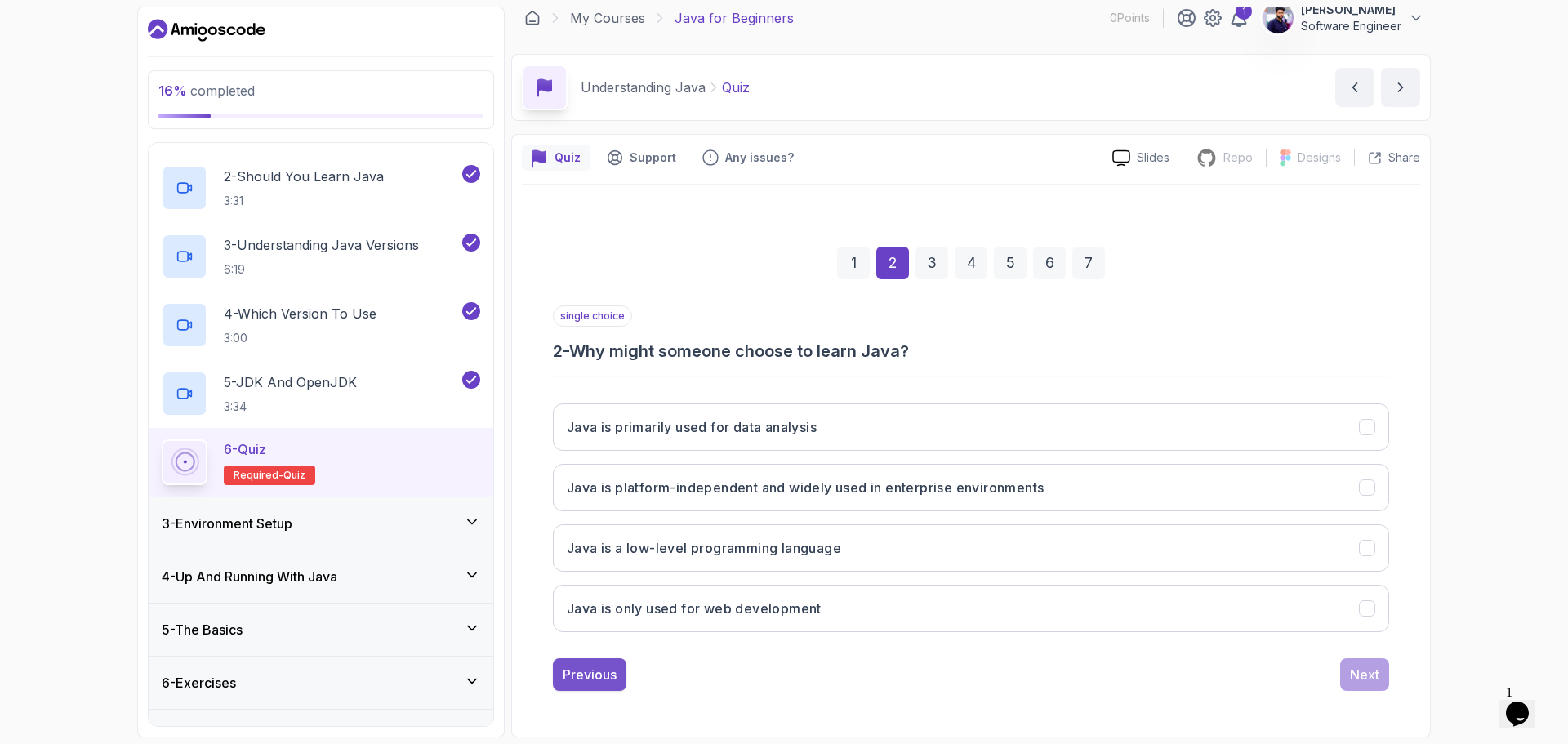
click at [594, 681] on div "Previous" at bounding box center [590, 674] width 54 height 19
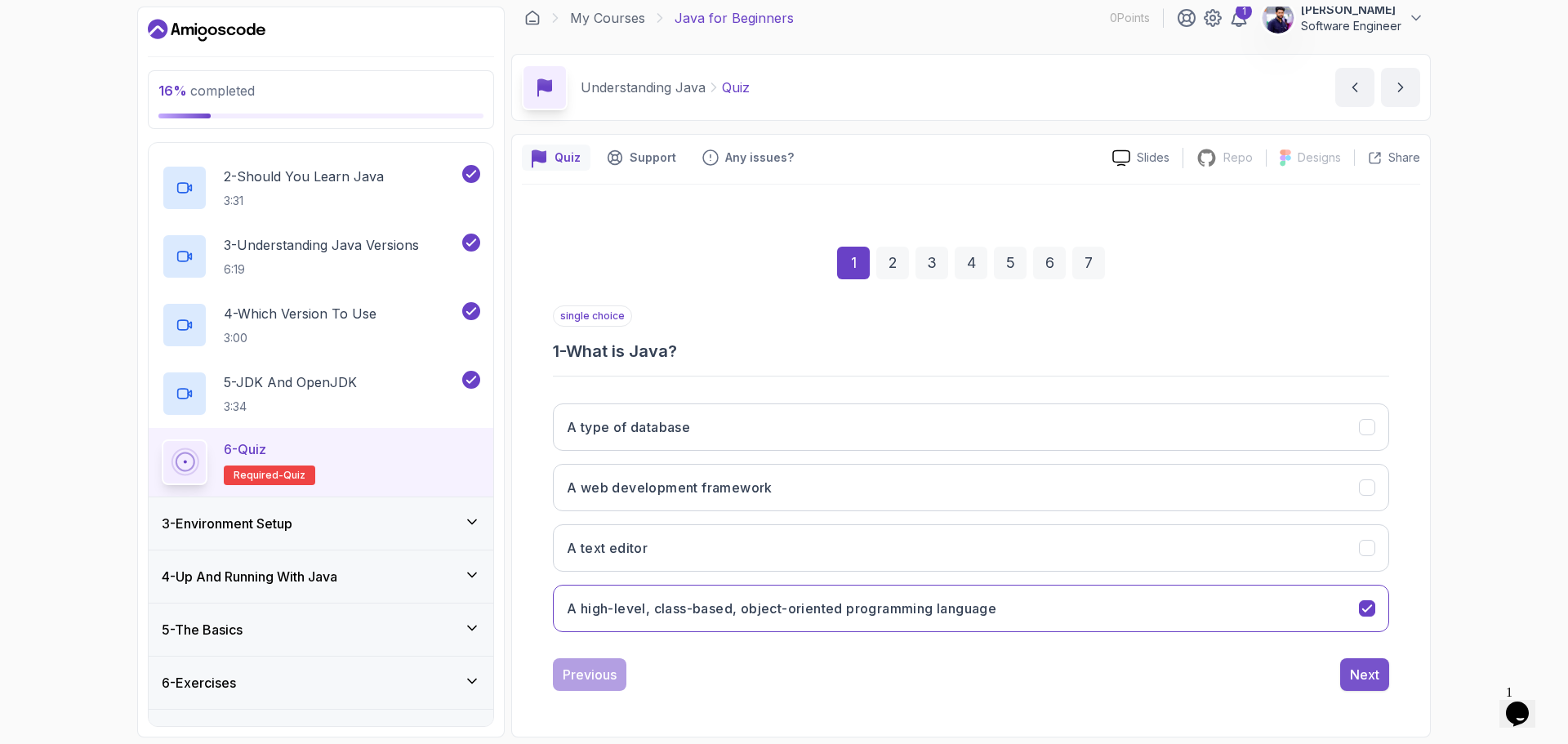
click at [1359, 678] on div "Next" at bounding box center [1364, 674] width 29 height 19
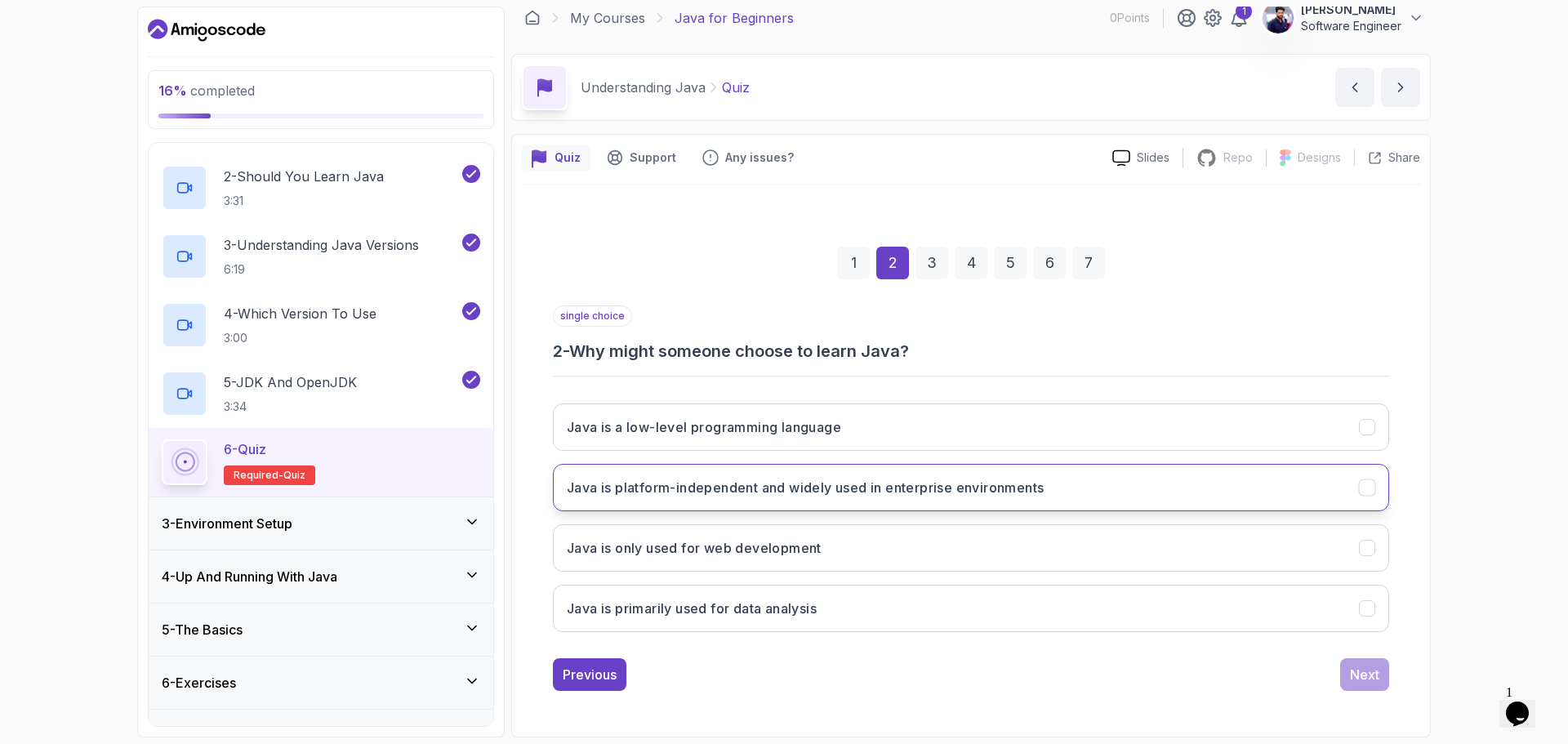
click at [749, 502] on button "Java is platform-independent and widely used in enterprise environments" at bounding box center [971, 487] width 836 height 47
click at [1361, 673] on div "Next" at bounding box center [1364, 674] width 29 height 19
click at [1356, 675] on div "Next" at bounding box center [1364, 674] width 29 height 19
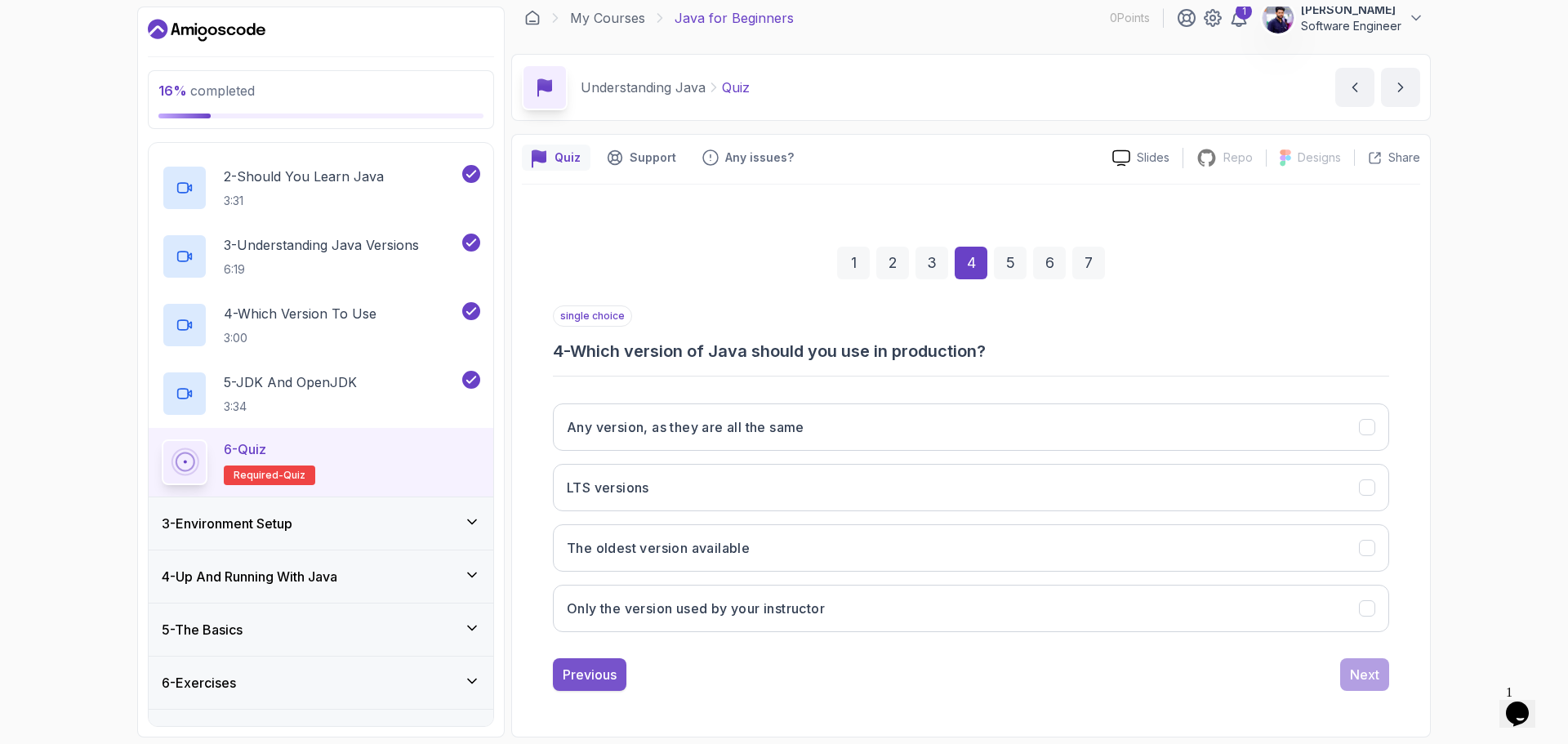
click at [560, 679] on button "Previous" at bounding box center [590, 674] width 74 height 33
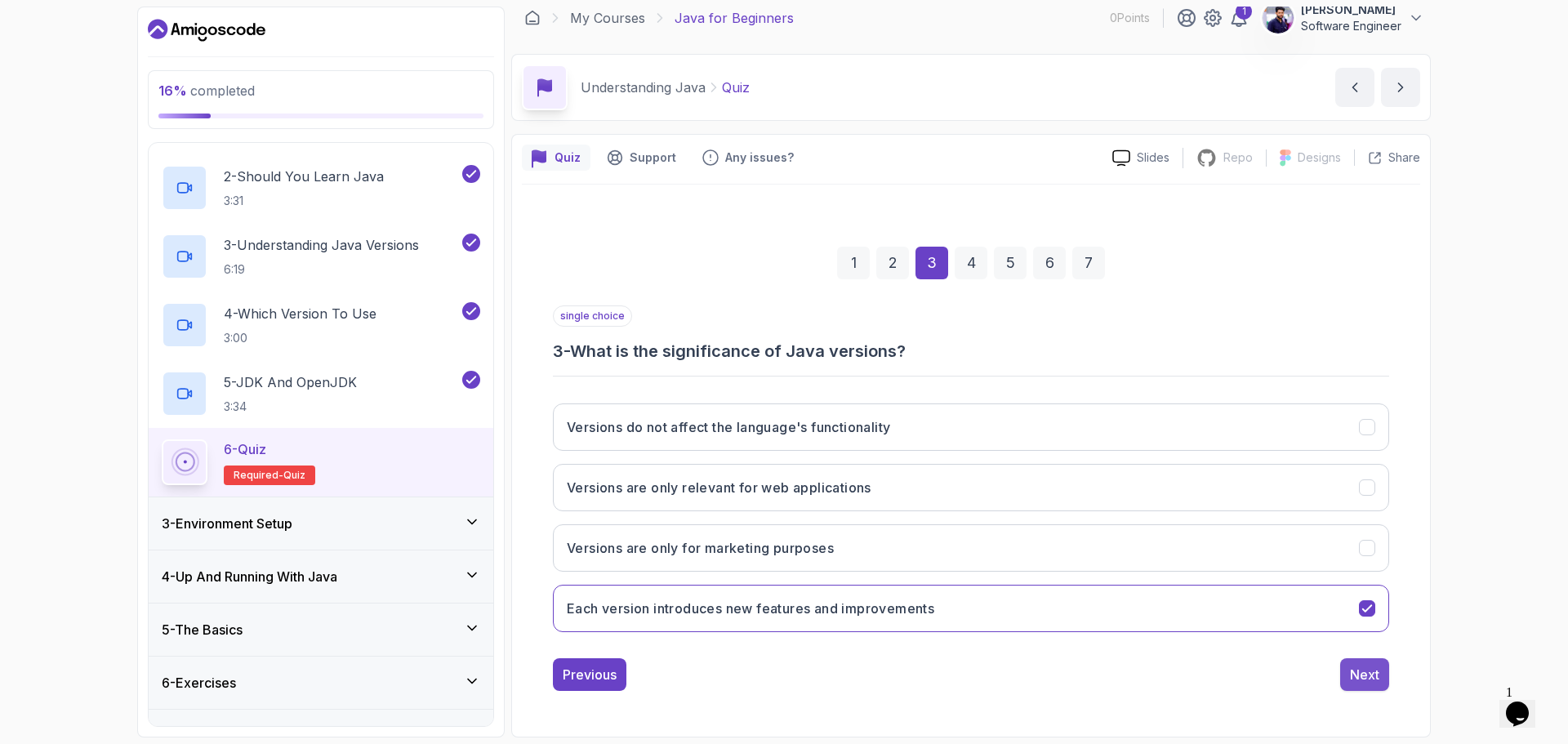
click at [1363, 674] on div "Next" at bounding box center [1364, 674] width 29 height 19
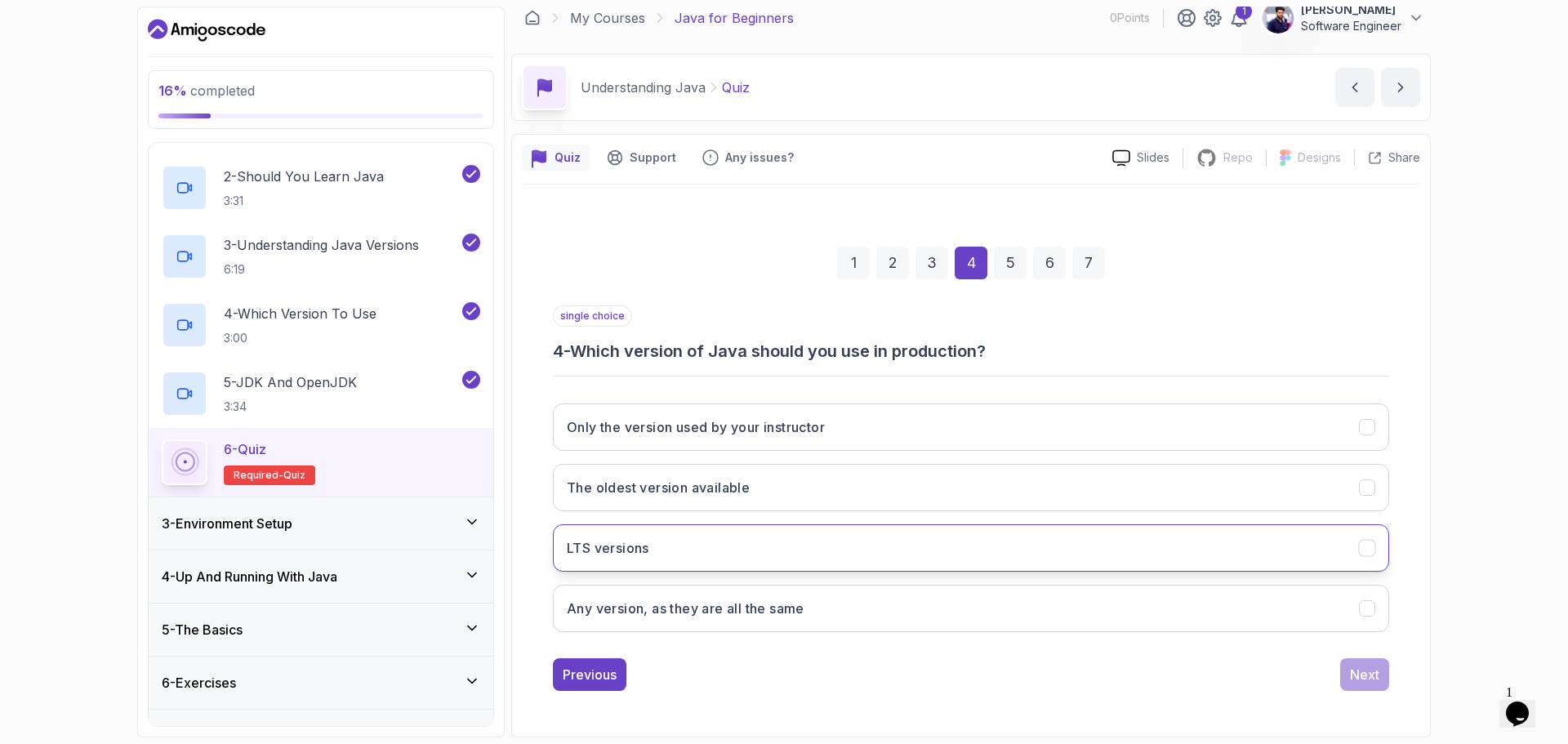
click at [805, 555] on button "LTS versions" at bounding box center [971, 548] width 836 height 47
click at [1362, 677] on div "Next" at bounding box center [1364, 674] width 29 height 19
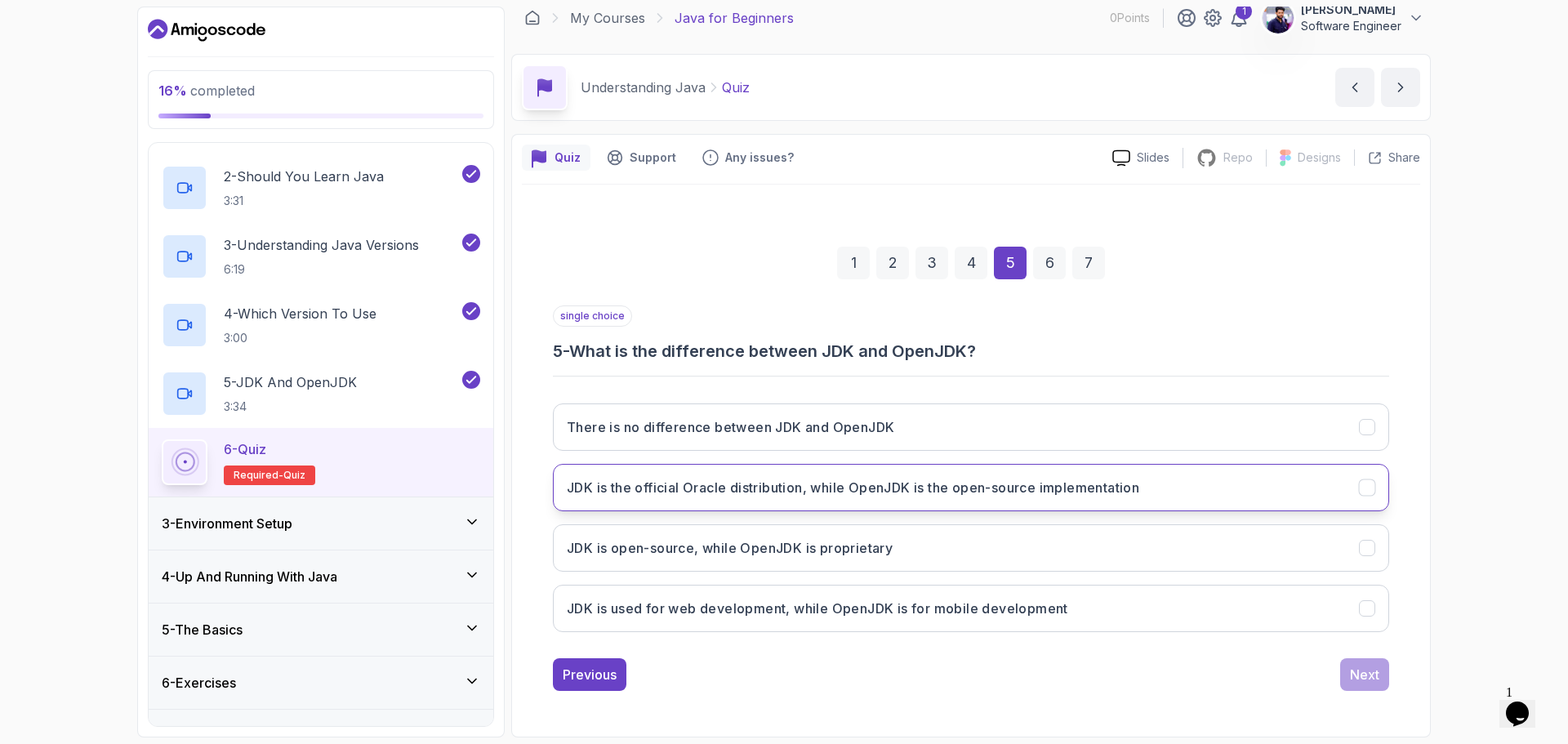
click at [856, 495] on h3 "JDK is the official Oracle distribution, while OpenJDK is the open-source imple…" at bounding box center [852, 486] width 572 height 19
click at [1374, 671] on div "Next" at bounding box center [1364, 674] width 29 height 19
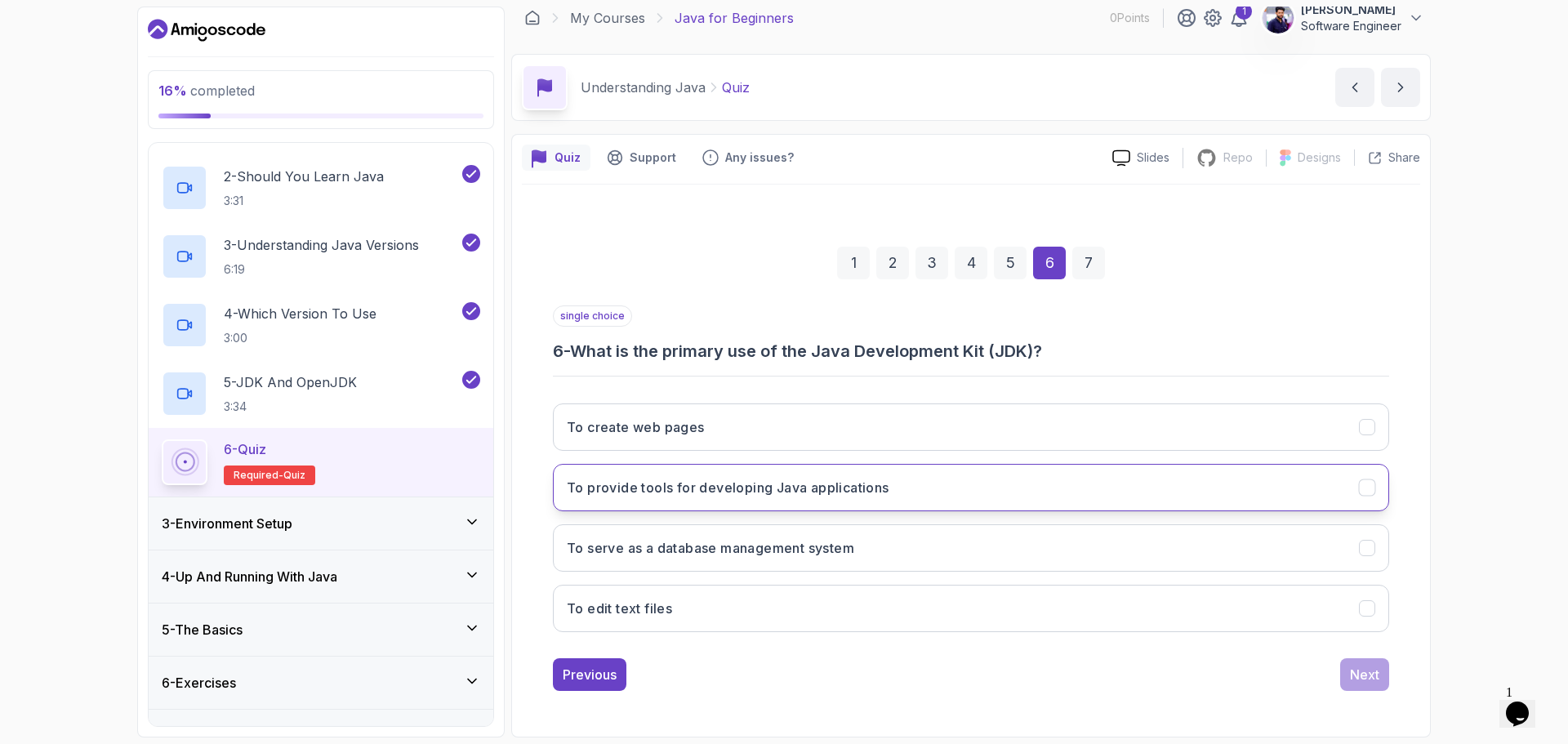
click at [836, 486] on h3 "To provide tools for developing Java applications" at bounding box center [727, 486] width 322 height 19
click at [1369, 679] on div "Next" at bounding box center [1364, 674] width 29 height 19
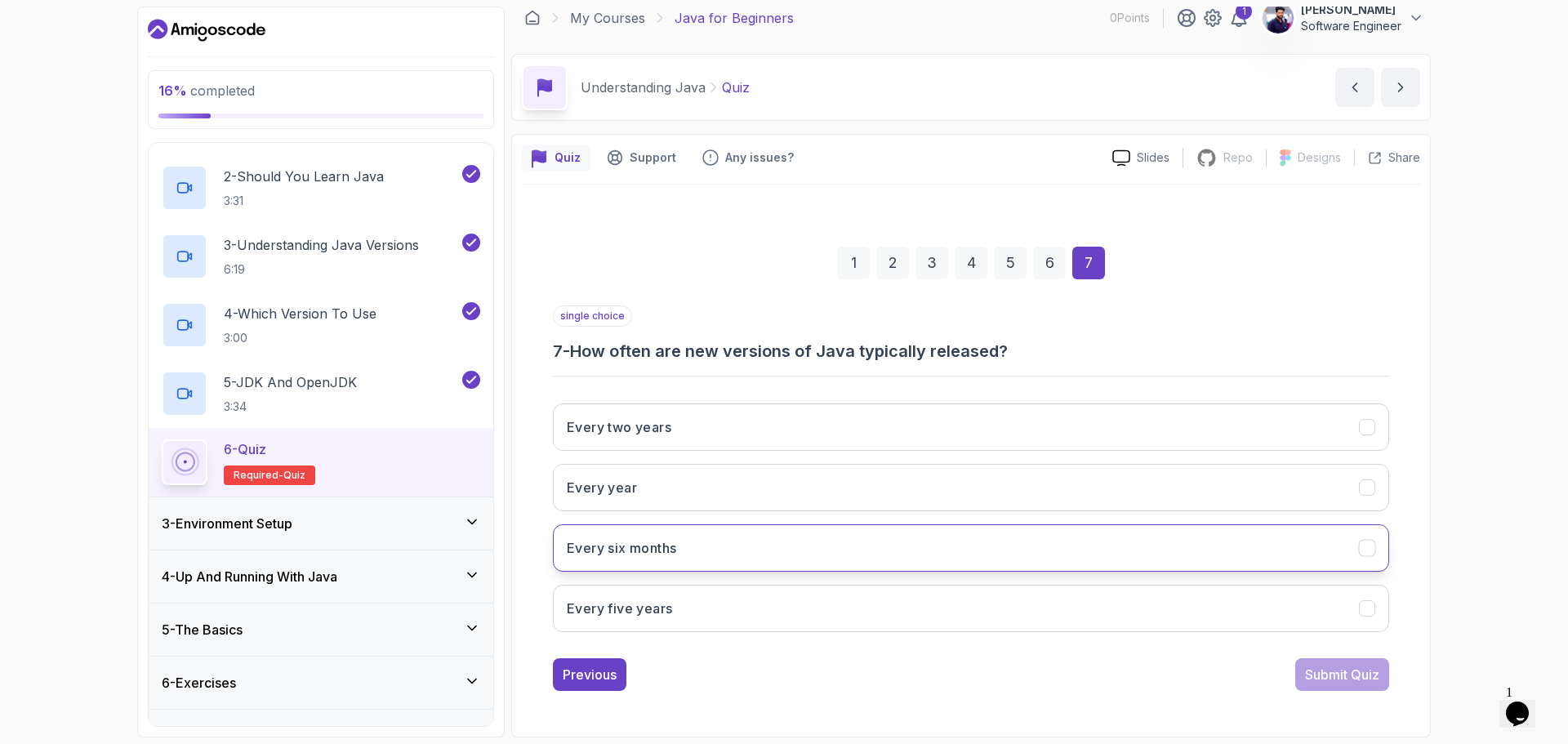
click at [735, 554] on button "Every six months" at bounding box center [971, 548] width 836 height 47
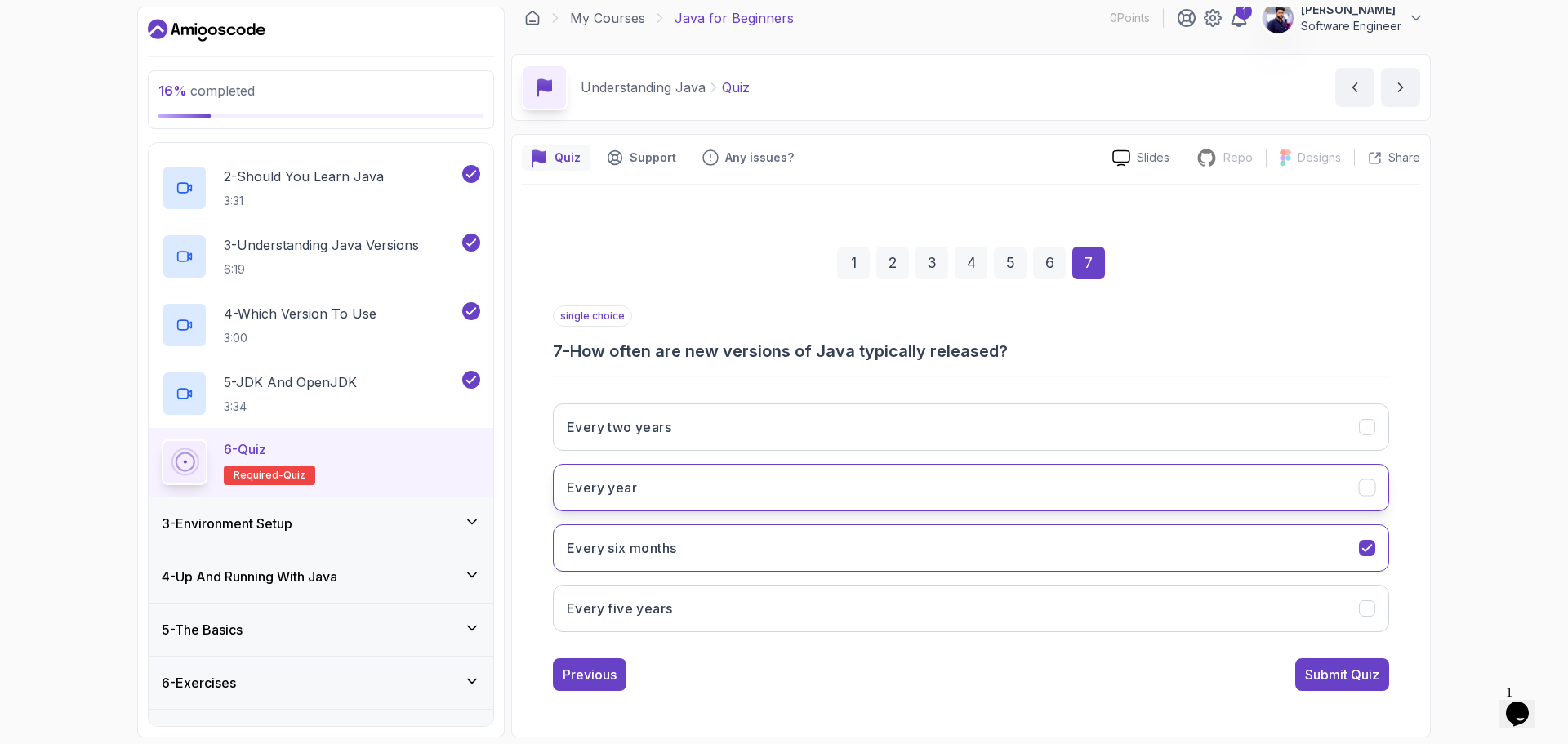
click at [719, 484] on button "Every year" at bounding box center [971, 487] width 836 height 47
click at [720, 549] on button "Every six months" at bounding box center [971, 548] width 836 height 47
click at [1367, 486] on icon "Every year" at bounding box center [1367, 487] width 15 height 15
click at [1107, 547] on button "Every six months" at bounding box center [971, 548] width 836 height 47
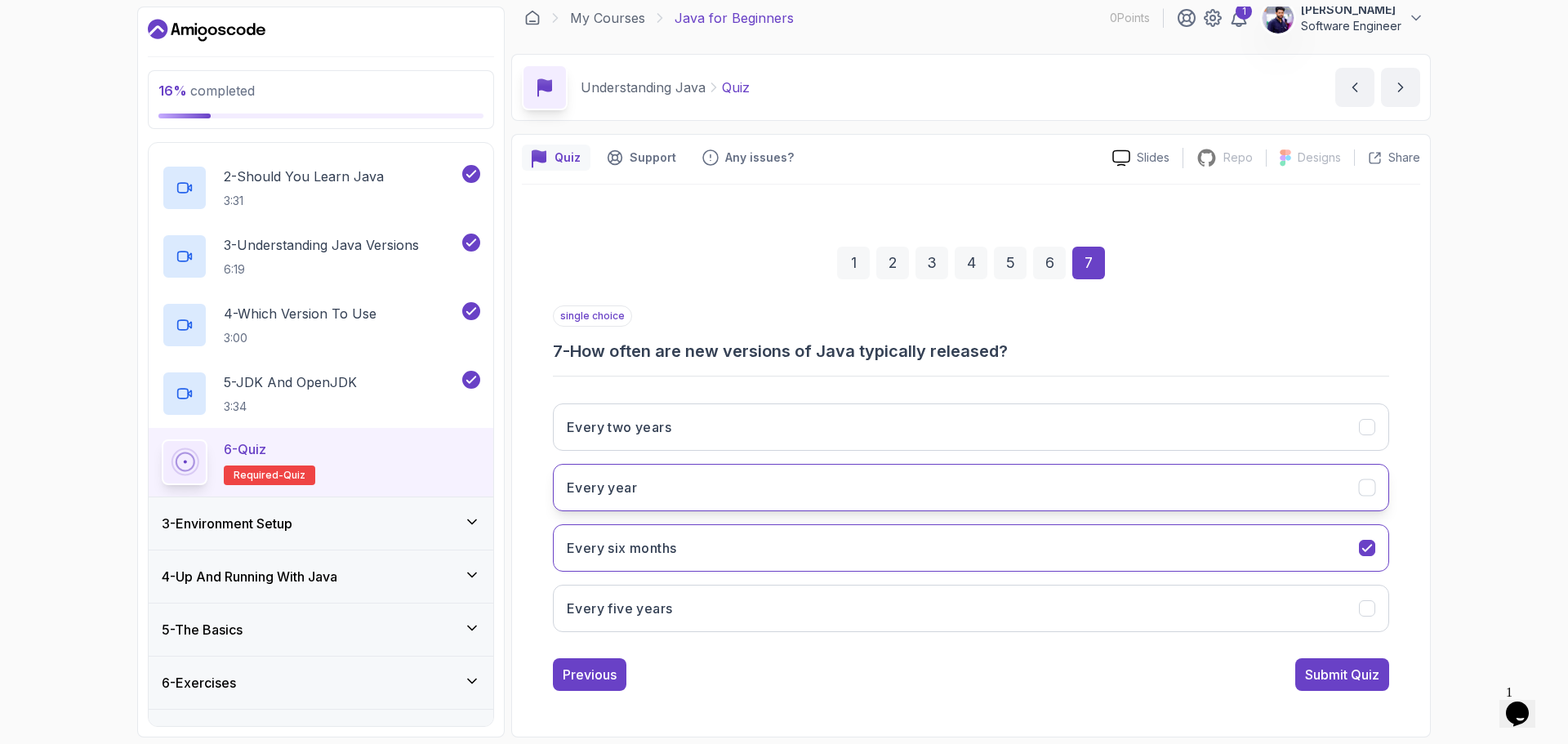
click at [1082, 486] on button "Every year" at bounding box center [971, 487] width 836 height 47
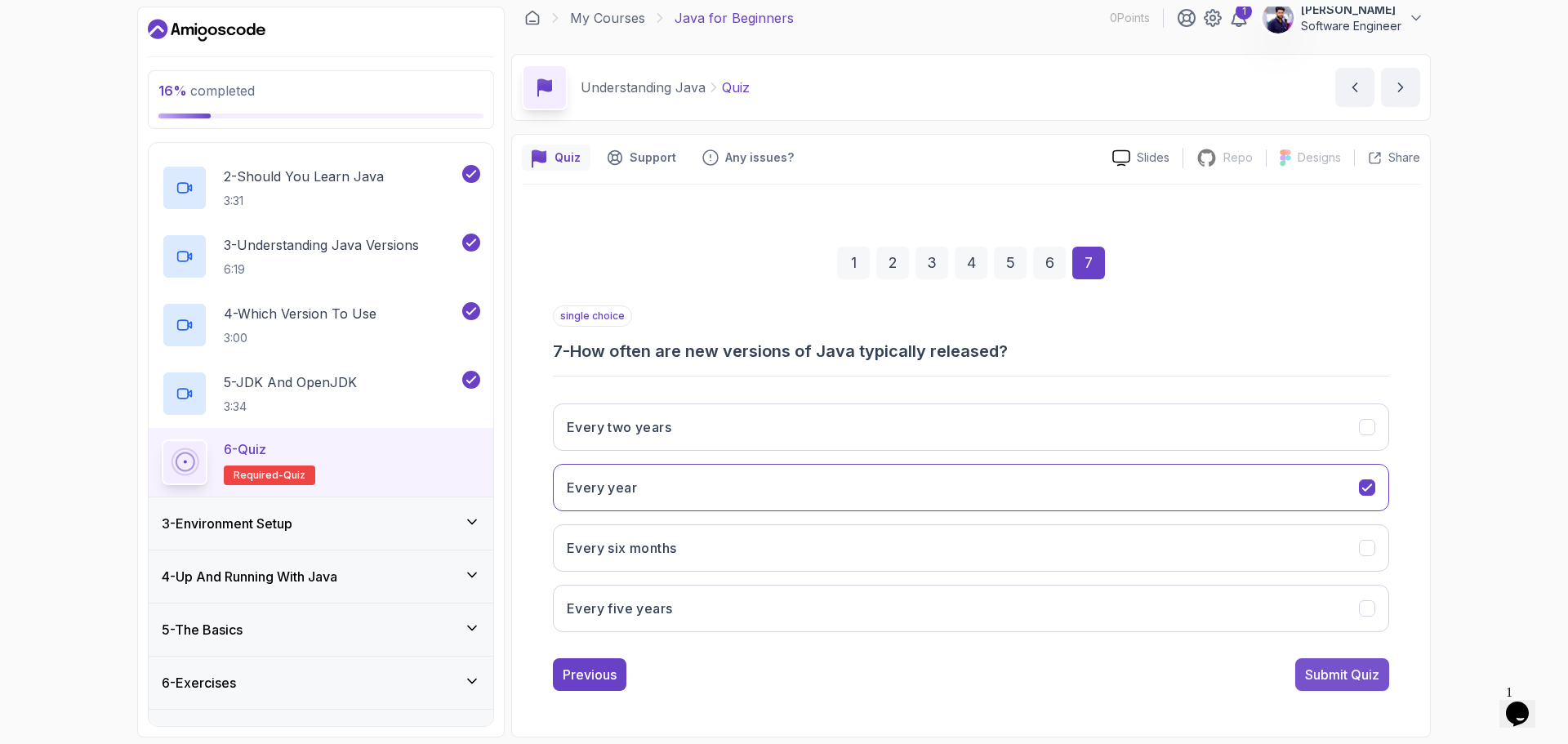
click at [1370, 678] on div "Submit Quiz" at bounding box center [1341, 674] width 75 height 19
click at [1370, 678] on div "1 2 3 4 5 6 7 single choice 7 - How often are new versions of Java typically re…" at bounding box center [971, 455] width 899 height 497
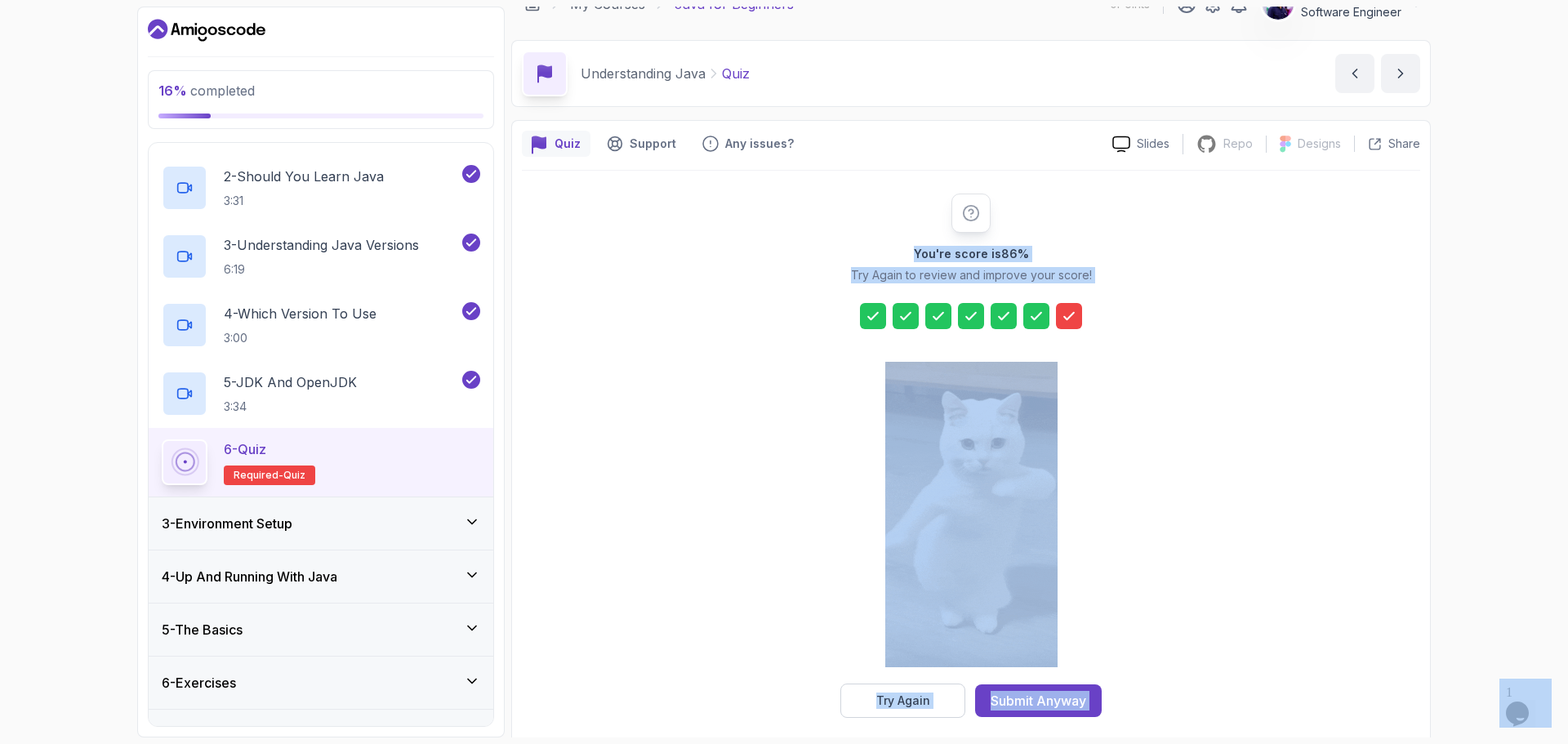
scroll to position [39, 0]
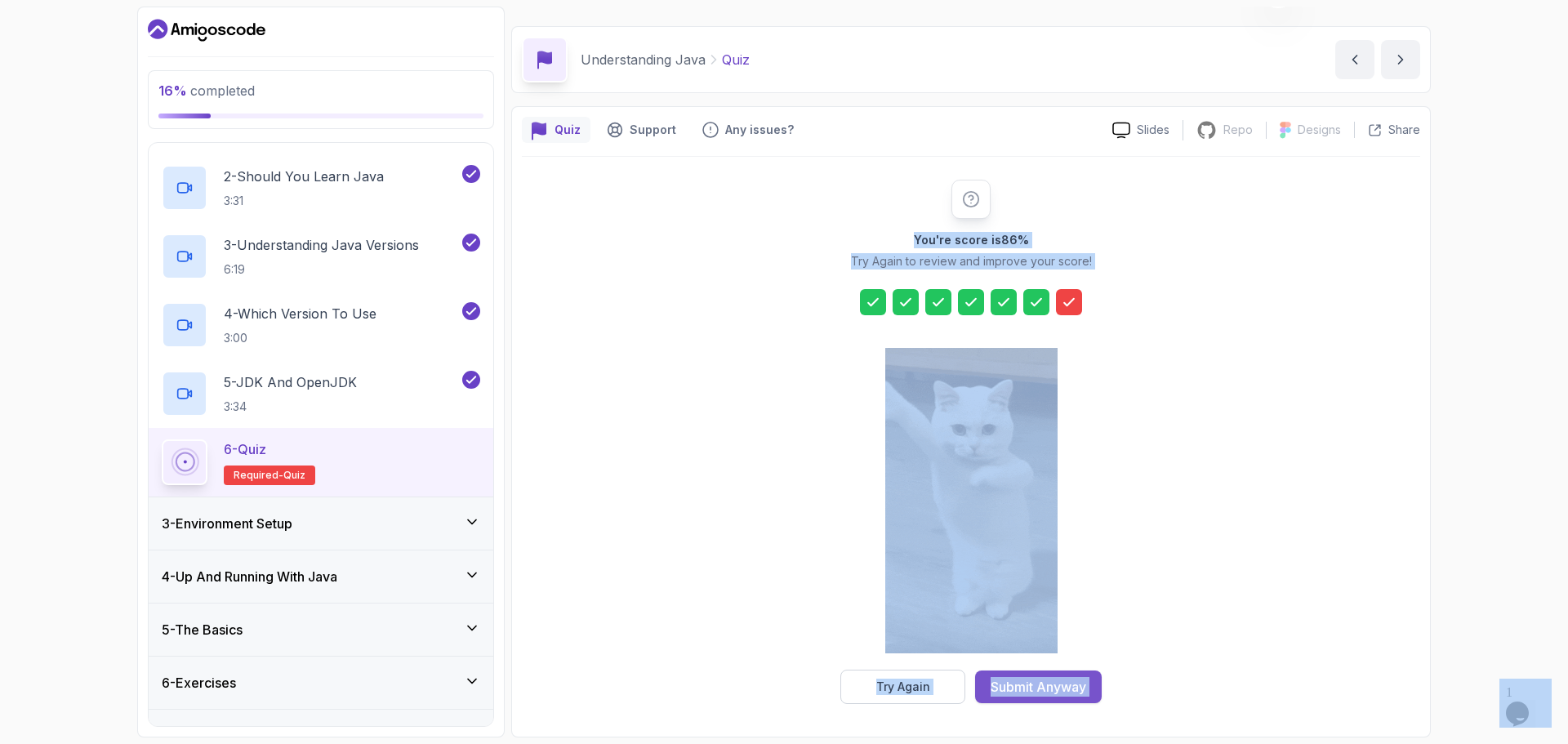
click at [1062, 685] on div "Submit Anyway" at bounding box center [1038, 686] width 96 height 19
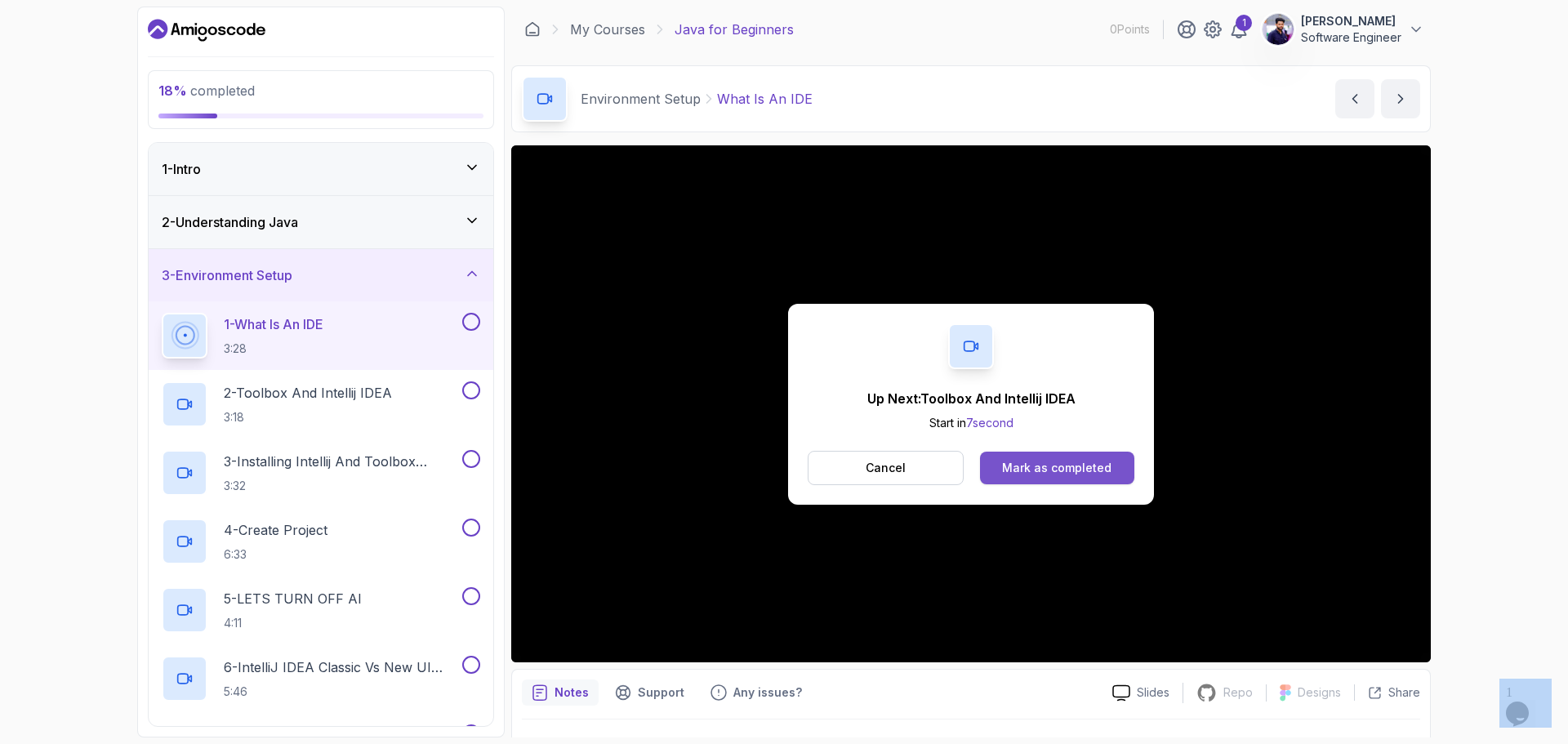
click at [1035, 468] on div "Mark as completed" at bounding box center [1056, 467] width 109 height 16
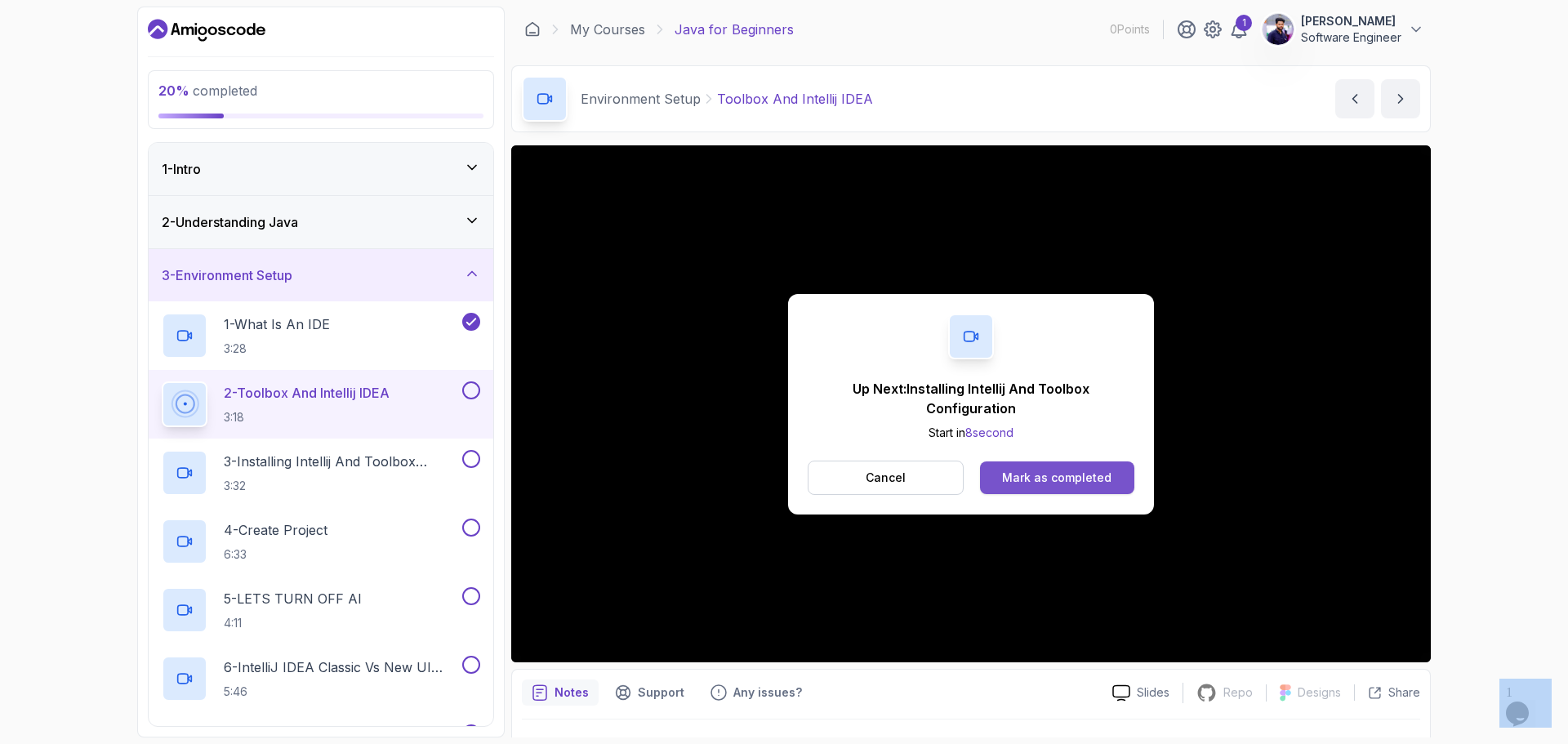
click at [1050, 475] on div "Mark as completed" at bounding box center [1056, 477] width 109 height 16
